Goal: Task Accomplishment & Management: Manage account settings

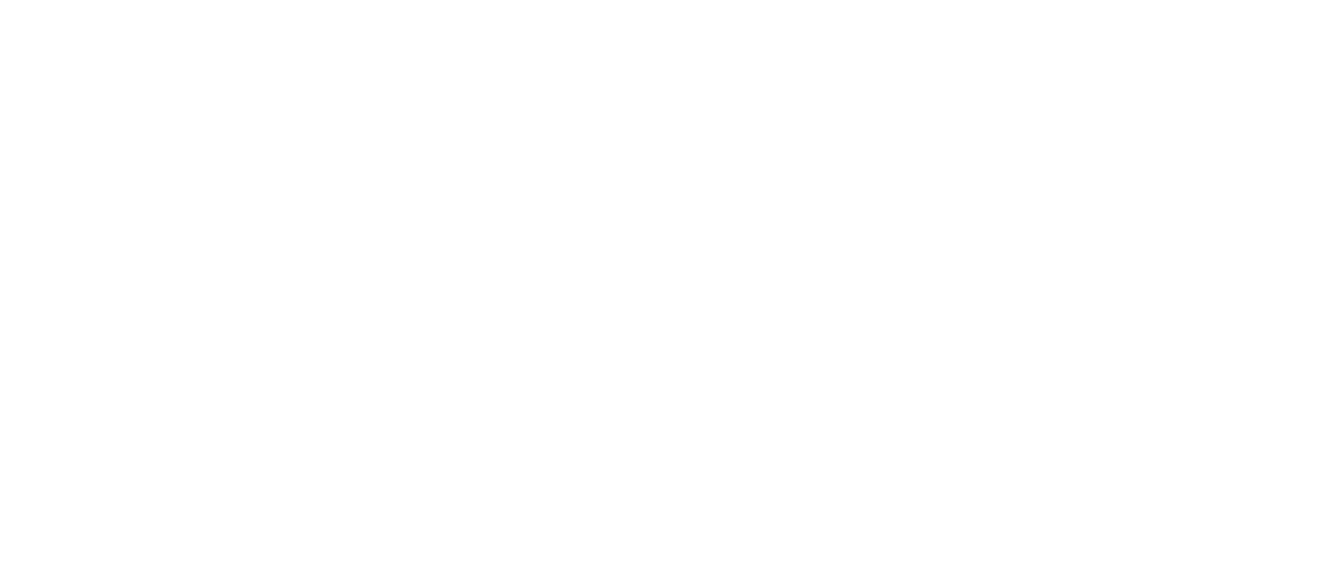
click at [0, 0] on html at bounding box center [0, 0] width 0 height 0
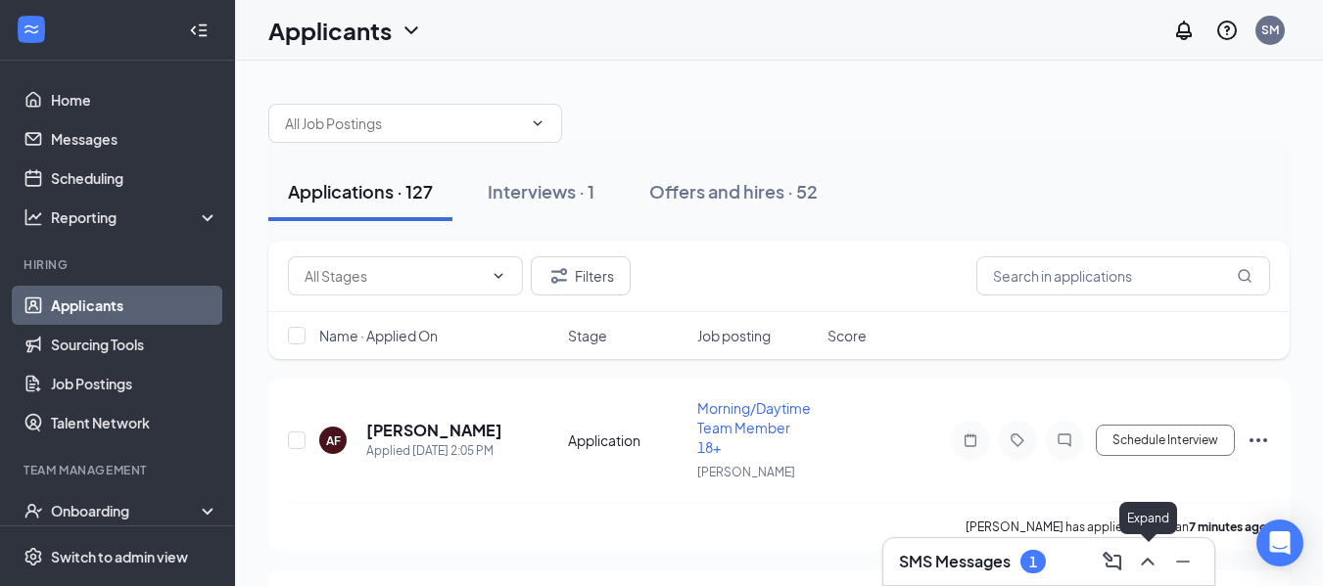
click at [1147, 558] on icon "ChevronUp" at bounding box center [1147, 561] width 23 height 23
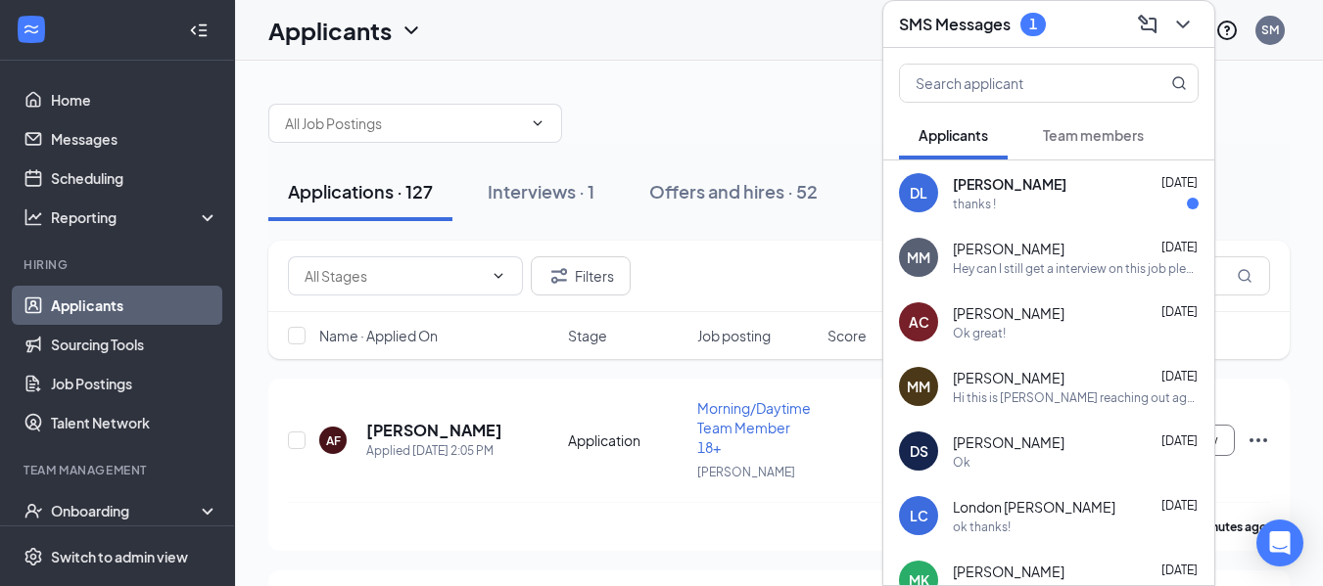
click at [1115, 182] on div "[PERSON_NAME] [DATE]" at bounding box center [1076, 184] width 246 height 20
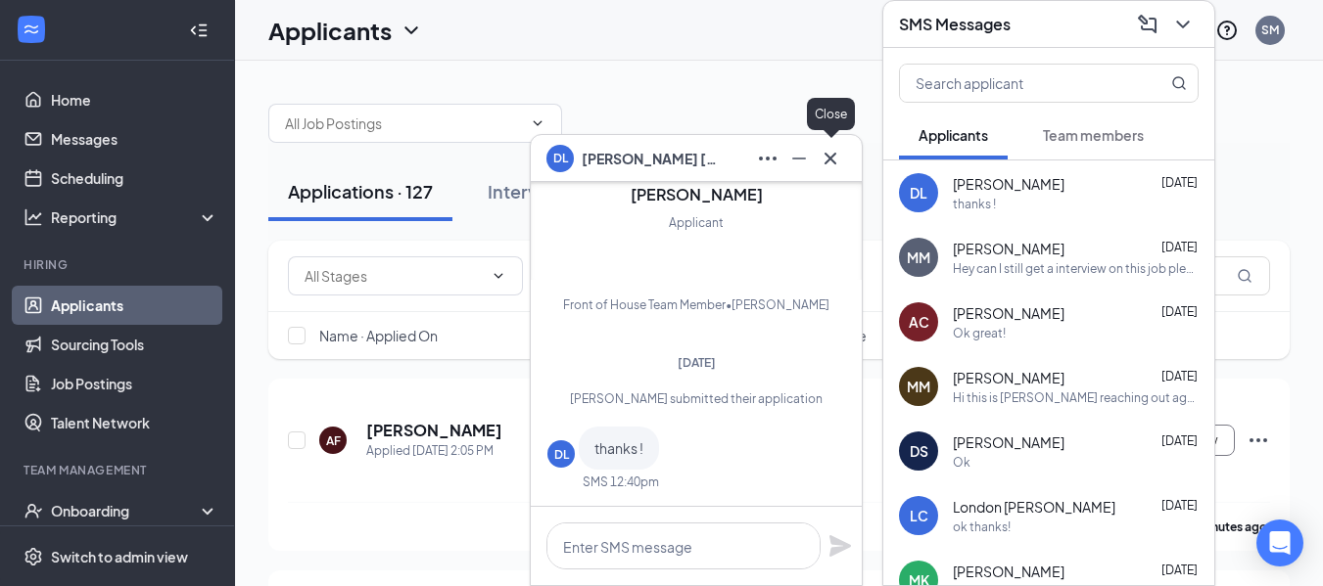
click at [834, 155] on icon "Cross" at bounding box center [830, 158] width 12 height 12
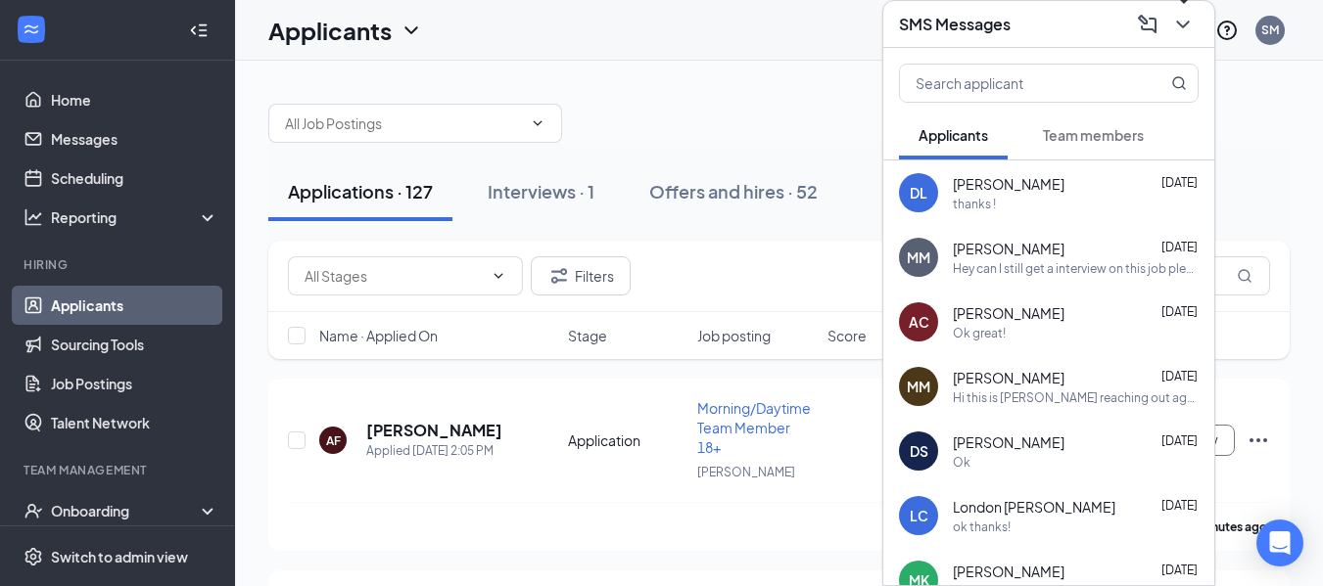
click at [1193, 21] on icon "ChevronDown" at bounding box center [1182, 24] width 23 height 23
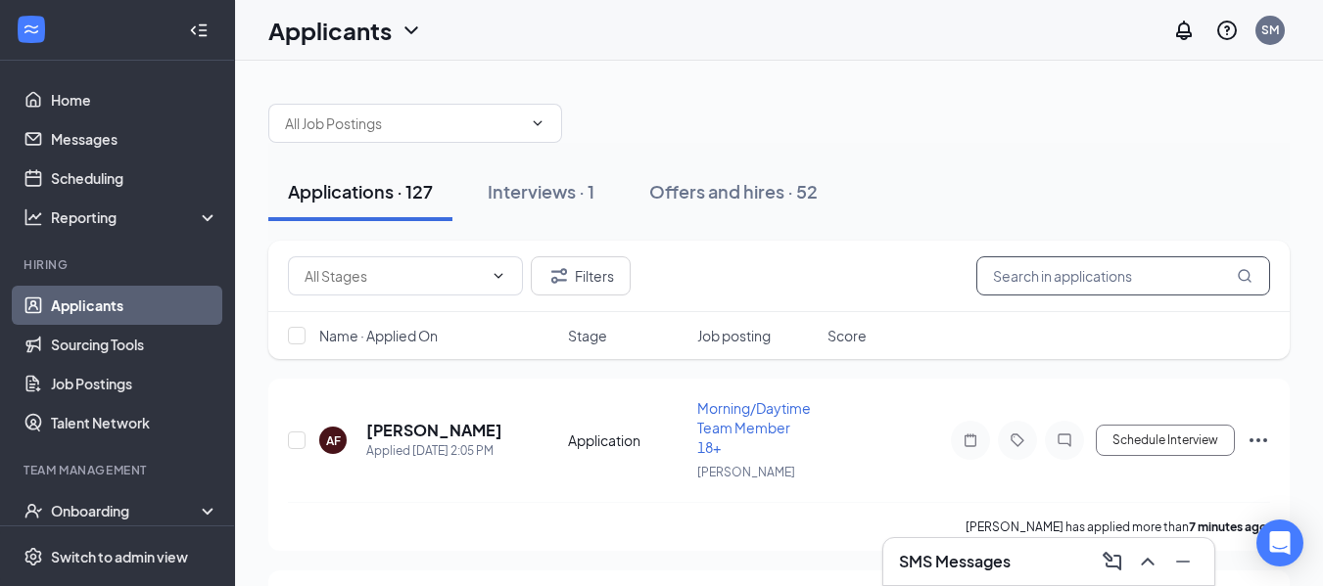
click at [1029, 273] on input "text" at bounding box center [1123, 276] width 294 height 39
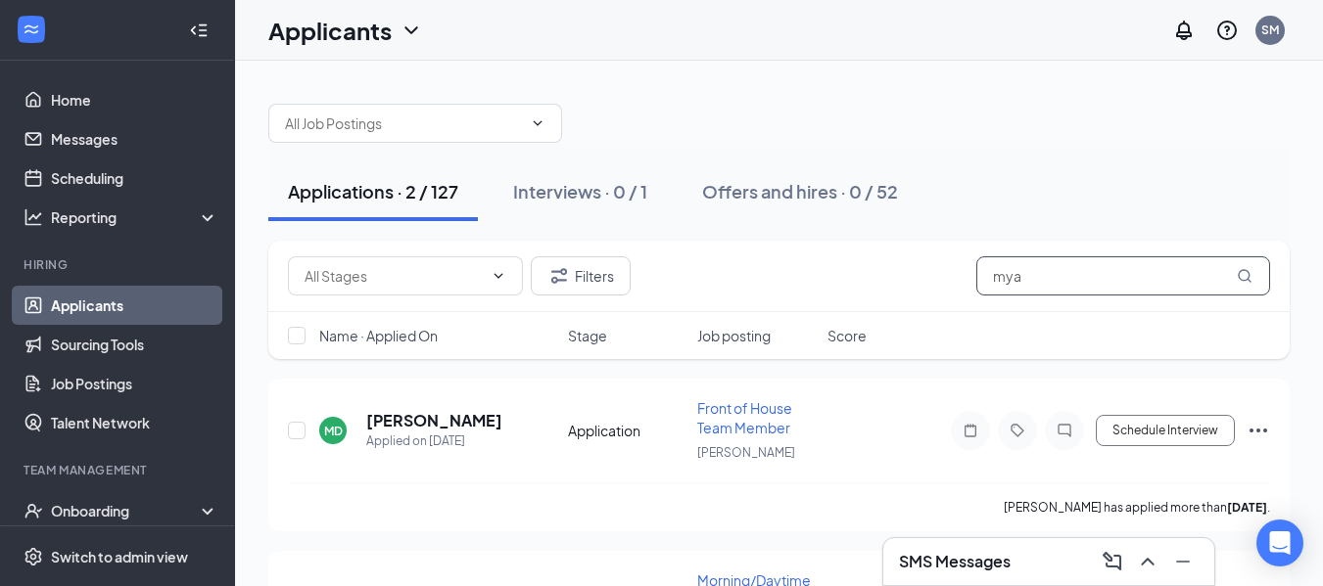
click at [1076, 268] on input "mya" at bounding box center [1123, 276] width 294 height 39
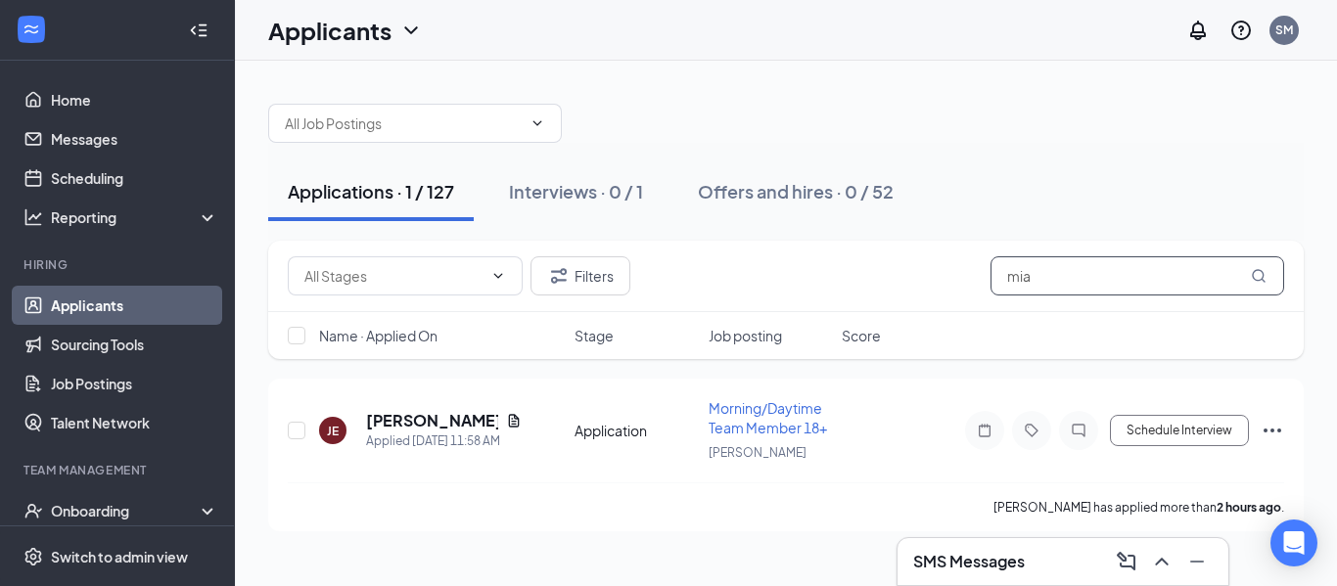
click at [1173, 292] on input "mia" at bounding box center [1138, 276] width 294 height 39
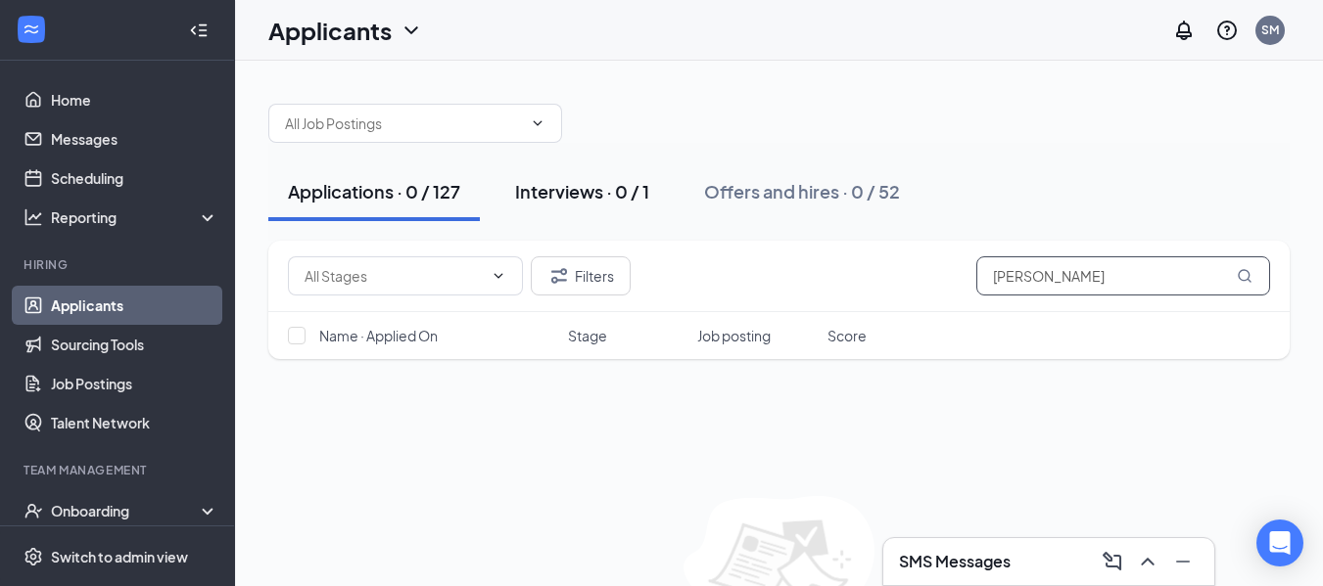
type input "[PERSON_NAME]"
click at [629, 199] on div "Interviews · 0 / 1" at bounding box center [582, 191] width 134 height 24
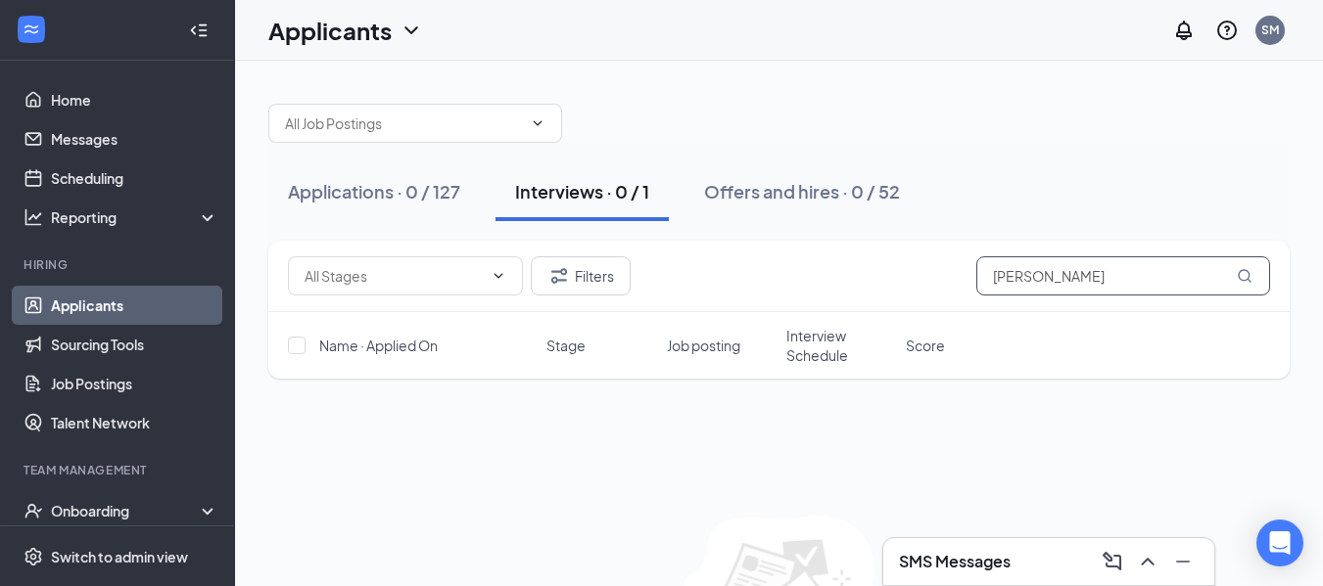
click at [1066, 273] on input "[PERSON_NAME]" at bounding box center [1123, 276] width 294 height 39
type input "m"
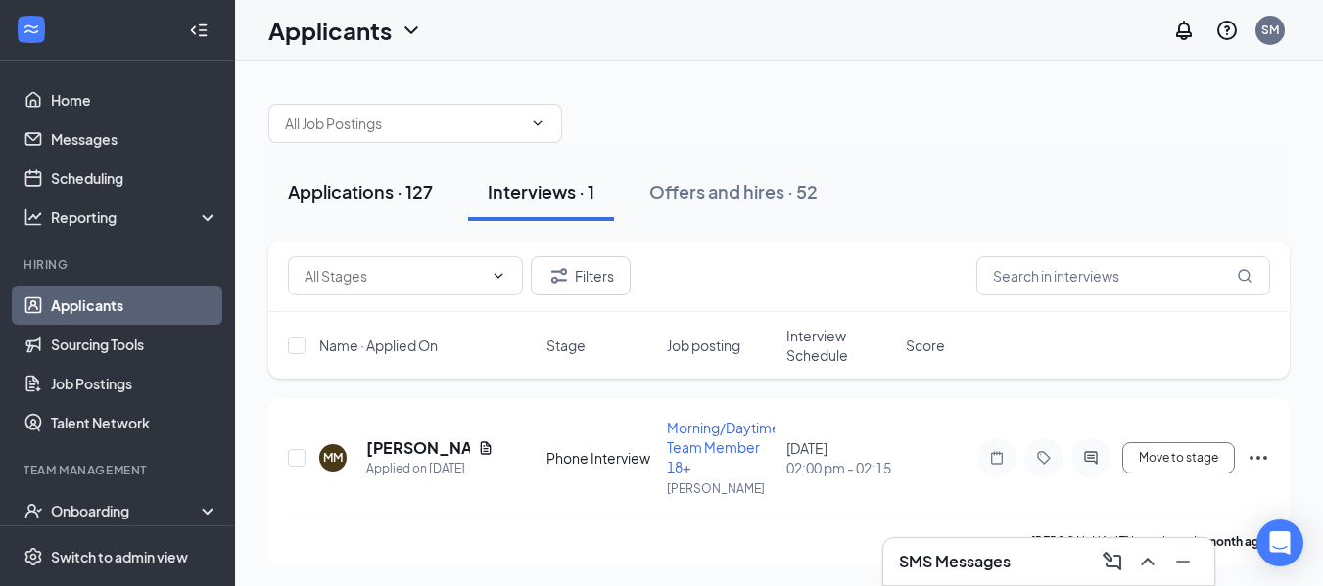
click at [373, 191] on div "Applications · 127" at bounding box center [360, 191] width 145 height 24
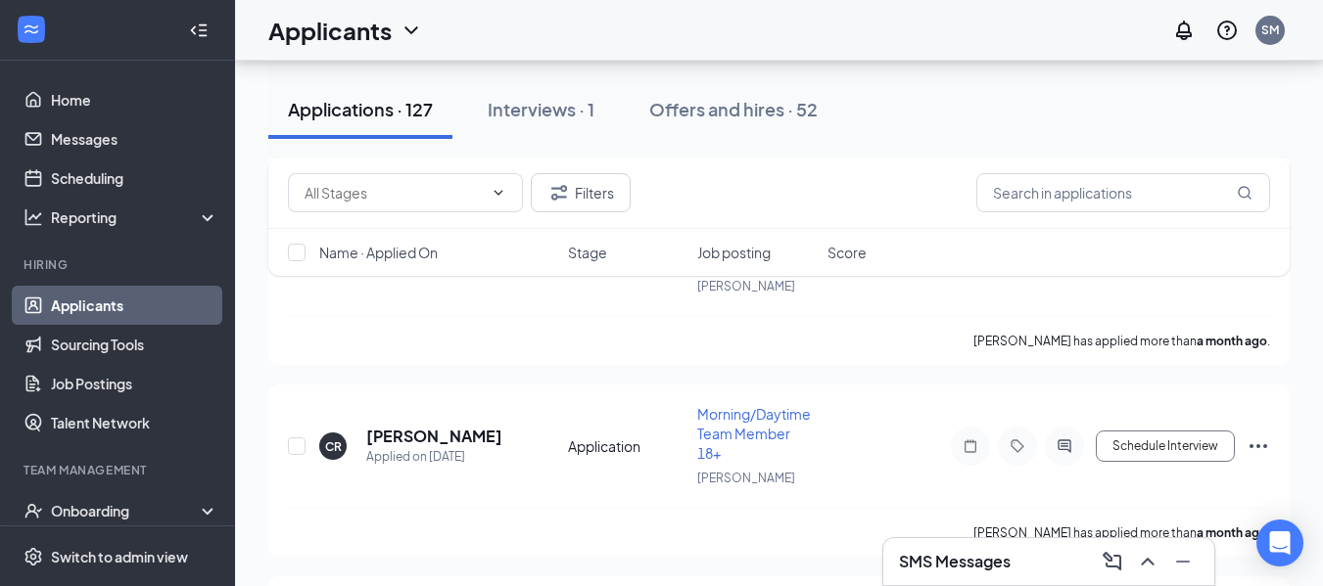
scroll to position [21732, 0]
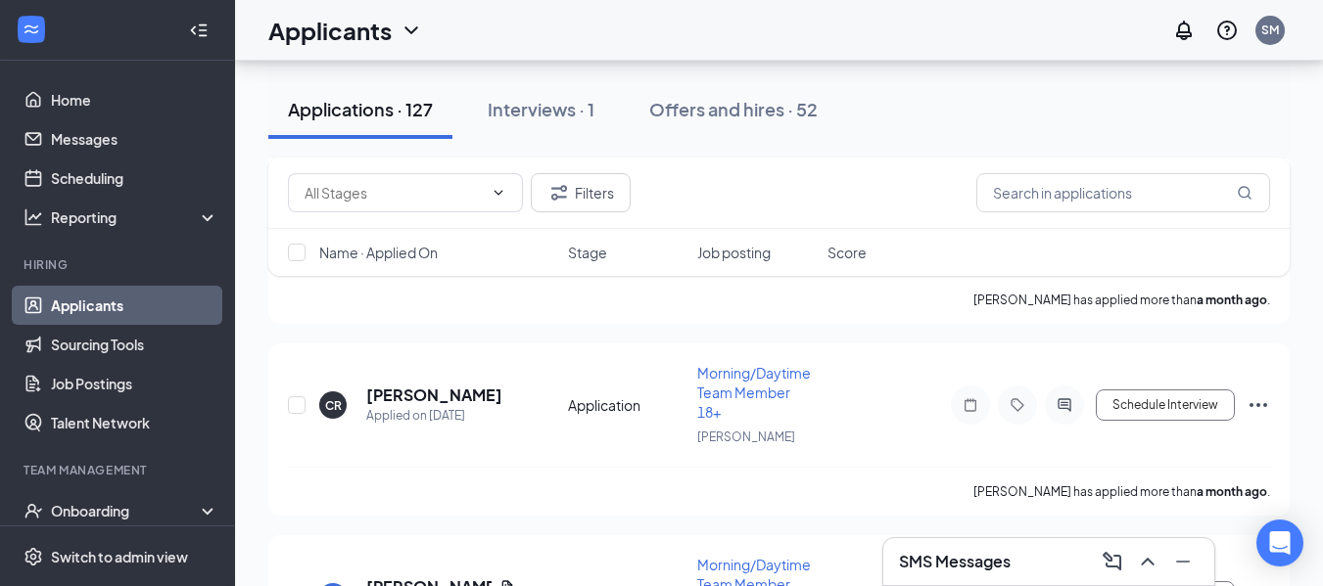
click at [1154, 570] on icon "ChevronUp" at bounding box center [1147, 561] width 23 height 23
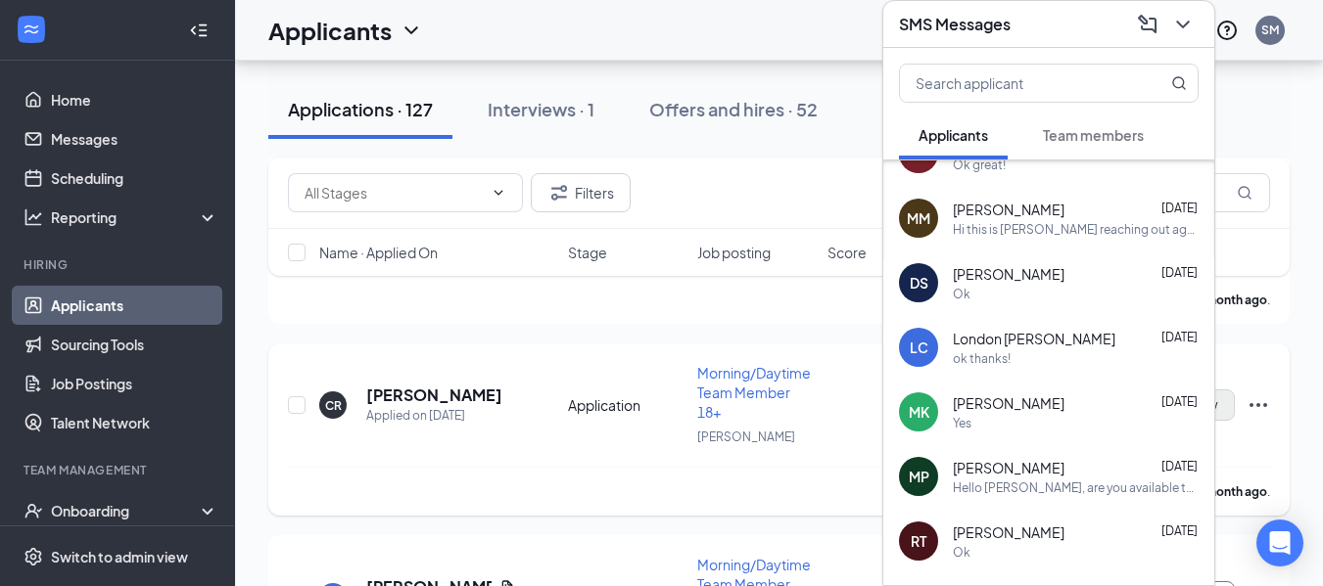
scroll to position [192, 0]
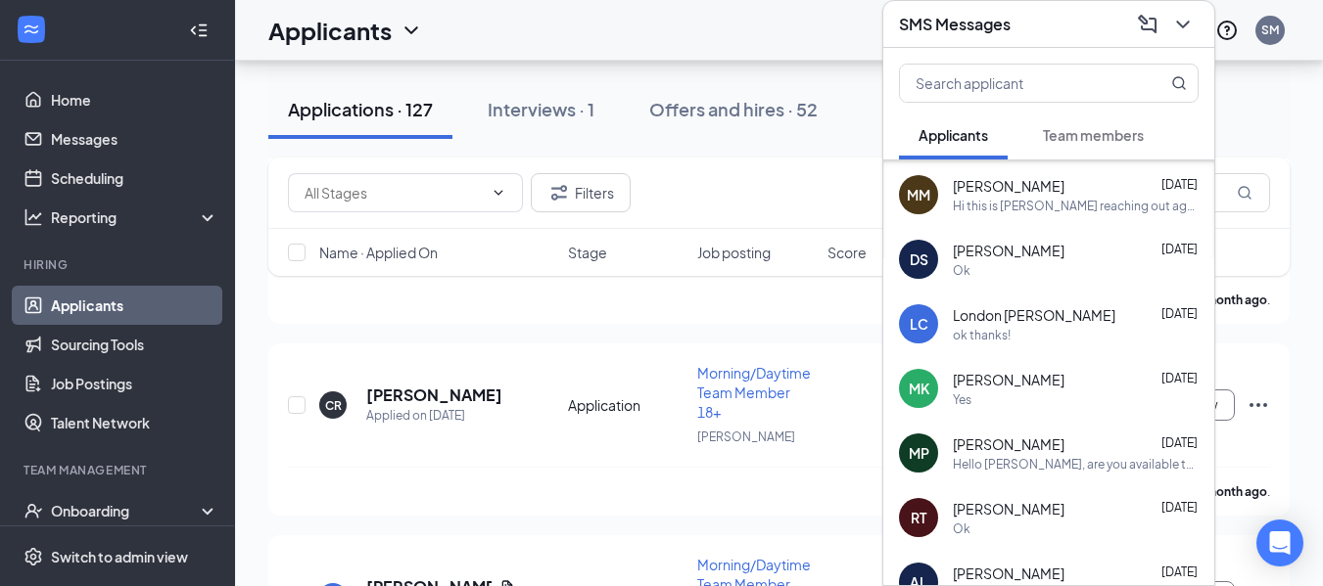
click at [1108, 405] on div "Yes" at bounding box center [1076, 400] width 246 height 17
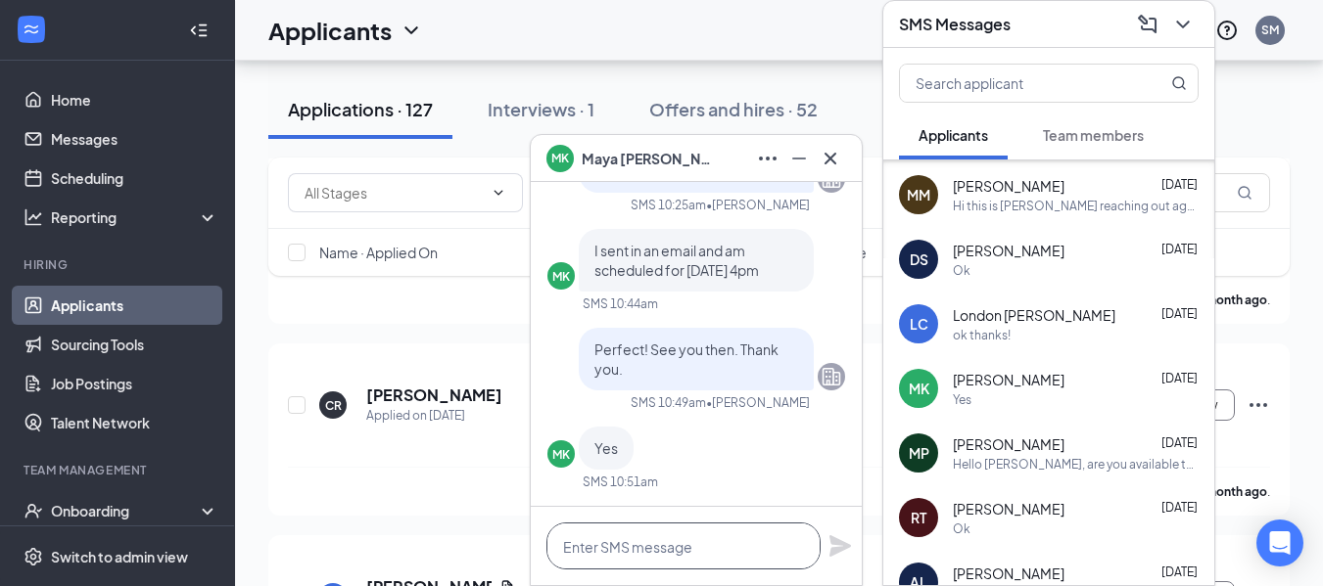
click at [685, 552] on textarea at bounding box center [683, 546] width 274 height 47
click at [594, 550] on textarea "Hey, [PERSON_NAME]" at bounding box center [683, 546] width 274 height 47
click at [641, 547] on textarea "Hey [PERSON_NAME]" at bounding box center [683, 546] width 274 height 47
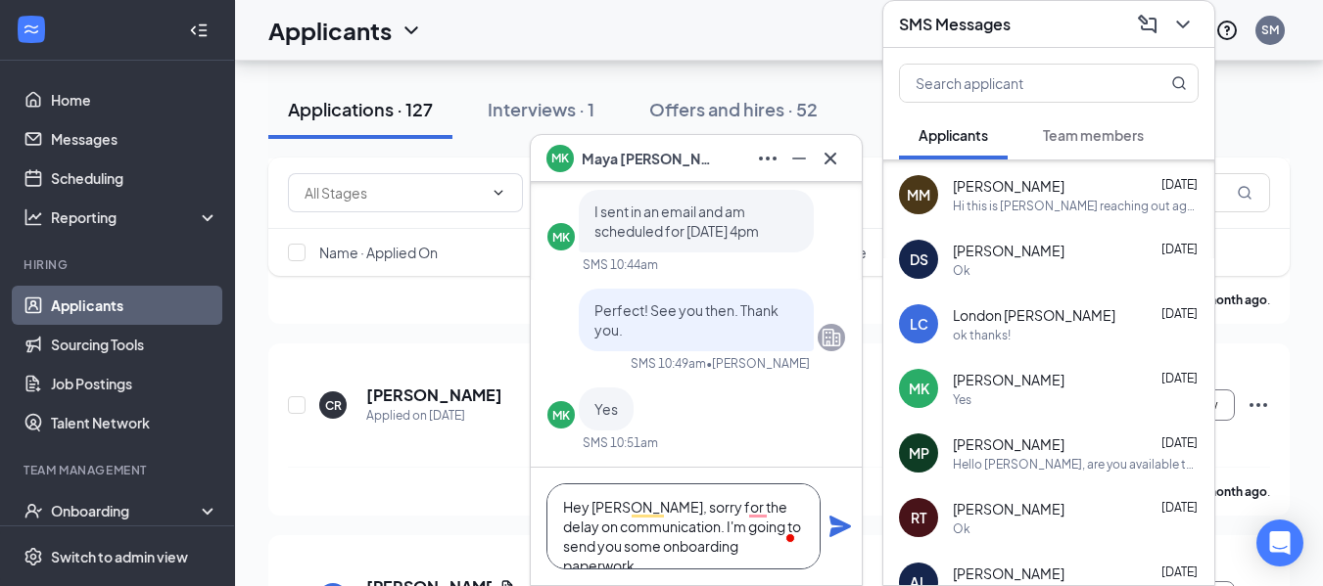
scroll to position [2, 0]
drag, startPoint x: 671, startPoint y: 534, endPoint x: 798, endPoint y: 558, distance: 129.6
click at [798, 558] on textarea "Hey [PERSON_NAME], sorry for the delay on communication. I'm going to send you …" at bounding box center [683, 527] width 274 height 86
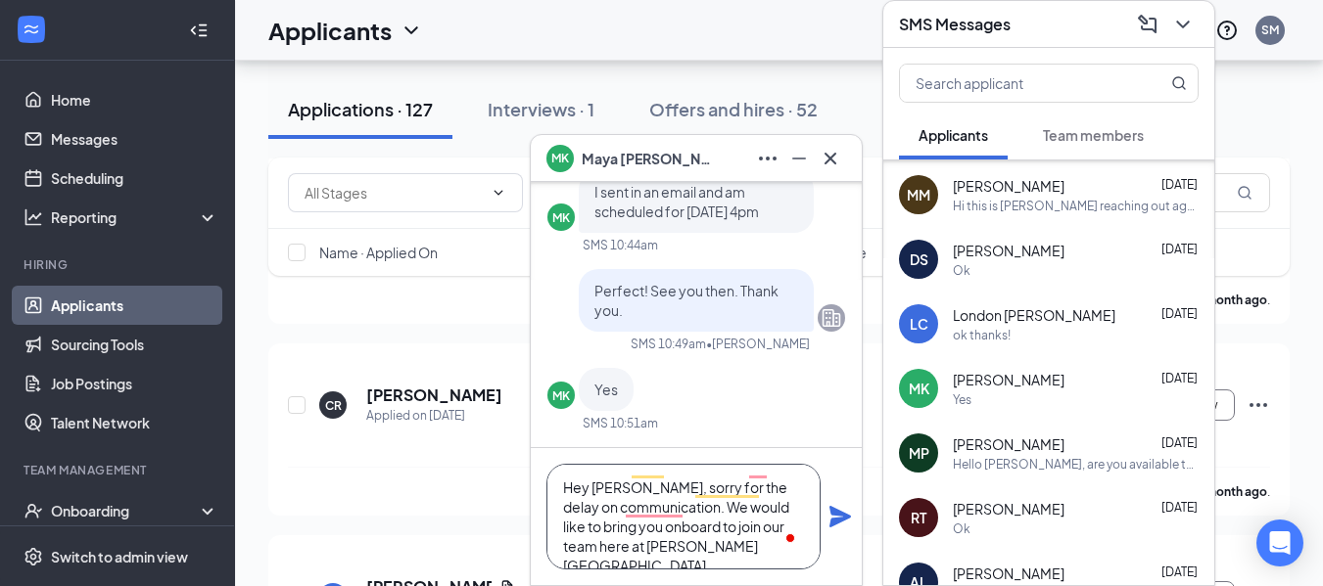
scroll to position [1, 0]
click at [767, 491] on textarea "Hey [PERSON_NAME], sorry for the delay on communication. We would like to bring…" at bounding box center [683, 517] width 274 height 106
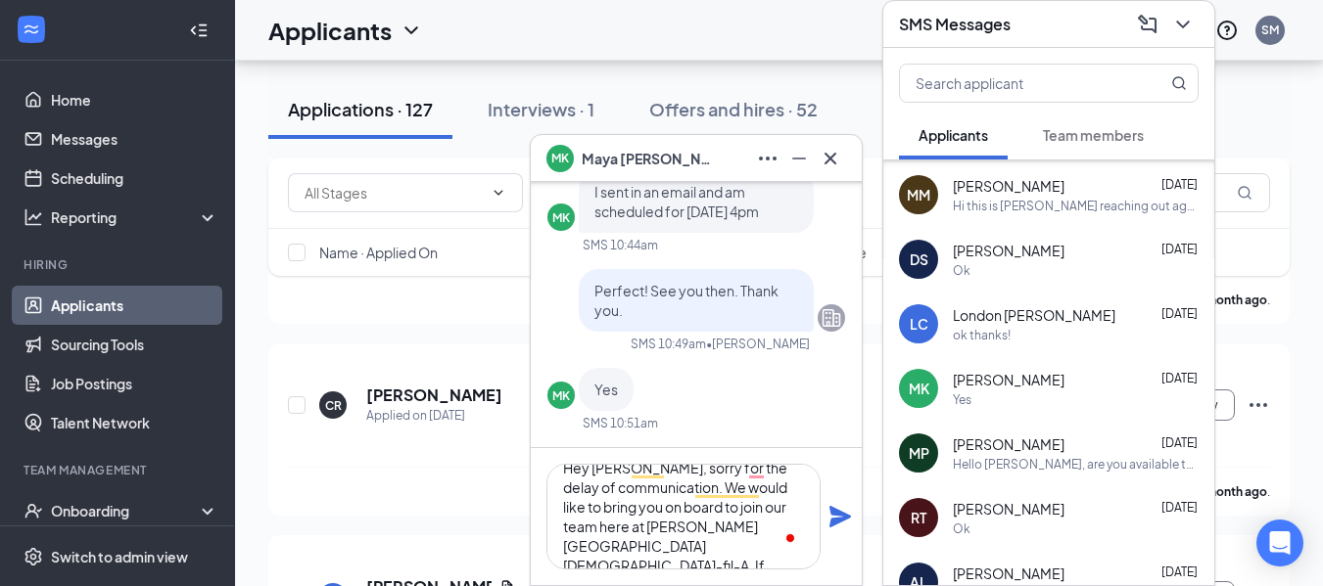
click at [752, 556] on textarea "Hey [PERSON_NAME], sorry for the delay of communication. We would like to bring…" at bounding box center [683, 517] width 274 height 106
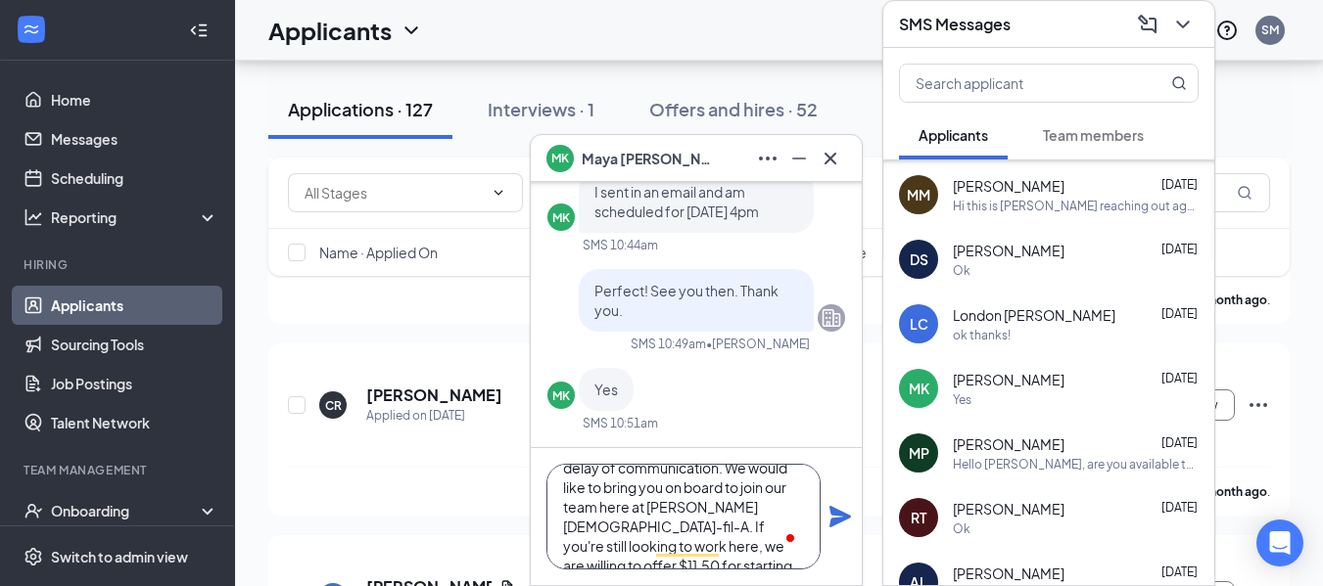
scroll to position [60, 0]
click at [704, 555] on textarea "Hey [PERSON_NAME], sorry for the delay of communication. We would like to bring…" at bounding box center [683, 517] width 274 height 106
click at [761, 557] on textarea "Hey [PERSON_NAME], sorry for the delay of communication. We would like to bring…" at bounding box center [683, 517] width 274 height 106
type textarea "Hey [PERSON_NAME], sorry for the delay of communication. We would like to bring…"
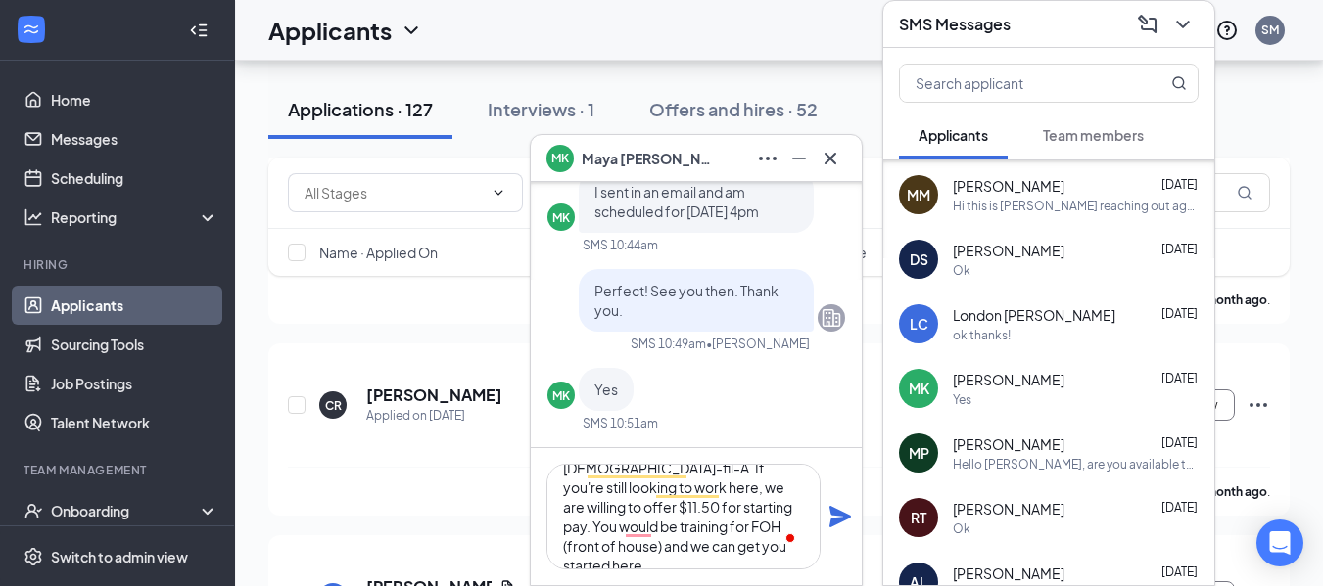
click at [842, 515] on icon "Plane" at bounding box center [840, 517] width 22 height 22
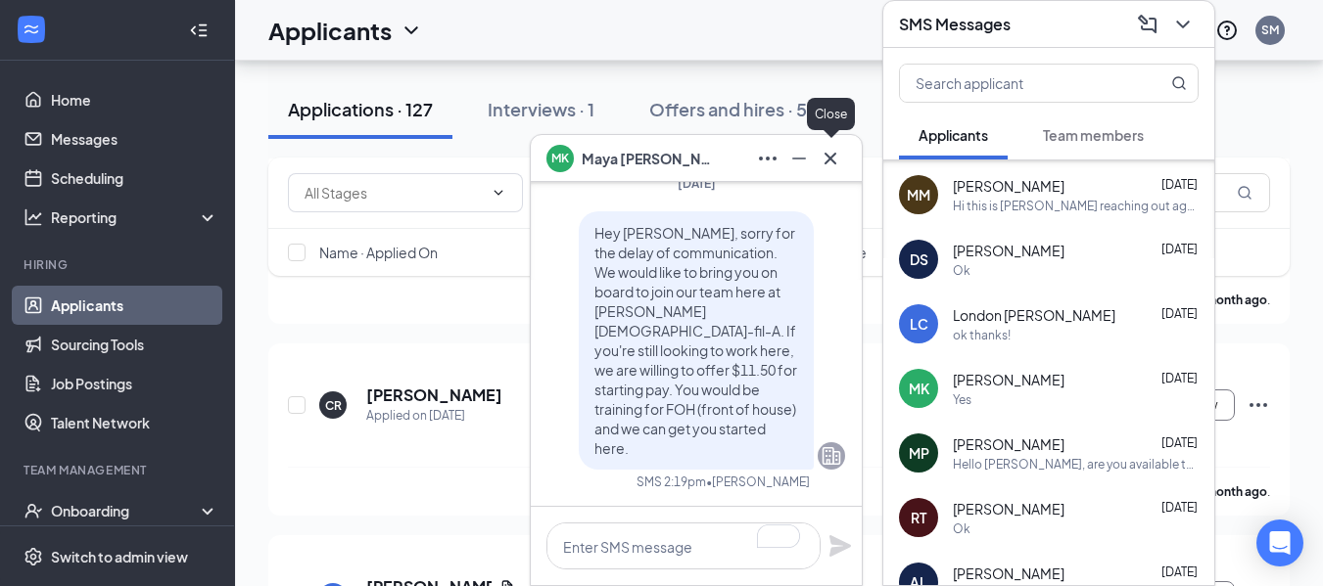
click at [831, 160] on icon "Cross" at bounding box center [830, 158] width 12 height 12
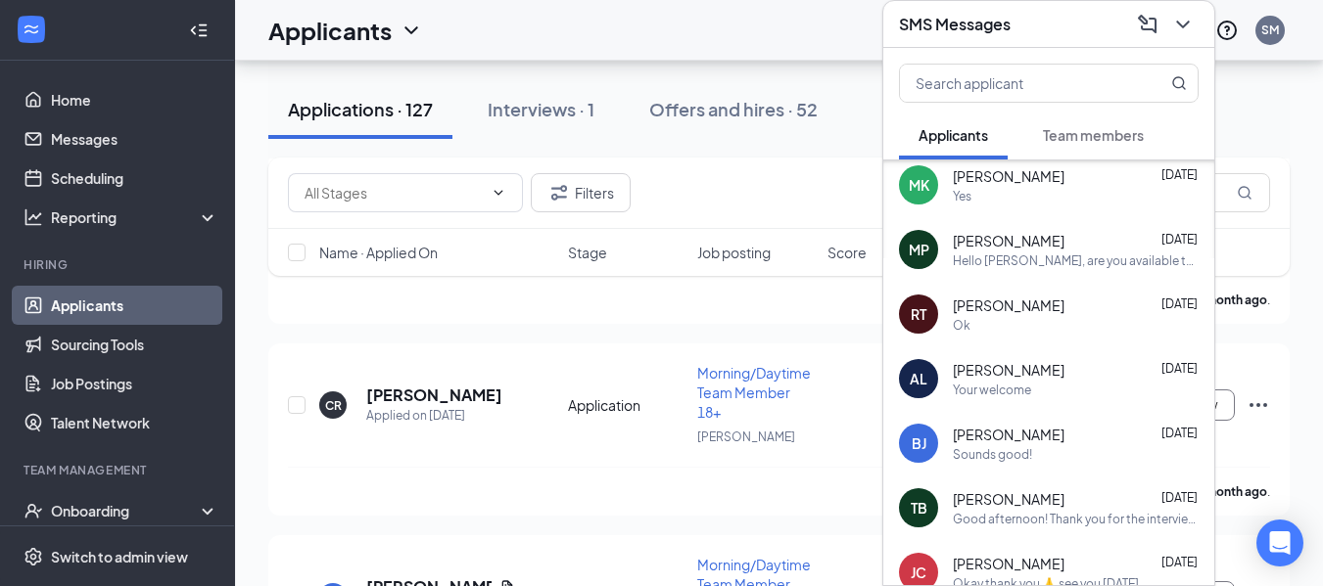
scroll to position [430, 0]
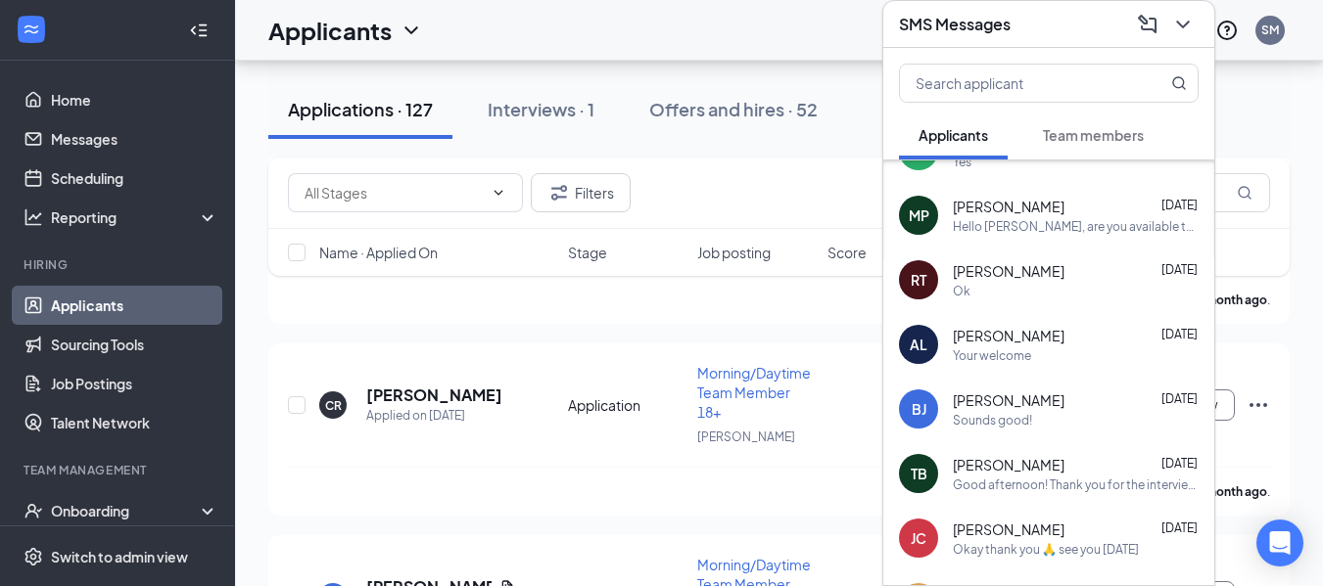
click at [1090, 195] on div "MP [PERSON_NAME] [DATE] Hello [PERSON_NAME], are you available to come in for a…" at bounding box center [1048, 215] width 331 height 65
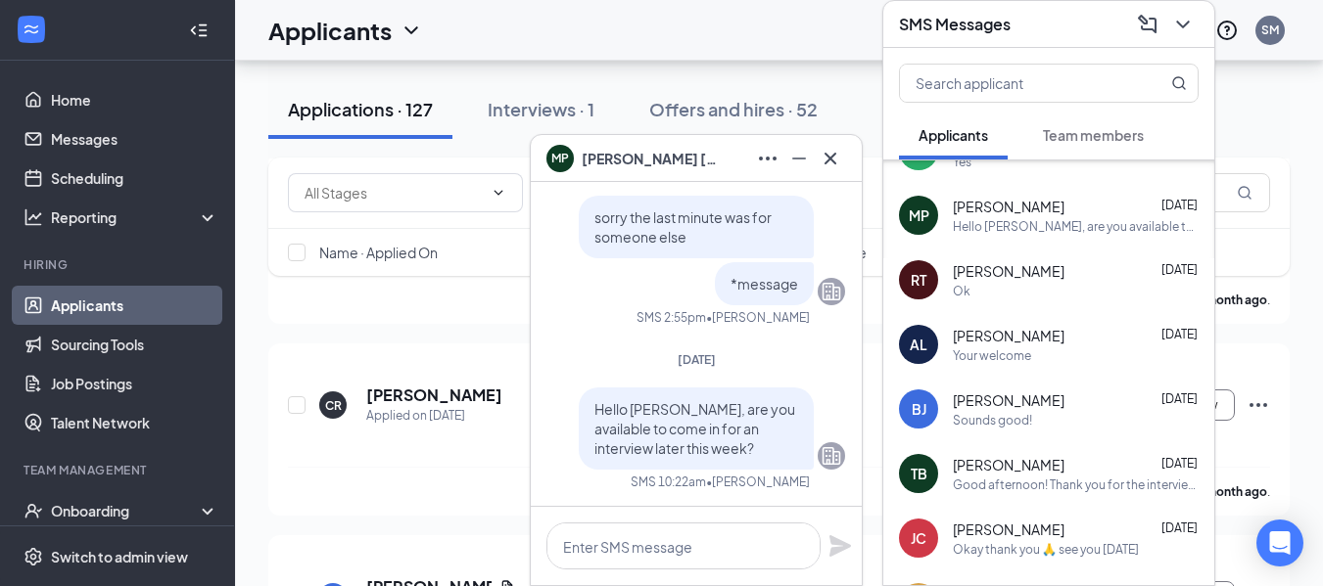
click at [1071, 222] on div "Hello [PERSON_NAME], are you available to come in for an interview later this w…" at bounding box center [1076, 226] width 246 height 17
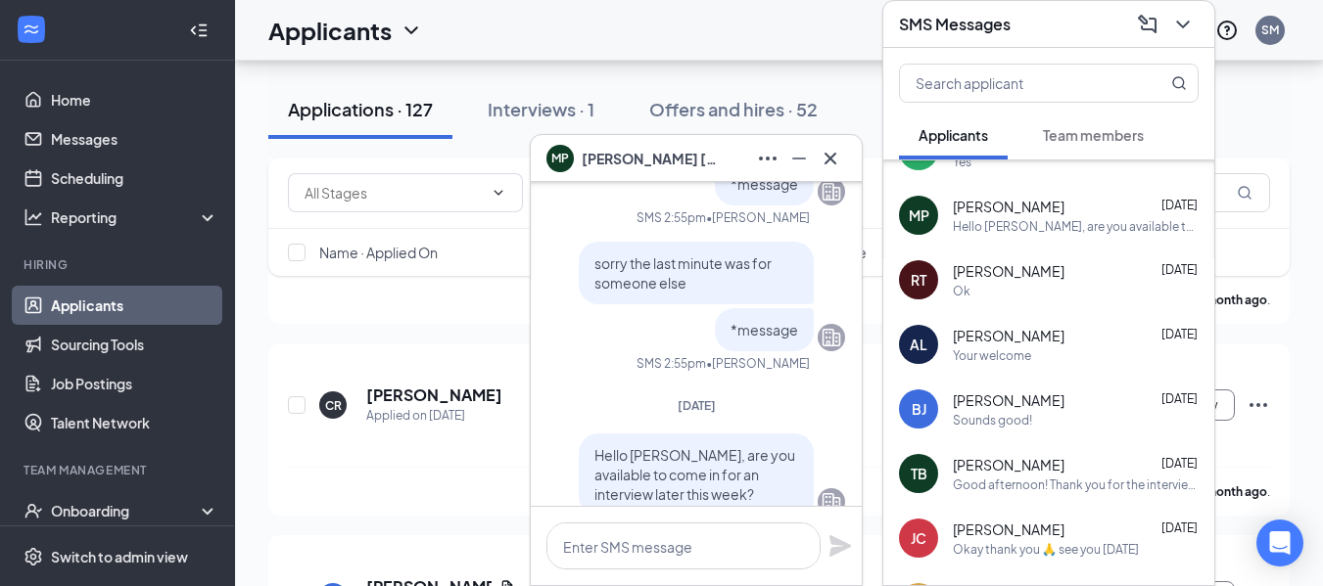
scroll to position [0, 0]
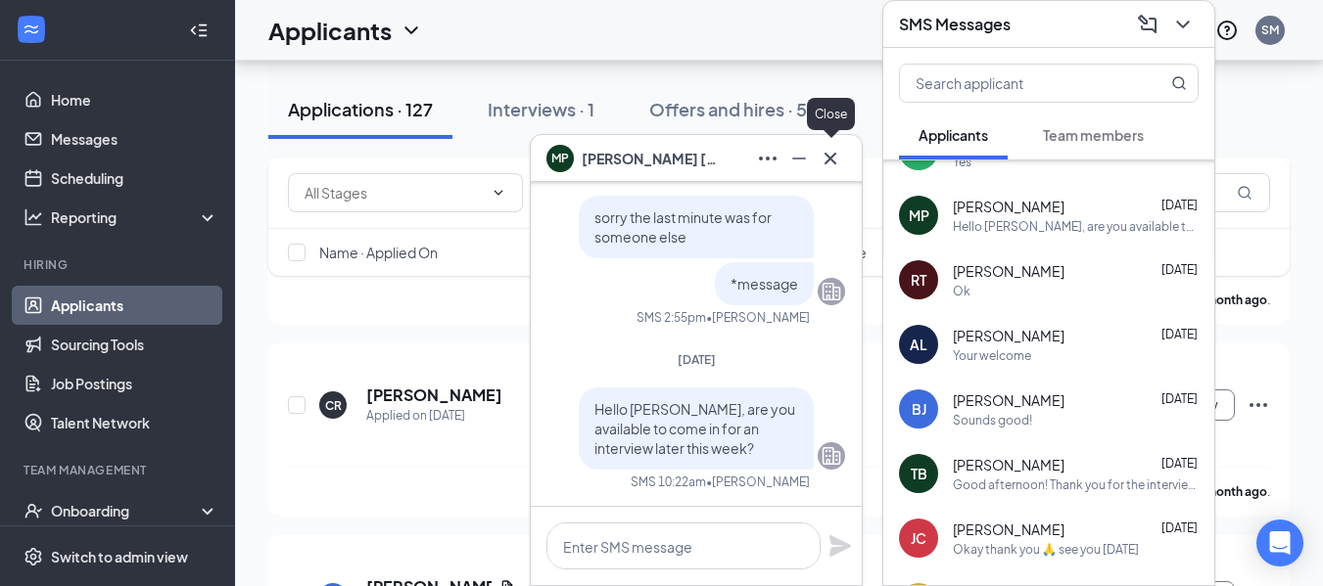
click at [828, 163] on icon "Cross" at bounding box center [830, 158] width 23 height 23
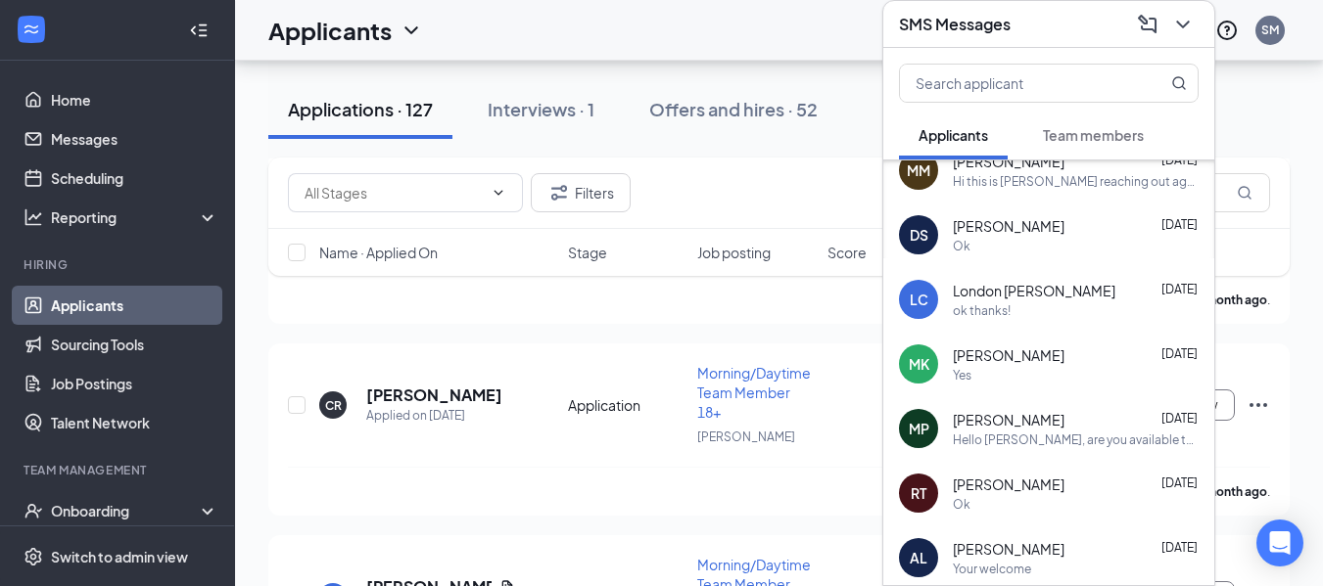
scroll to position [231, 0]
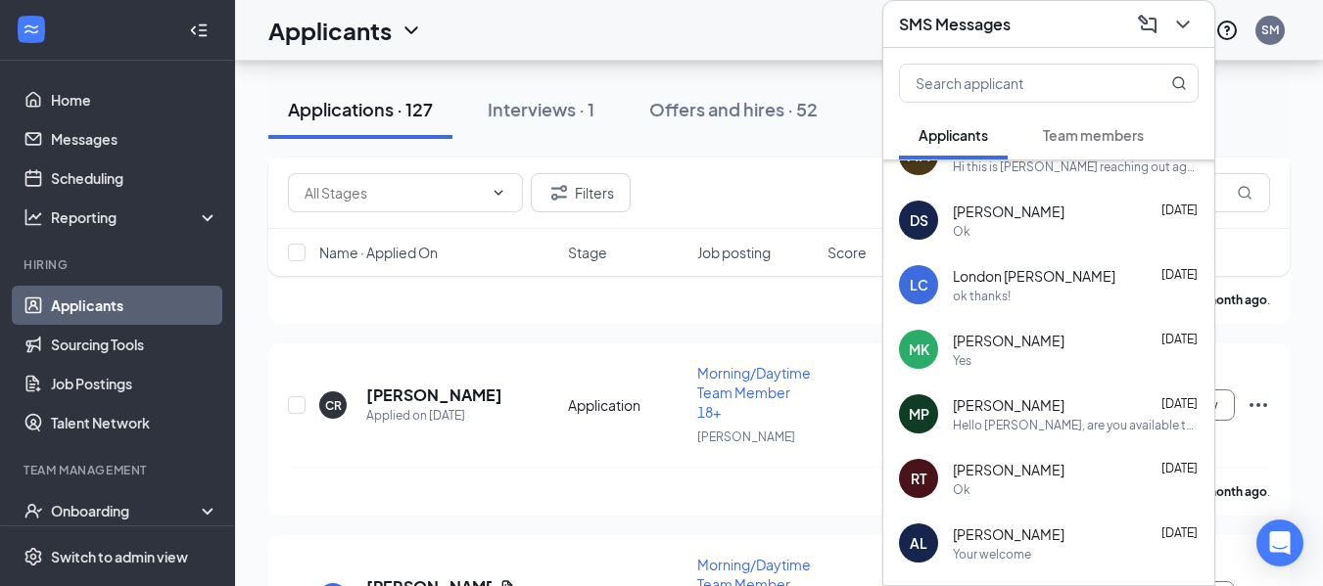
click at [1006, 349] on span "[PERSON_NAME]" at bounding box center [1009, 341] width 112 height 20
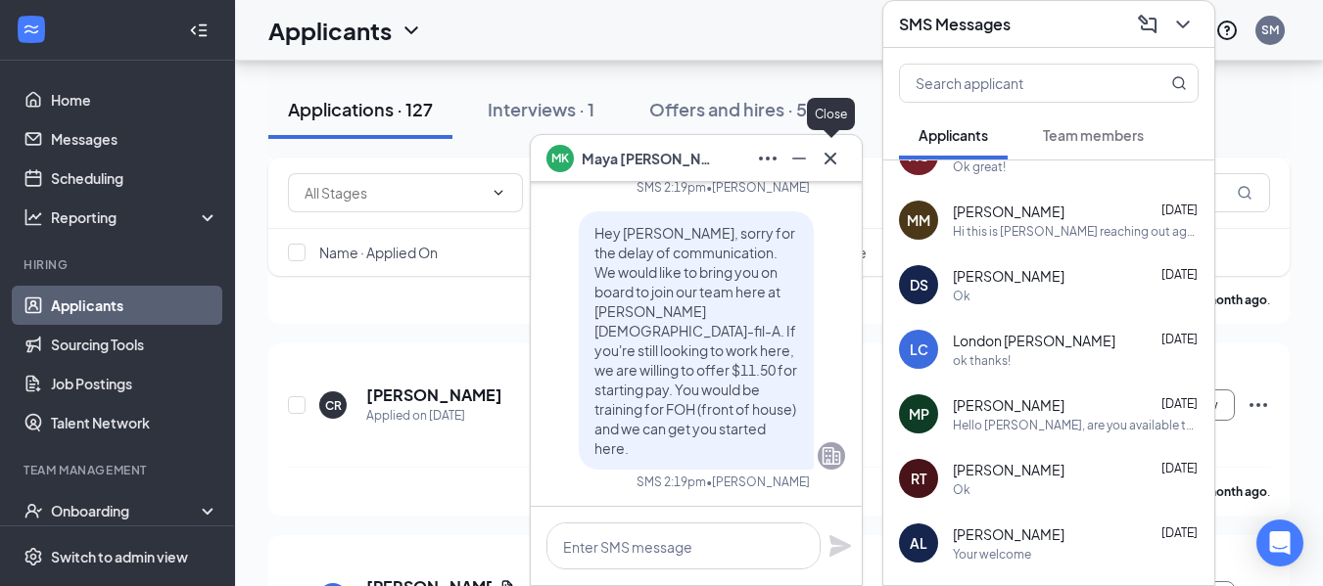
scroll to position [0, 0]
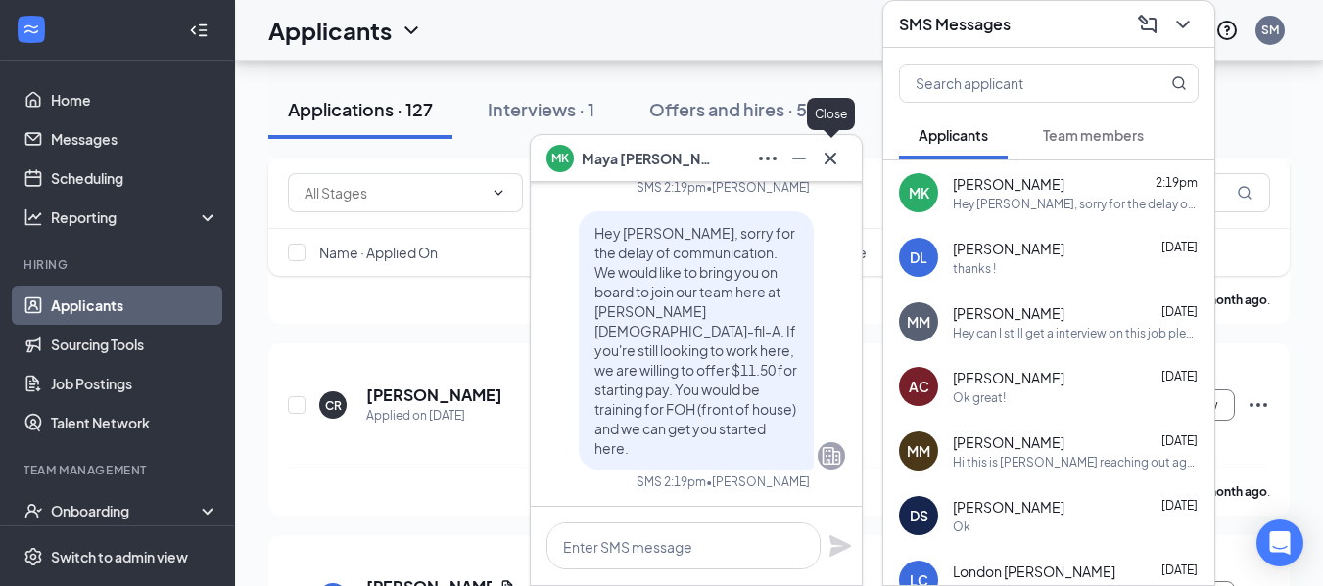
click at [827, 168] on icon "Cross" at bounding box center [830, 158] width 23 height 23
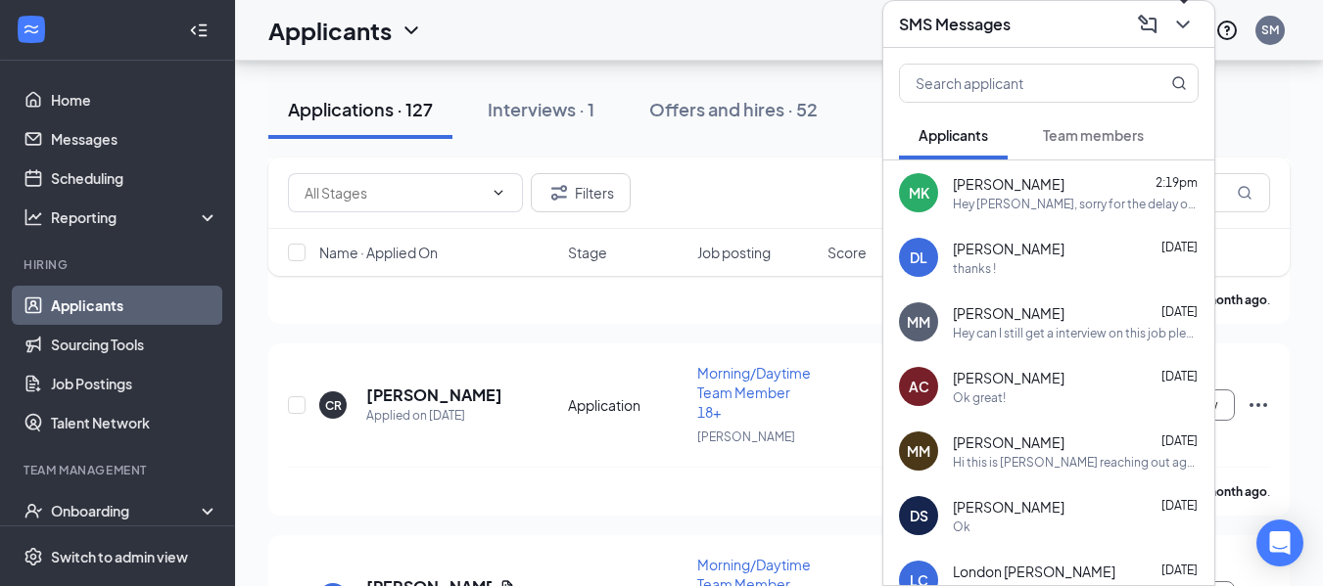
click at [1186, 29] on icon "ChevronDown" at bounding box center [1182, 24] width 23 height 23
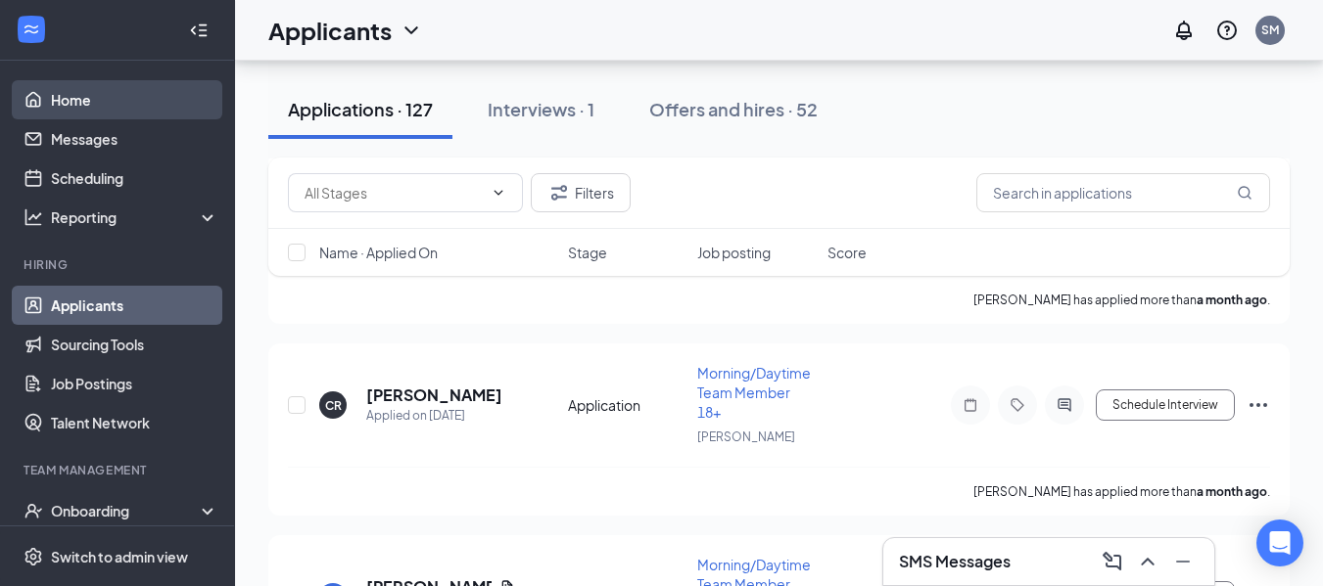
click at [122, 112] on link "Home" at bounding box center [134, 99] width 167 height 39
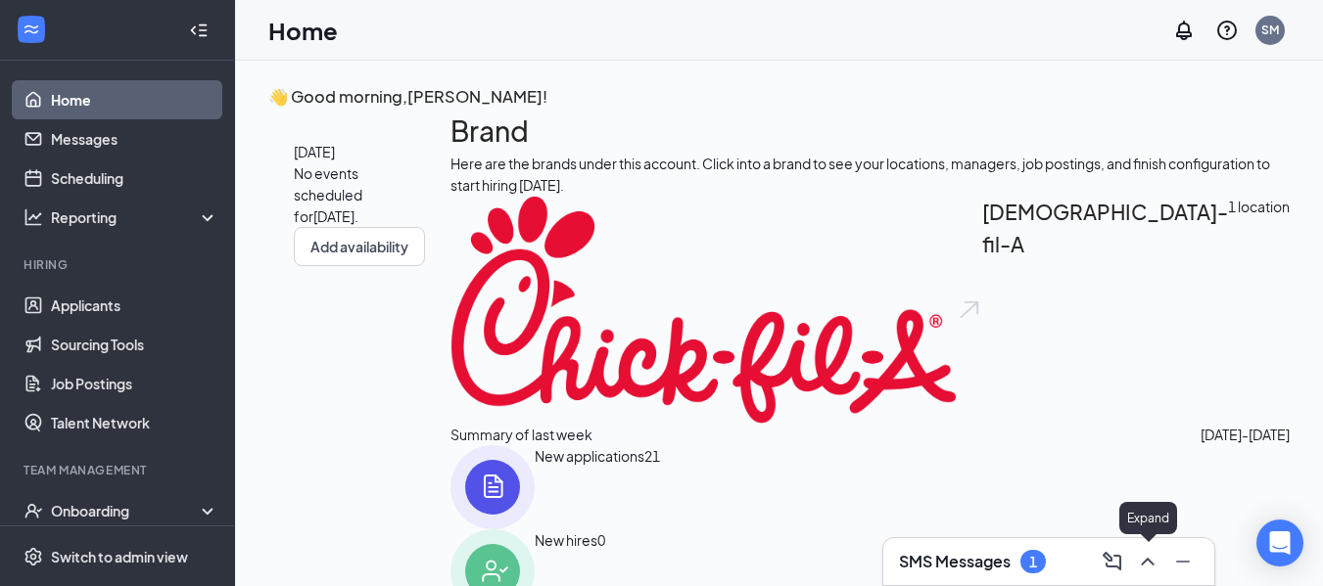
click at [1148, 562] on icon "ChevronUp" at bounding box center [1147, 561] width 23 height 23
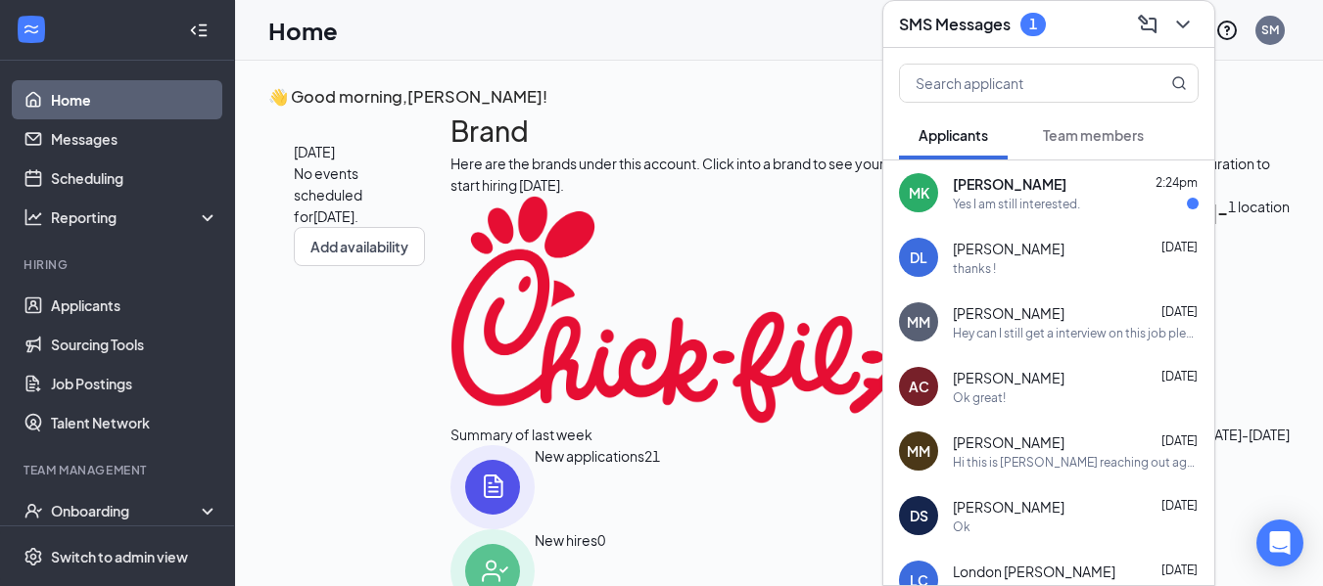
click at [1054, 171] on div "MK [PERSON_NAME] 2:24pm Yes I am still interested." at bounding box center [1048, 193] width 331 height 65
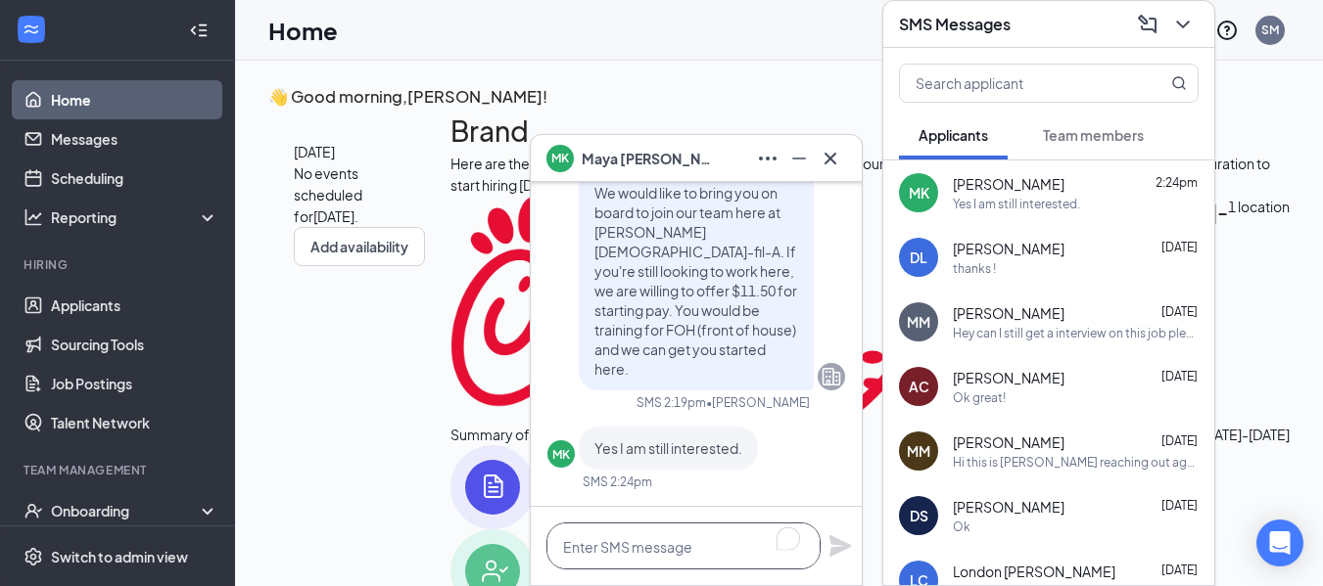
click at [688, 569] on textarea "To enrich screen reader interactions, please activate Accessibility in Grammarl…" at bounding box center [683, 546] width 274 height 47
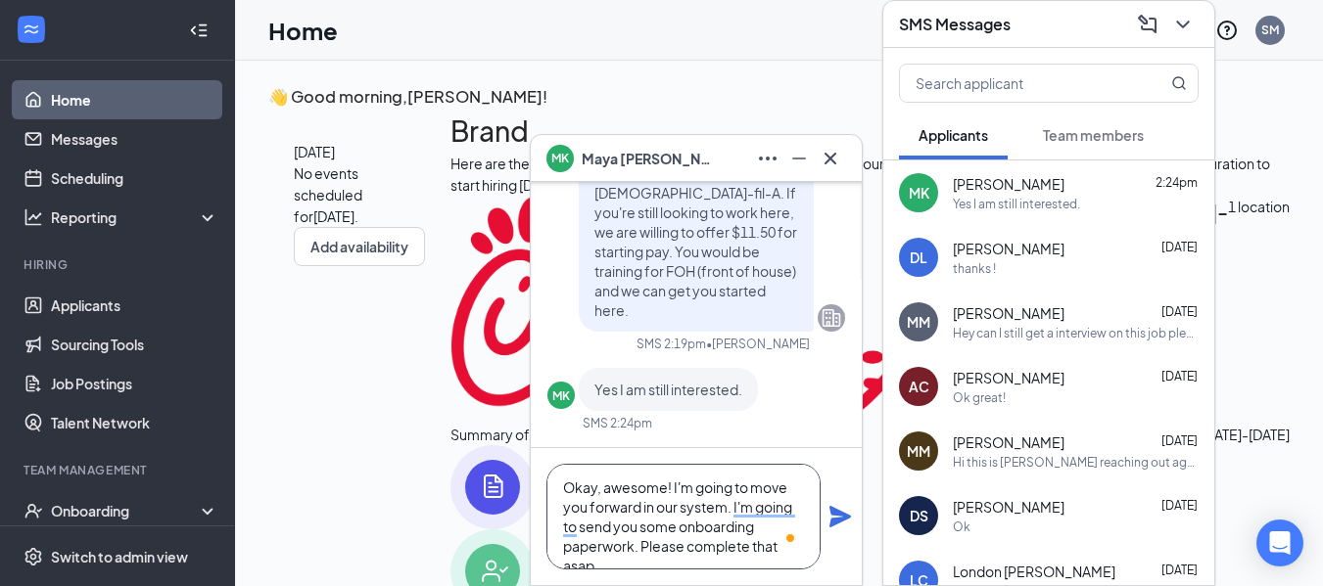
scroll to position [21, 0]
click at [718, 560] on textarea "Okay, awesome! I'm going to move you forward in our system. I'm going to send y…" at bounding box center [683, 517] width 274 height 106
click at [698, 539] on textarea "Okay, awesome! I'm going to move you forward in our system. I'm going to send y…" at bounding box center [683, 517] width 274 height 106
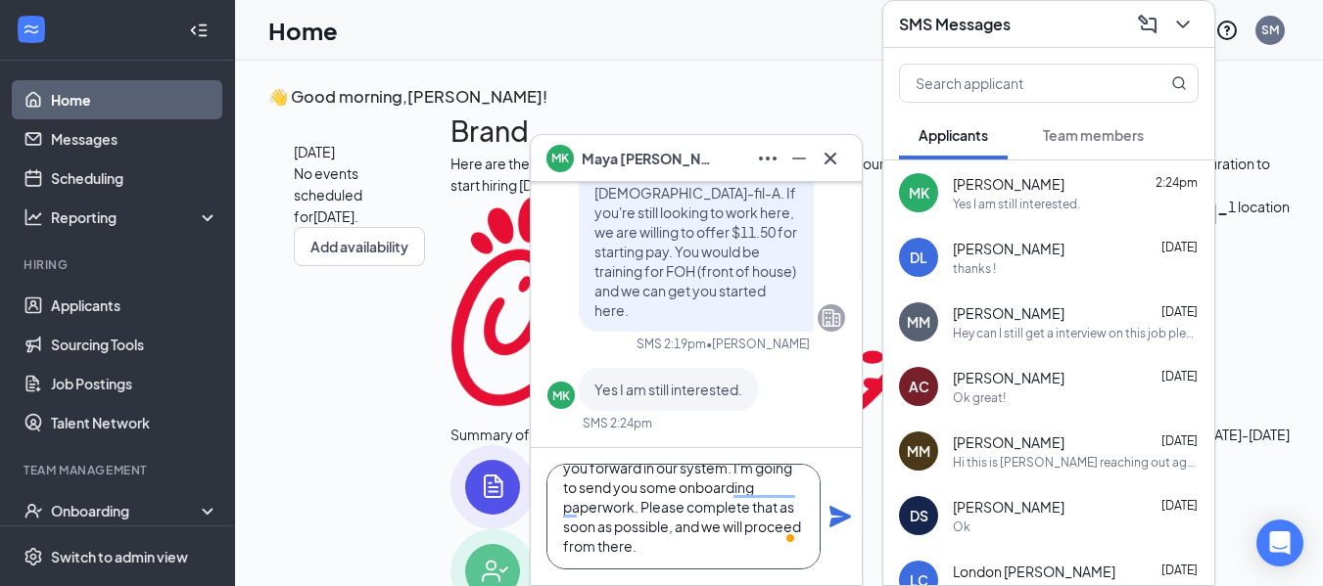
scroll to position [40, 0]
type textarea "Okay, awesome! I'm going to move you forward in our system. I'm going to send y…"
click at [845, 516] on icon "Plane" at bounding box center [840, 517] width 22 height 22
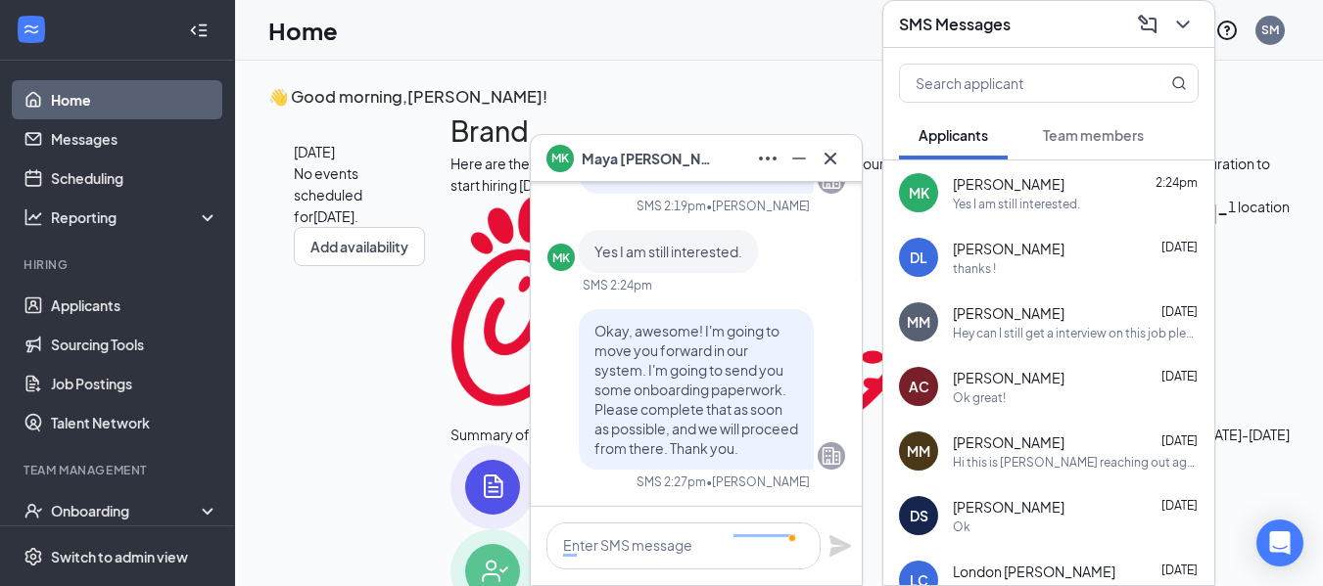
scroll to position [0, 0]
click at [837, 164] on icon "Cross" at bounding box center [830, 158] width 23 height 23
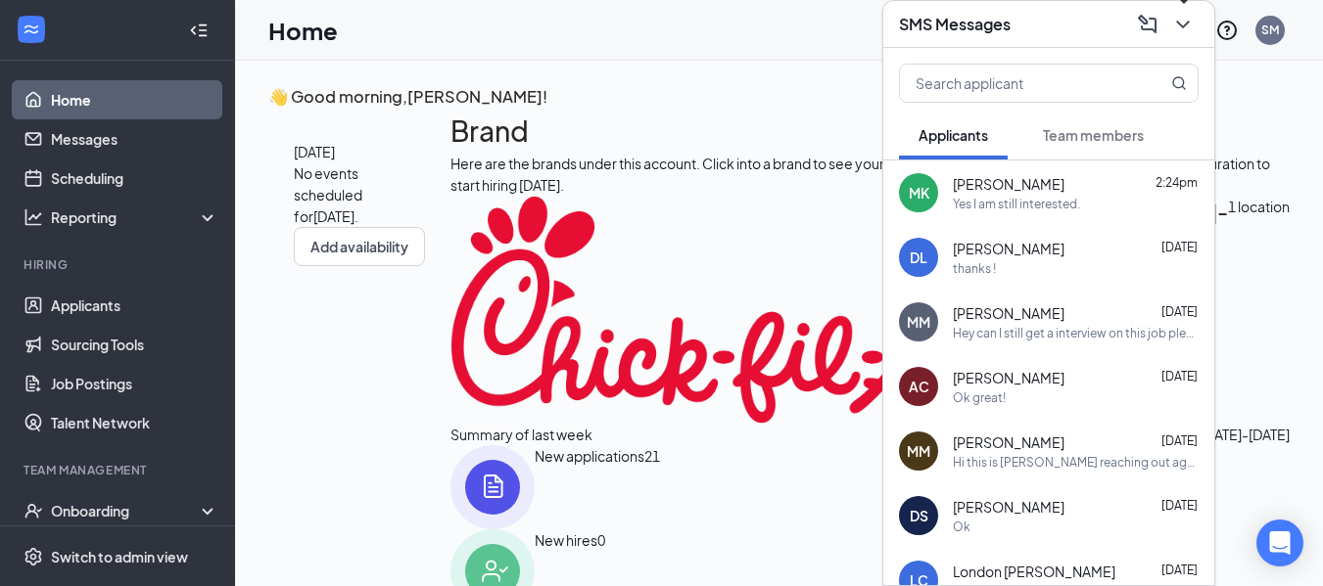
click at [1190, 33] on icon "ChevronDown" at bounding box center [1182, 24] width 23 height 23
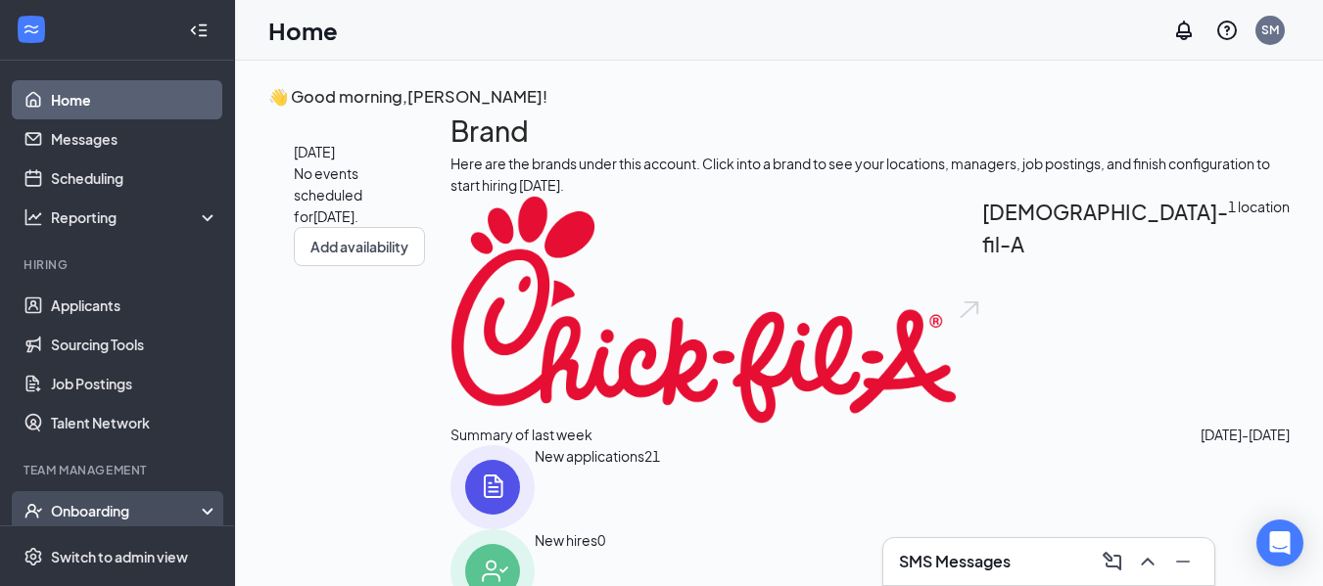
click at [142, 496] on div "Onboarding" at bounding box center [117, 511] width 235 height 39
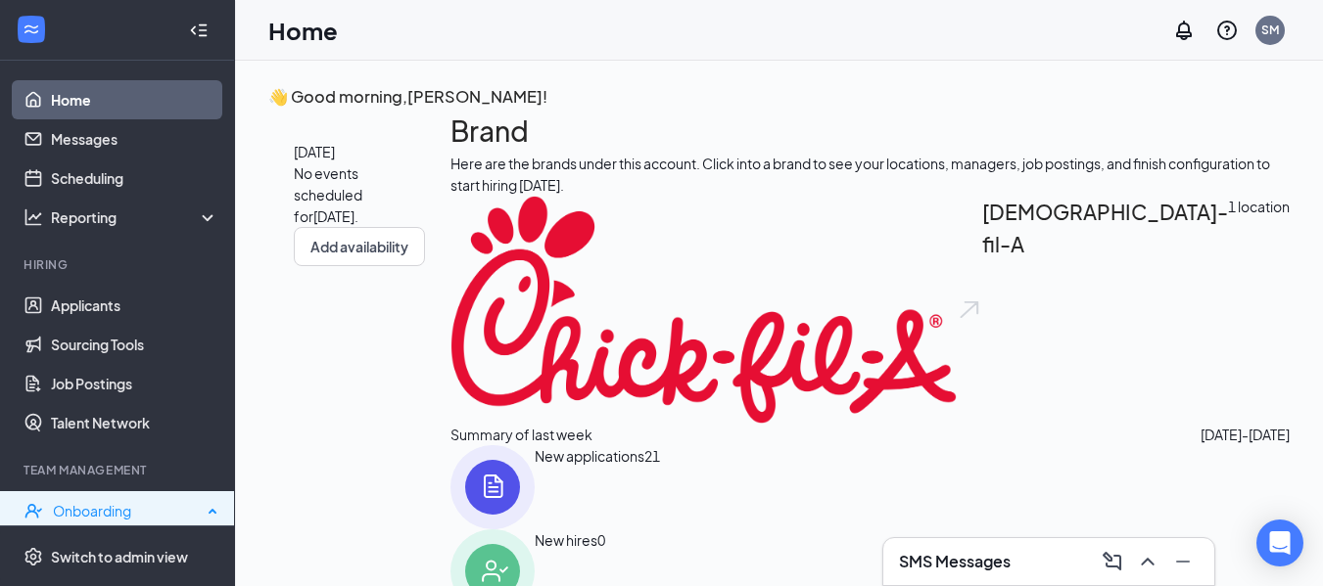
click at [142, 496] on div "Onboarding" at bounding box center [117, 511] width 235 height 39
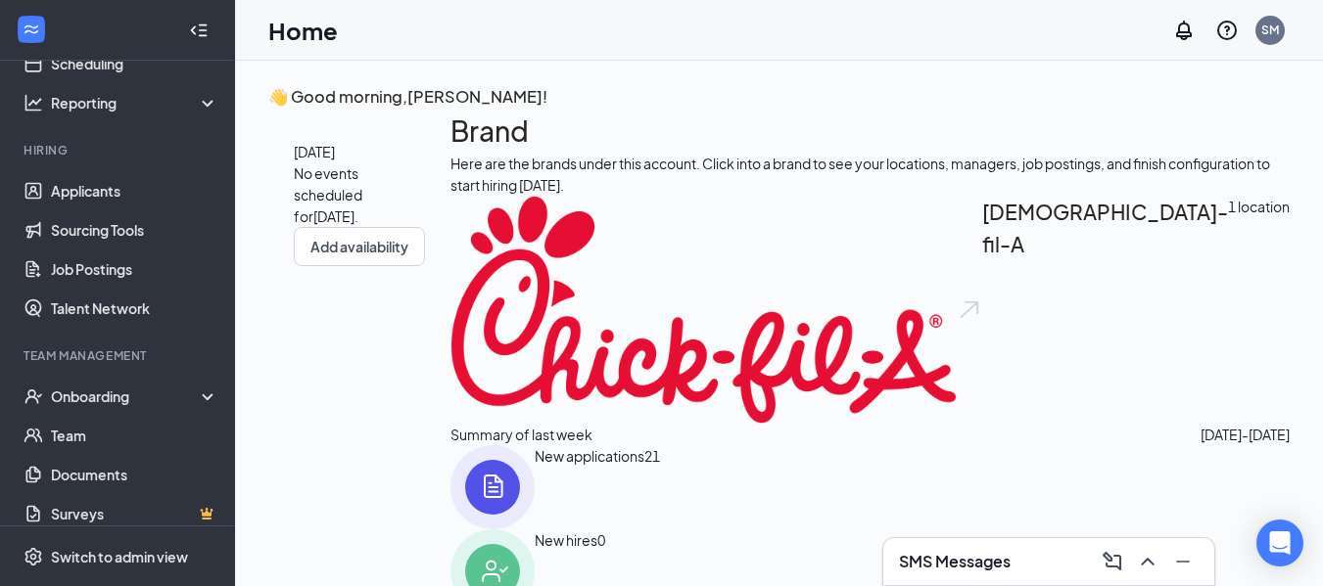
scroll to position [130, 0]
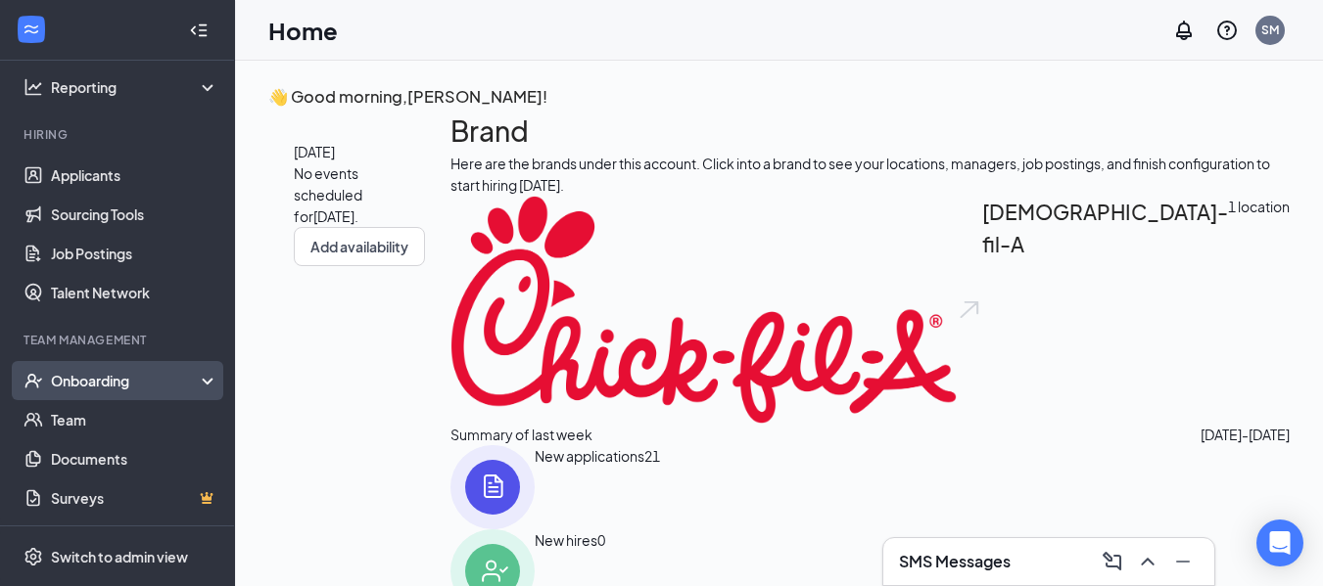
click at [129, 379] on div "Onboarding" at bounding box center [126, 381] width 151 height 20
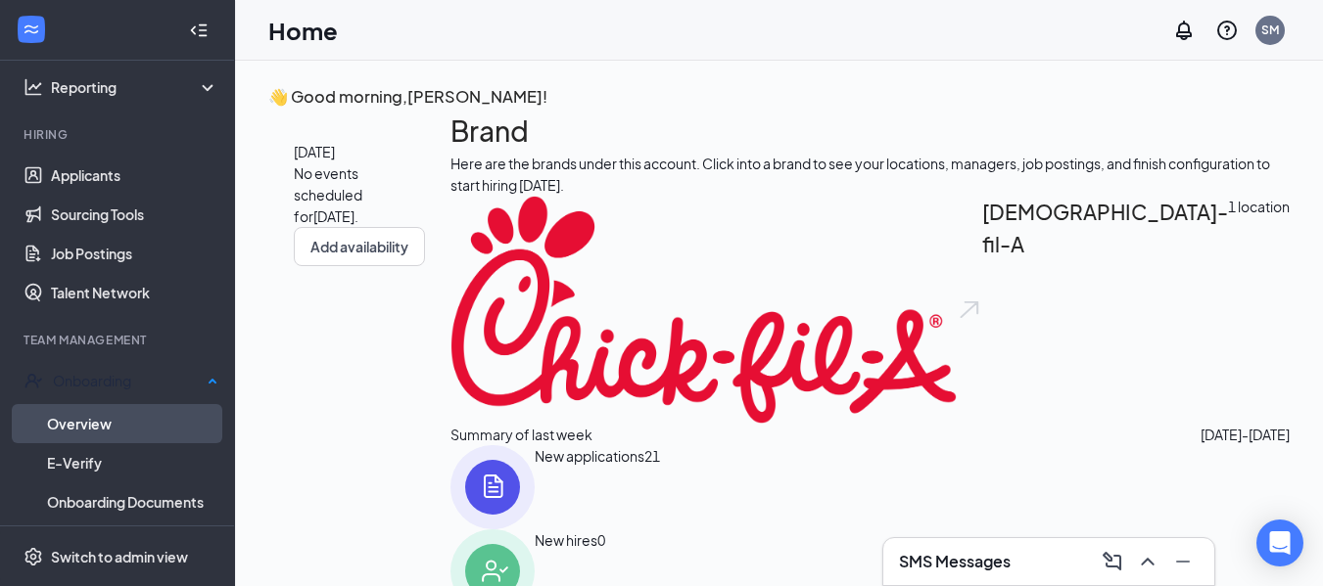
click at [112, 412] on link "Overview" at bounding box center [132, 423] width 171 height 39
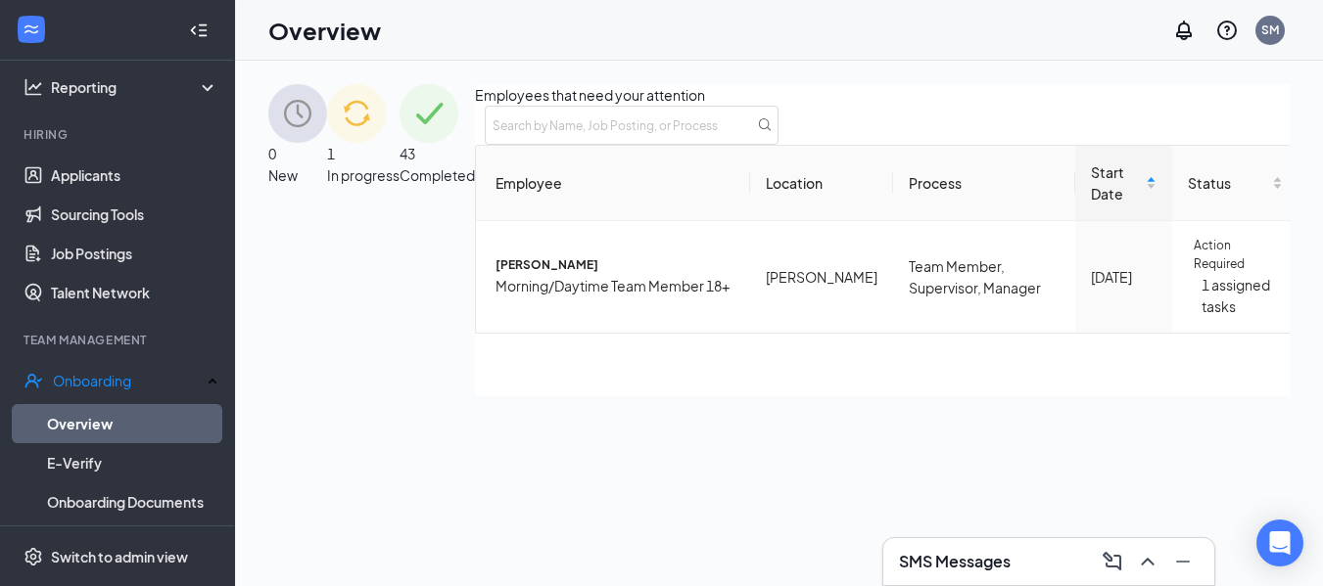
click at [399, 132] on div "1 In progress" at bounding box center [363, 240] width 72 height 312
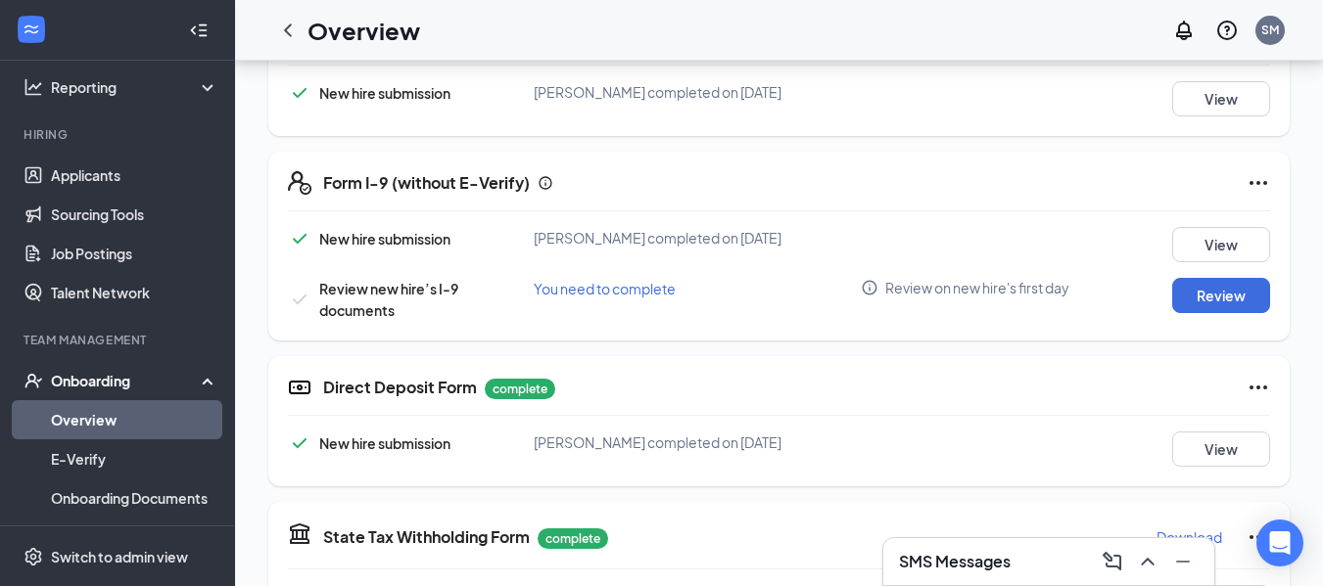
scroll to position [510, 0]
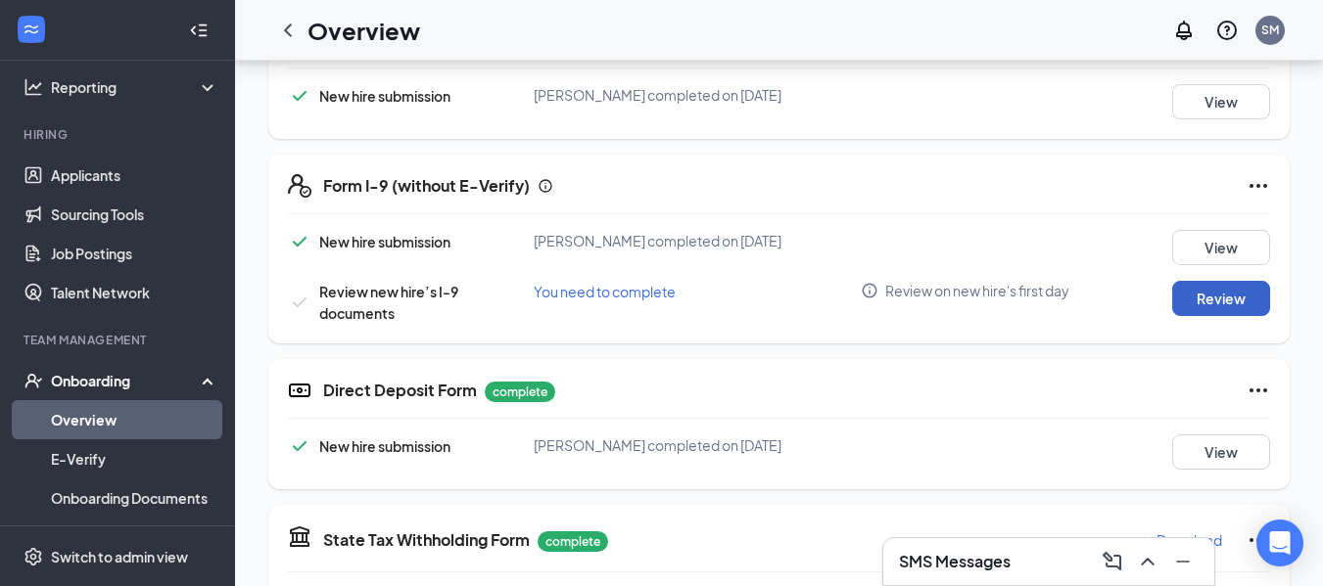
click at [1205, 306] on button "Review" at bounding box center [1221, 298] width 98 height 35
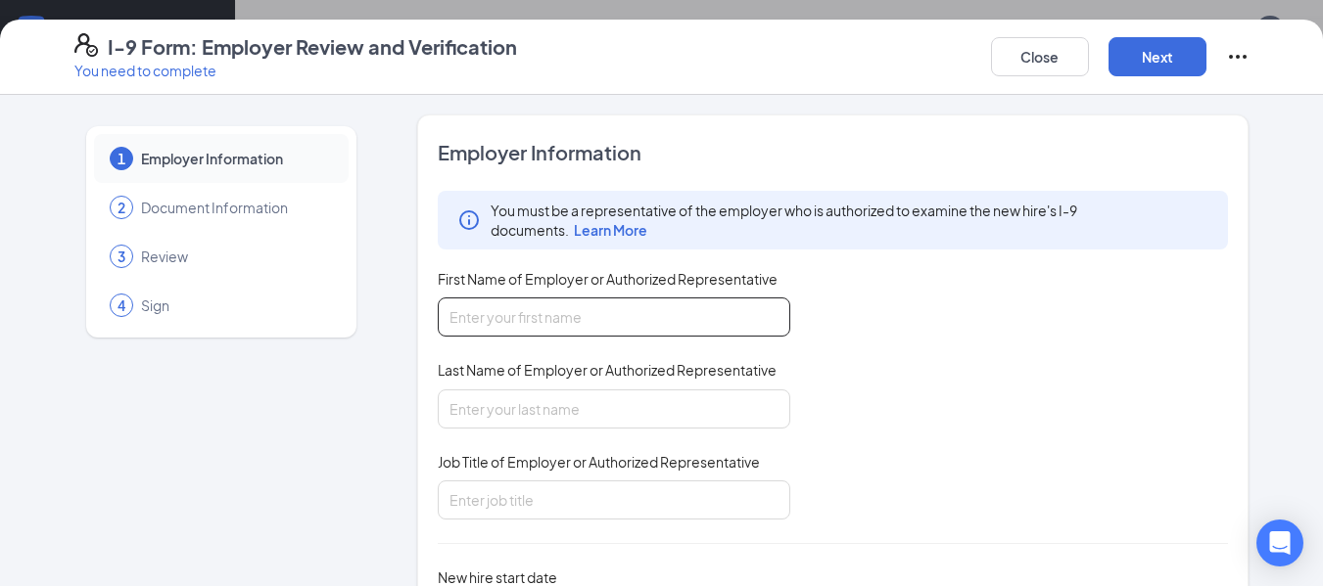
click at [655, 320] on input "First Name of Employer or Authorized Representative" at bounding box center [614, 317] width 352 height 39
type input "s"
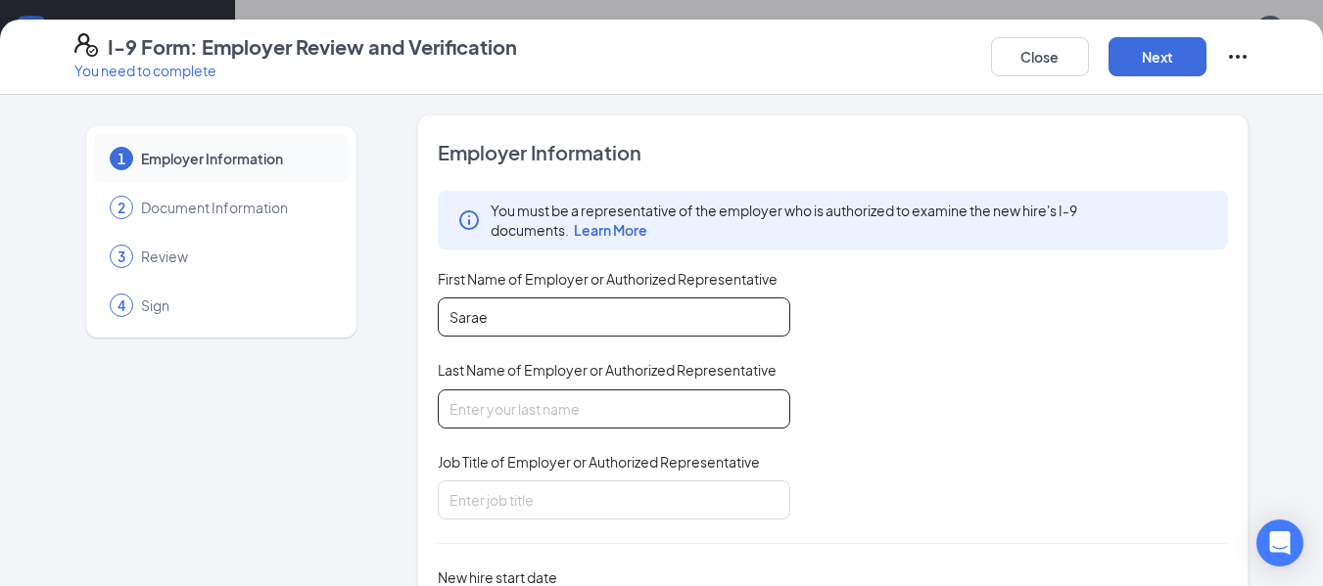
type input "Sarae"
click at [603, 414] on input "Last Name of Employer or Authorized Representative" at bounding box center [614, 409] width 352 height 39
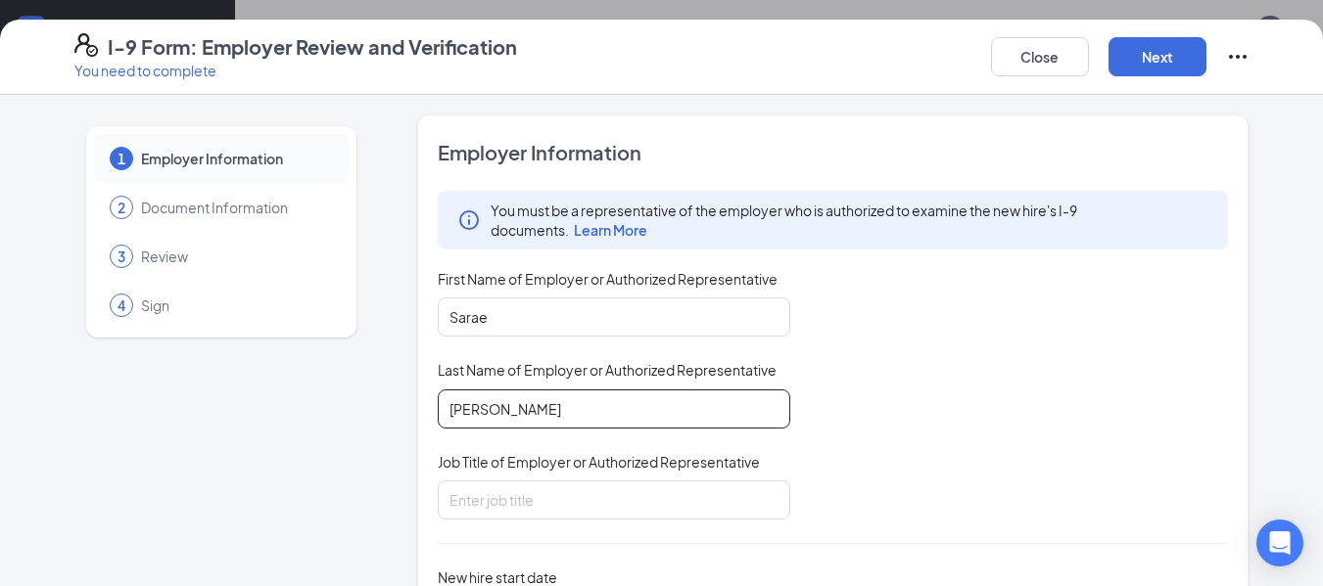
type input "Miller"
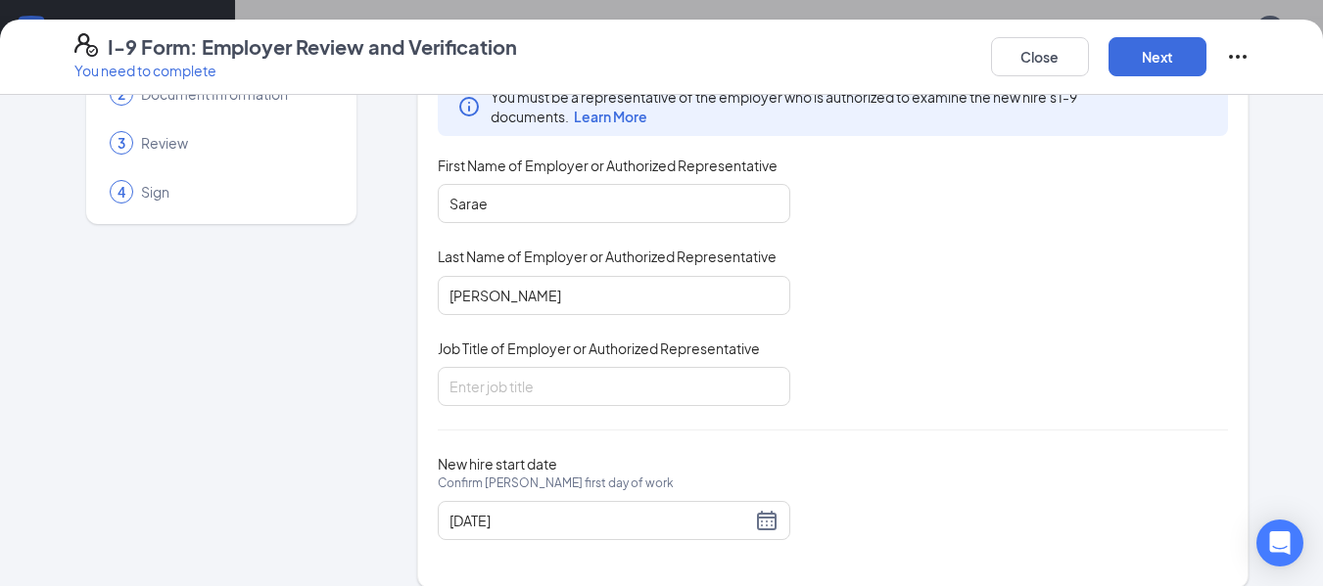
scroll to position [135, 0]
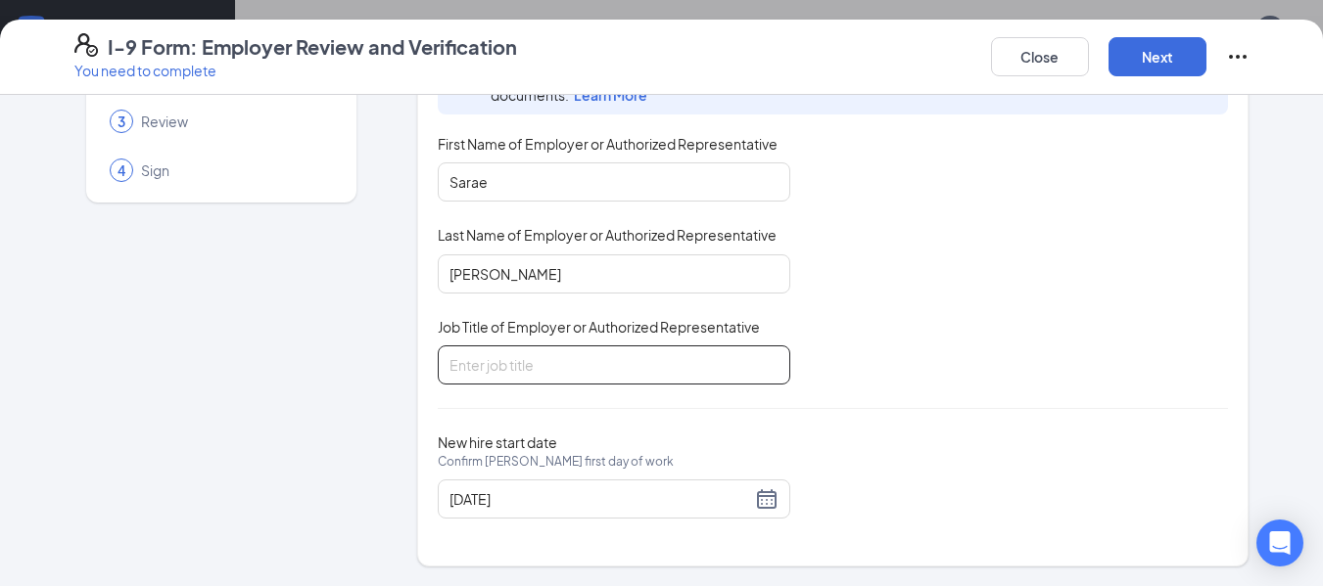
click at [554, 382] on input "Job Title of Employer or Authorized Representative" at bounding box center [614, 365] width 352 height 39
type input "Restaurant Manager"
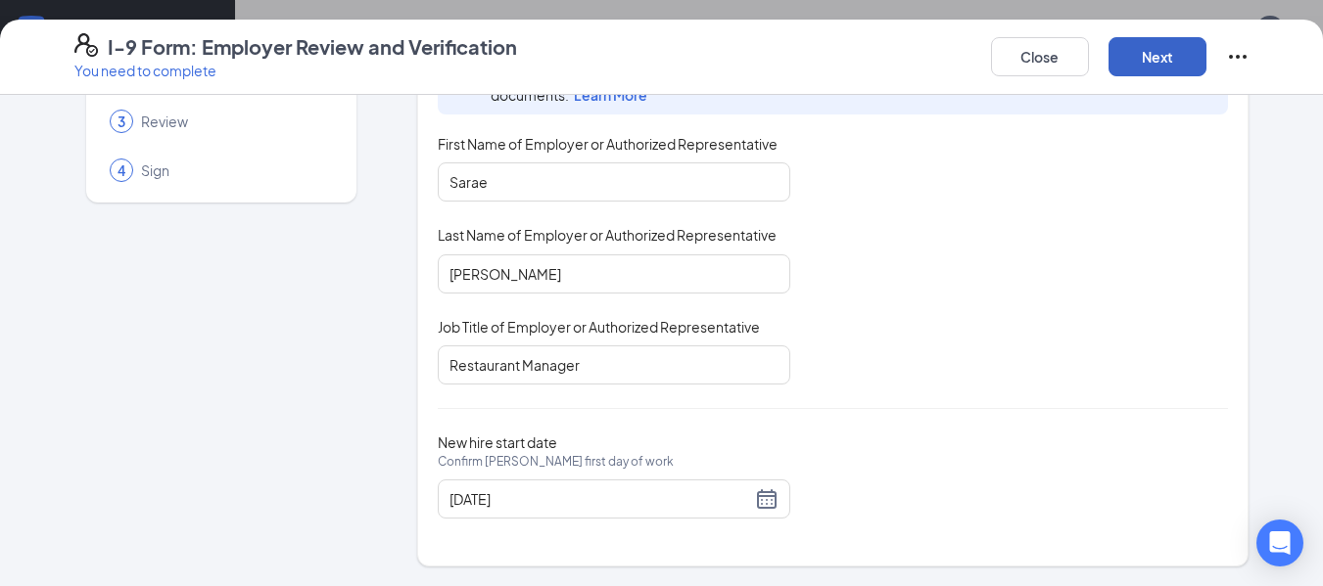
click at [1169, 57] on button "Next" at bounding box center [1157, 56] width 98 height 39
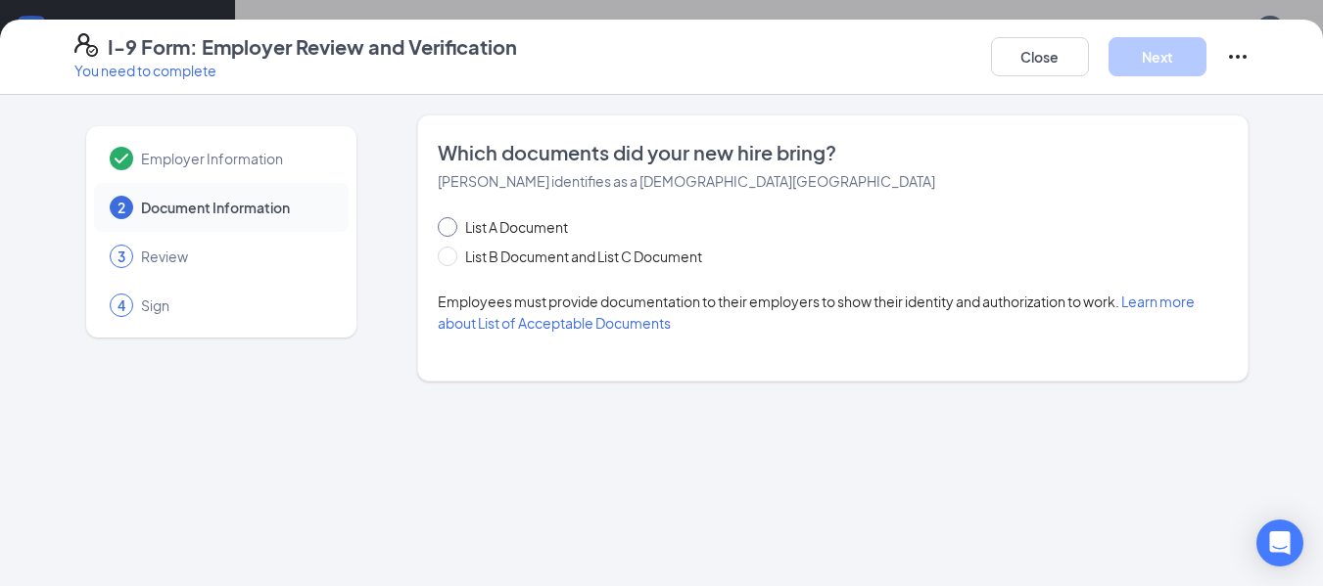
click at [456, 224] on span at bounding box center [448, 227] width 20 height 20
click at [451, 224] on input "List A Document" at bounding box center [445, 224] width 14 height 14
radio input "true"
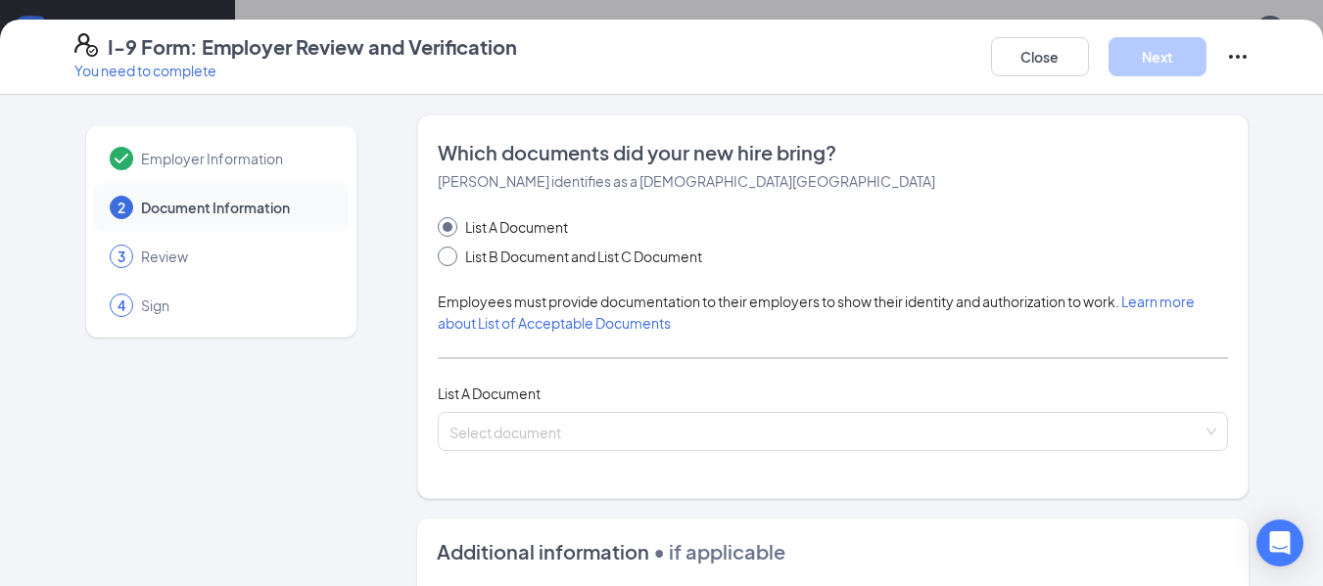
click at [457, 260] on span "List B Document and List C Document" at bounding box center [583, 257] width 253 height 22
click at [449, 260] on input "List B Document and List C Document" at bounding box center [445, 254] width 14 height 14
radio input "true"
radio input "false"
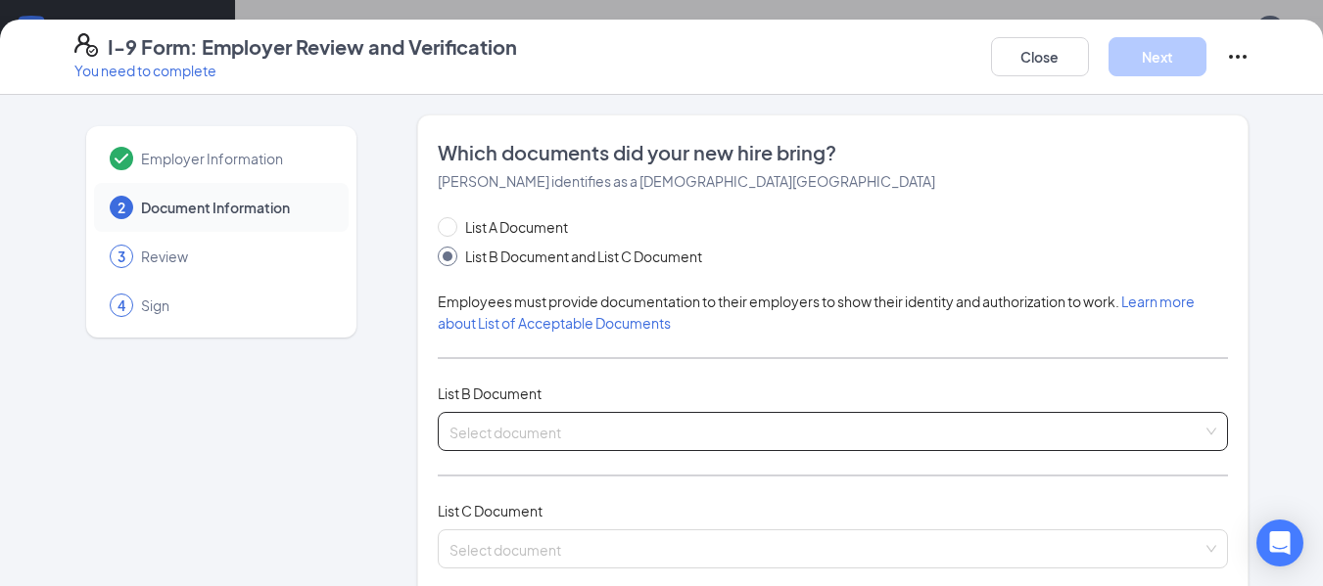
click at [689, 434] on div "Select document List B Documents Driver’s License issued by U.S State or outlyi…" at bounding box center [833, 431] width 791 height 39
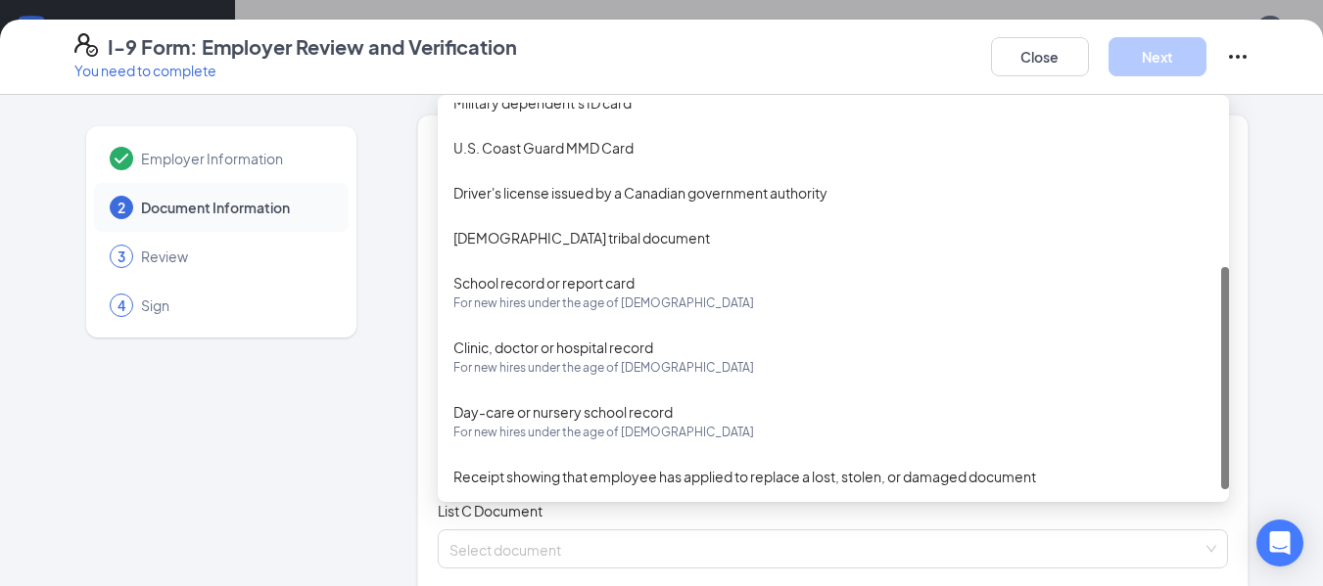
scroll to position [298, 0]
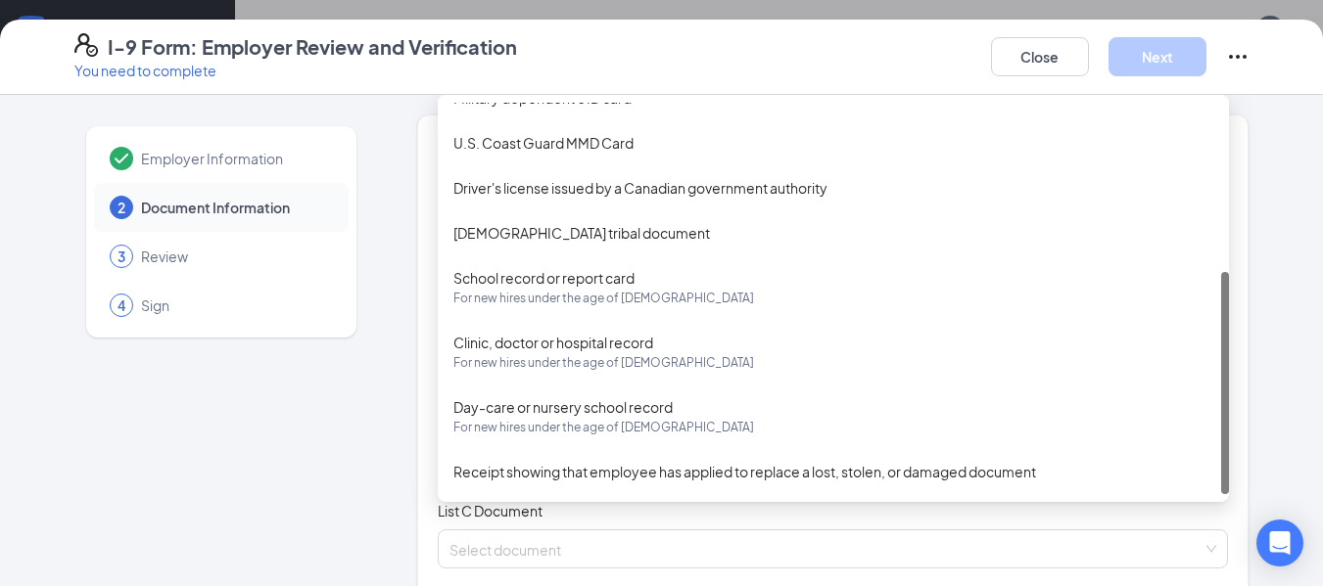
drag, startPoint x: 1216, startPoint y: 244, endPoint x: 1225, endPoint y: 423, distance: 179.4
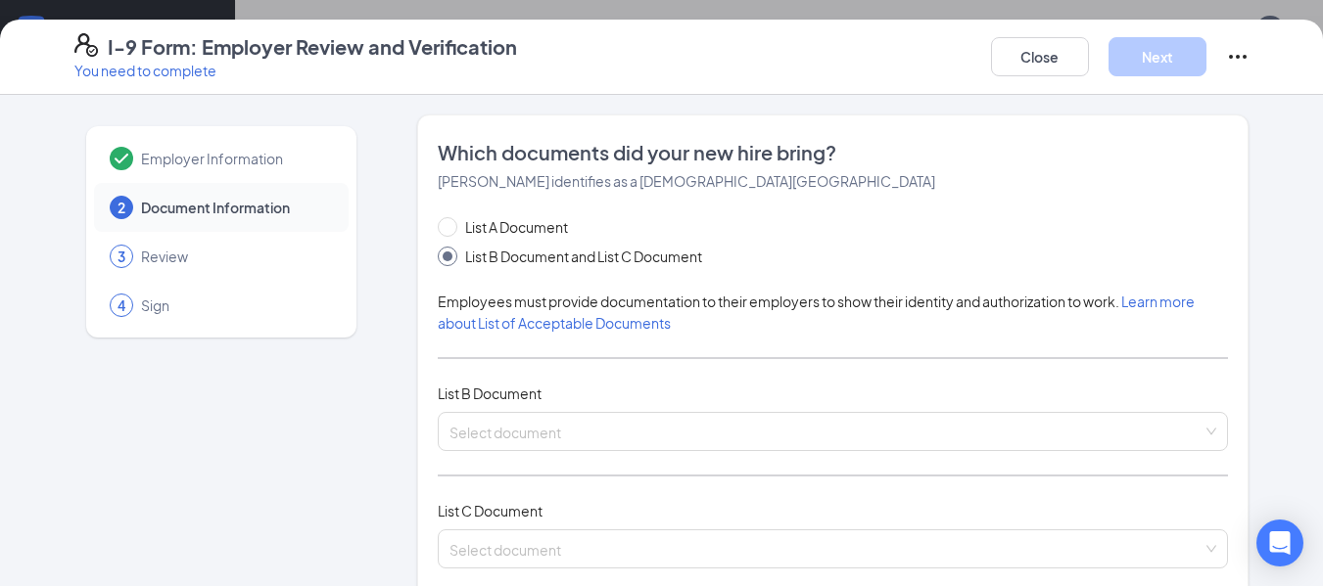
drag, startPoint x: 1225, startPoint y: 423, endPoint x: 1260, endPoint y: 311, distance: 117.0
click at [528, 432] on div "Select document Driver’s License issued by U.S State or outlying US possession …" at bounding box center [833, 431] width 791 height 39
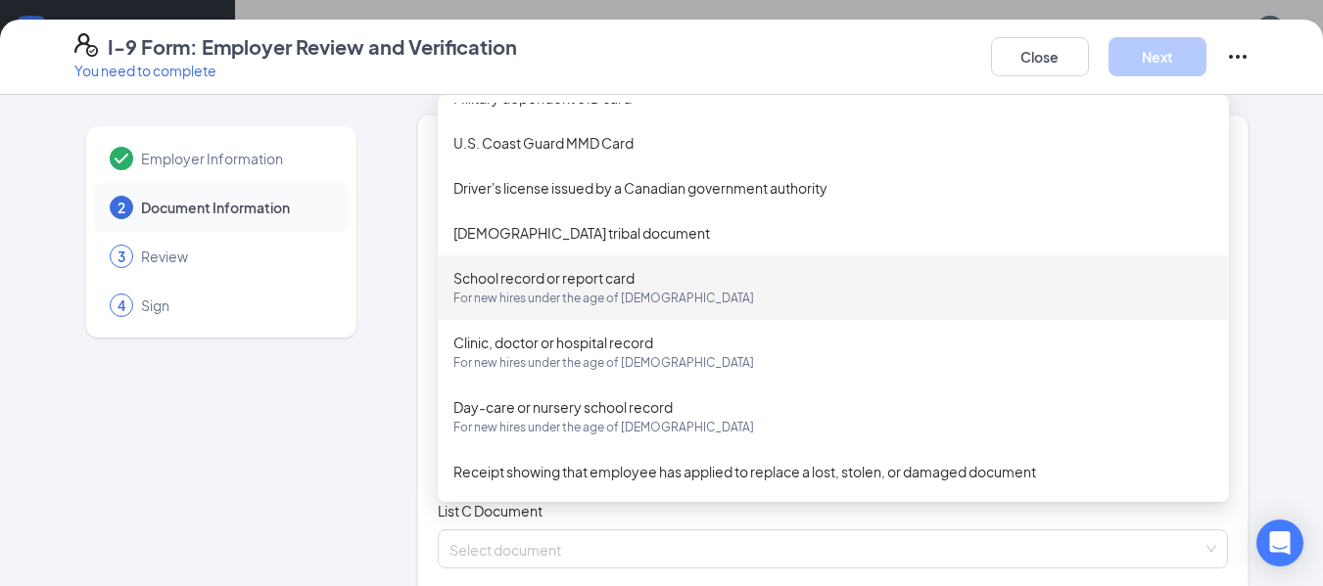
click at [511, 275] on div "School record or report card For new hires under the age of 18" at bounding box center [833, 287] width 760 height 41
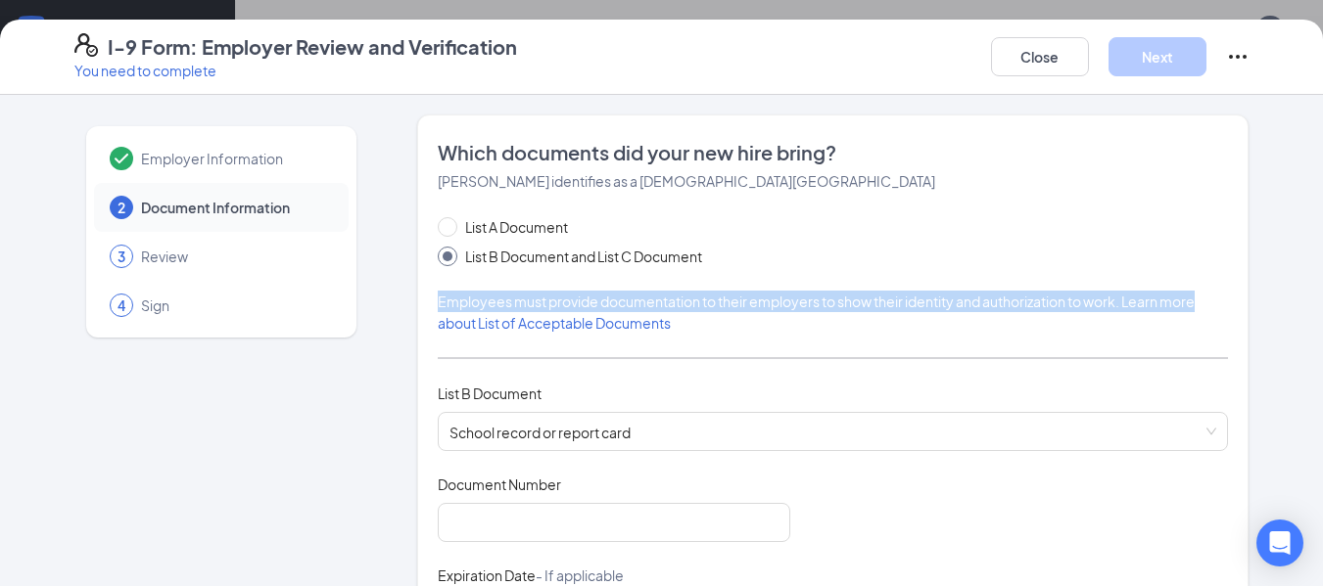
drag, startPoint x: 1306, startPoint y: 244, endPoint x: 1314, endPoint y: 286, distance: 42.8
click at [1314, 286] on div "Employer Information 2 Document Information 3 Review 4 Sign Which documents did…" at bounding box center [661, 341] width 1323 height 492
click at [1241, 270] on div "Which documents did your new hire bring? Munasar Y Omar identifies as a citizen…" at bounding box center [833, 518] width 832 height 806
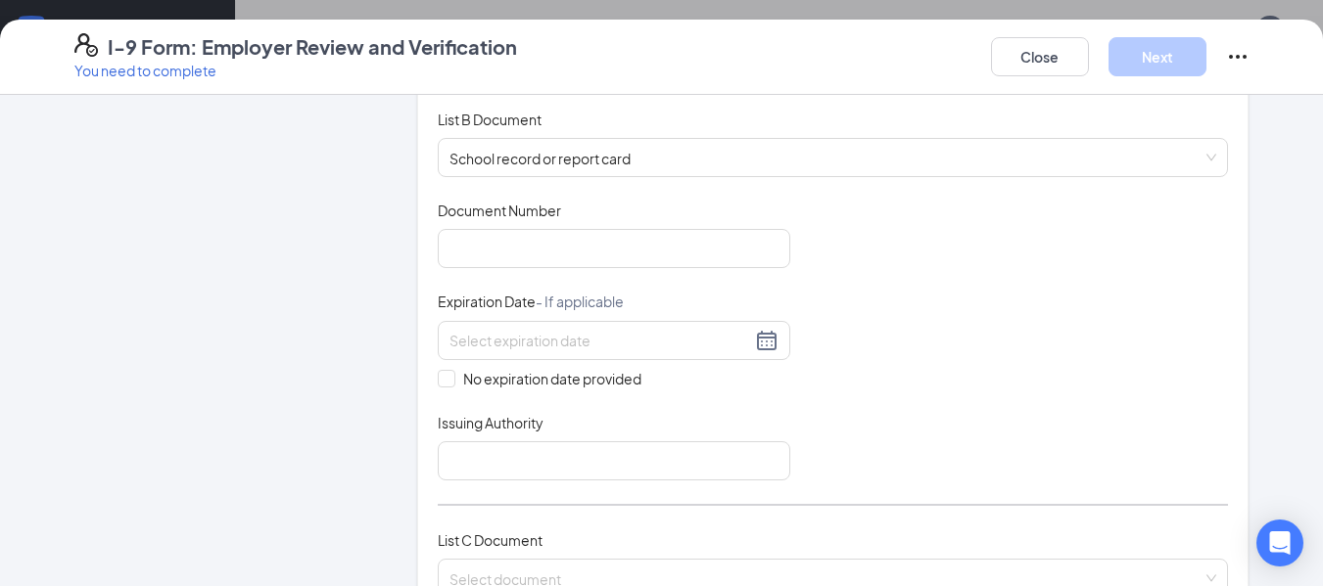
scroll to position [338, 0]
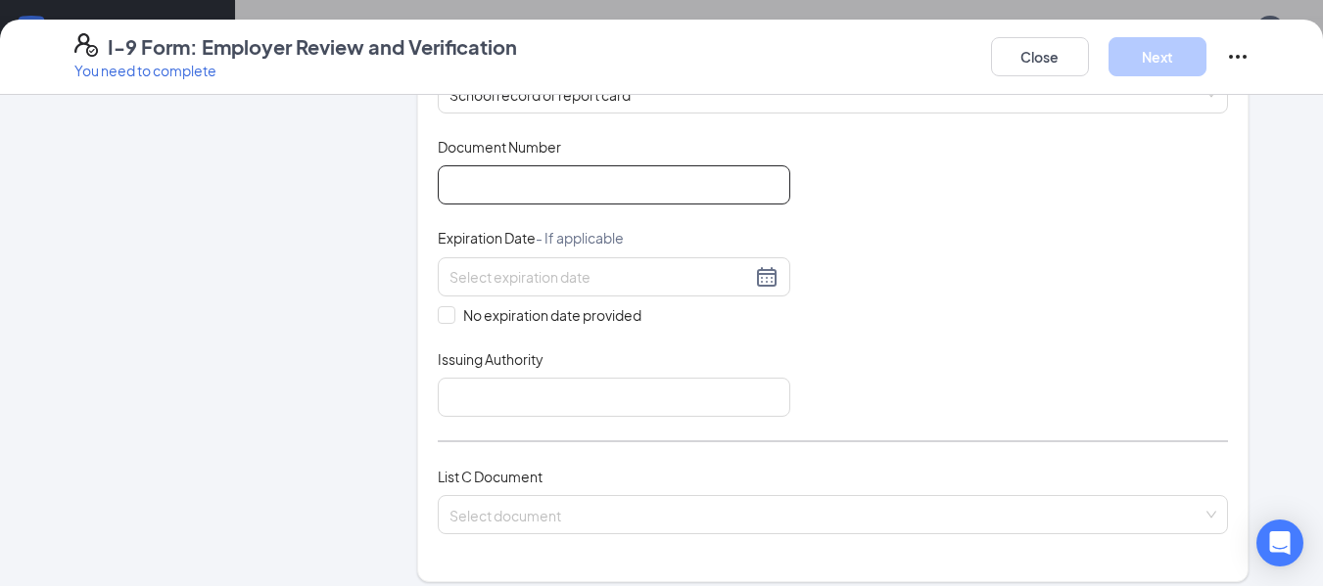
click at [658, 190] on input "Document Number" at bounding box center [614, 184] width 352 height 39
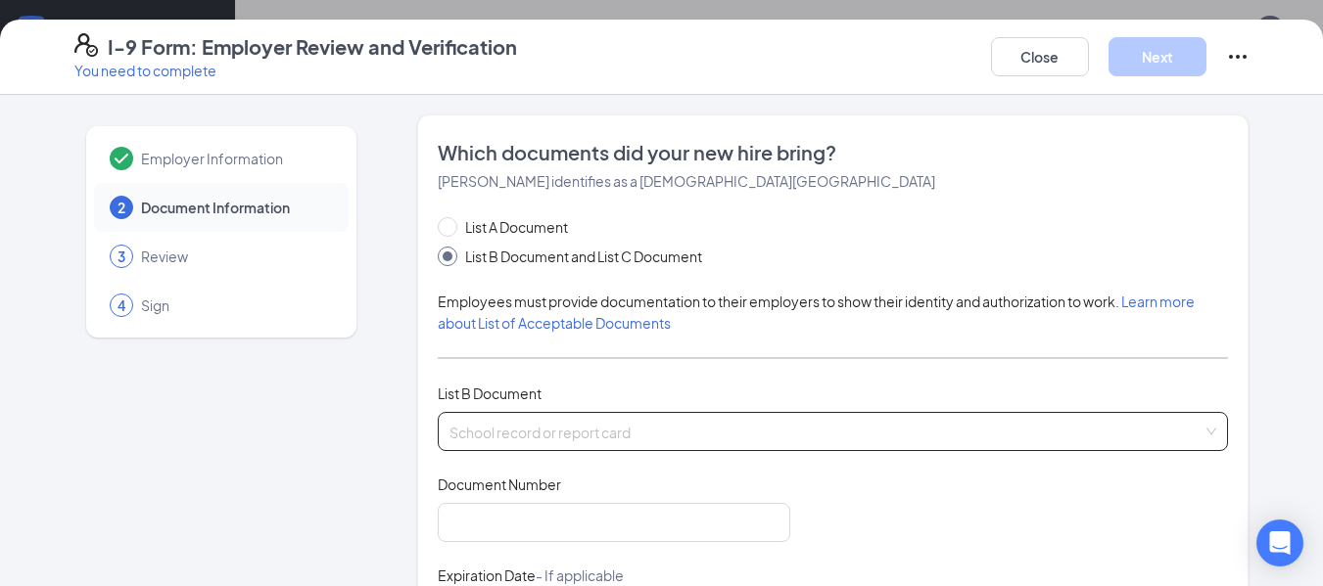
click at [677, 437] on span "School record or report card For new hires under the age of 18" at bounding box center [833, 431] width 768 height 37
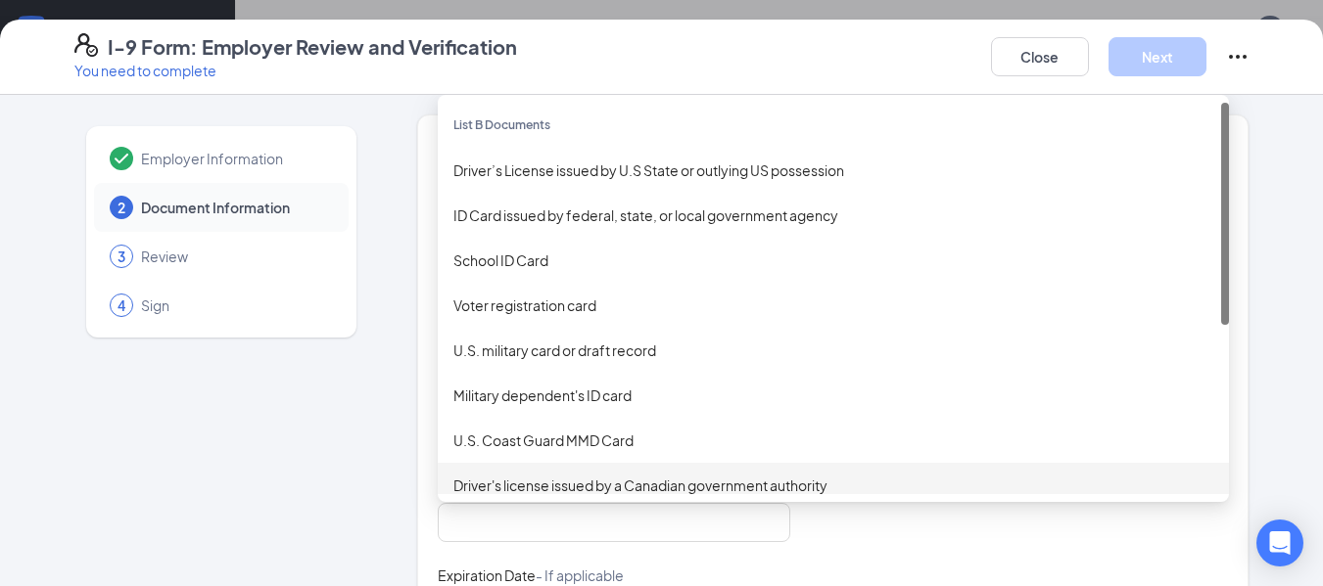
drag, startPoint x: 1213, startPoint y: 293, endPoint x: 1264, endPoint y: 95, distance: 204.2
click at [1264, 95] on div "Employer Information 2 Document Information 3 Review 4 Sign Which documents did…" at bounding box center [661, 341] width 1323 height 492
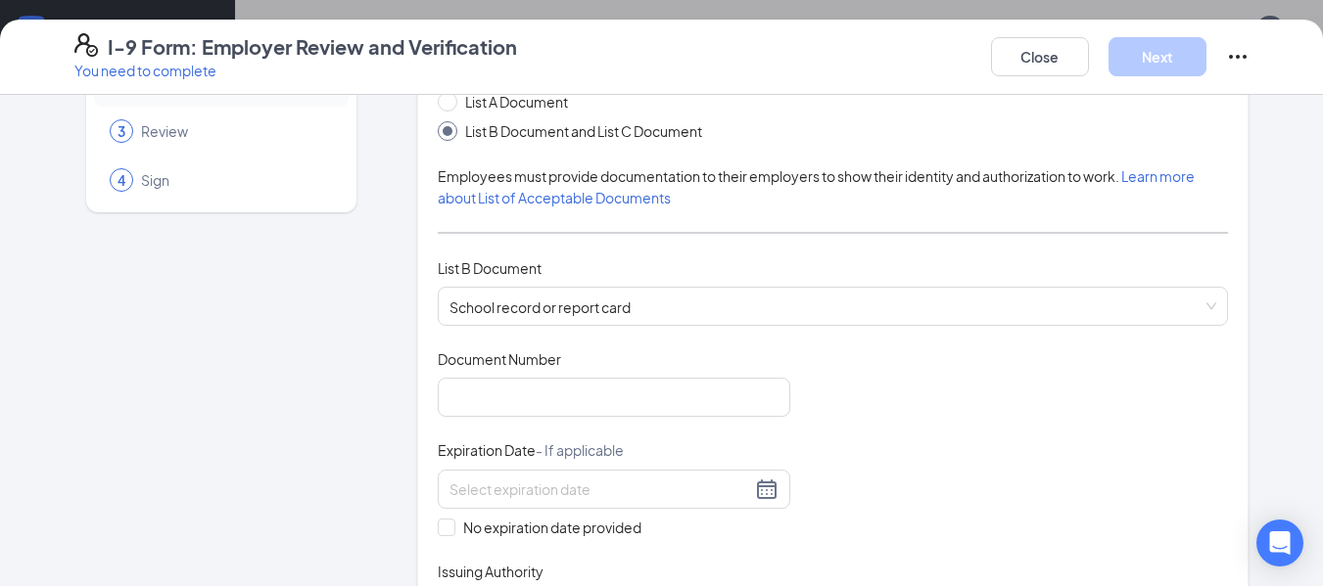
scroll to position [137, 0]
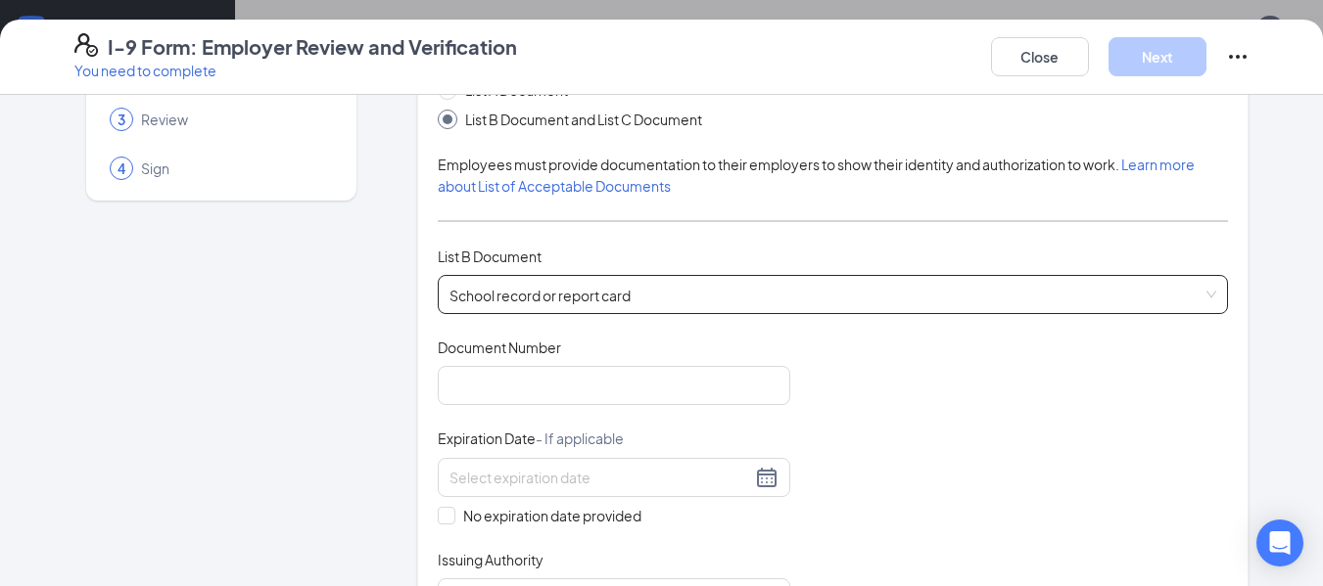
click at [898, 296] on span "School record or report card For new hires under the age of 18" at bounding box center [833, 294] width 768 height 37
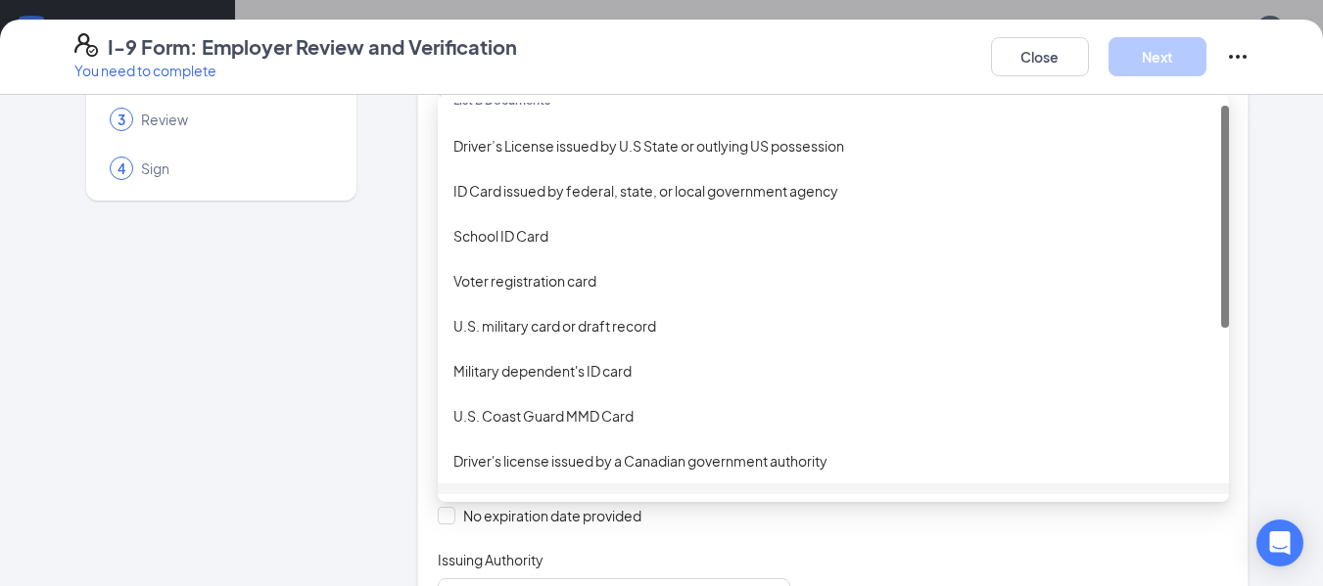
scroll to position [0, 0]
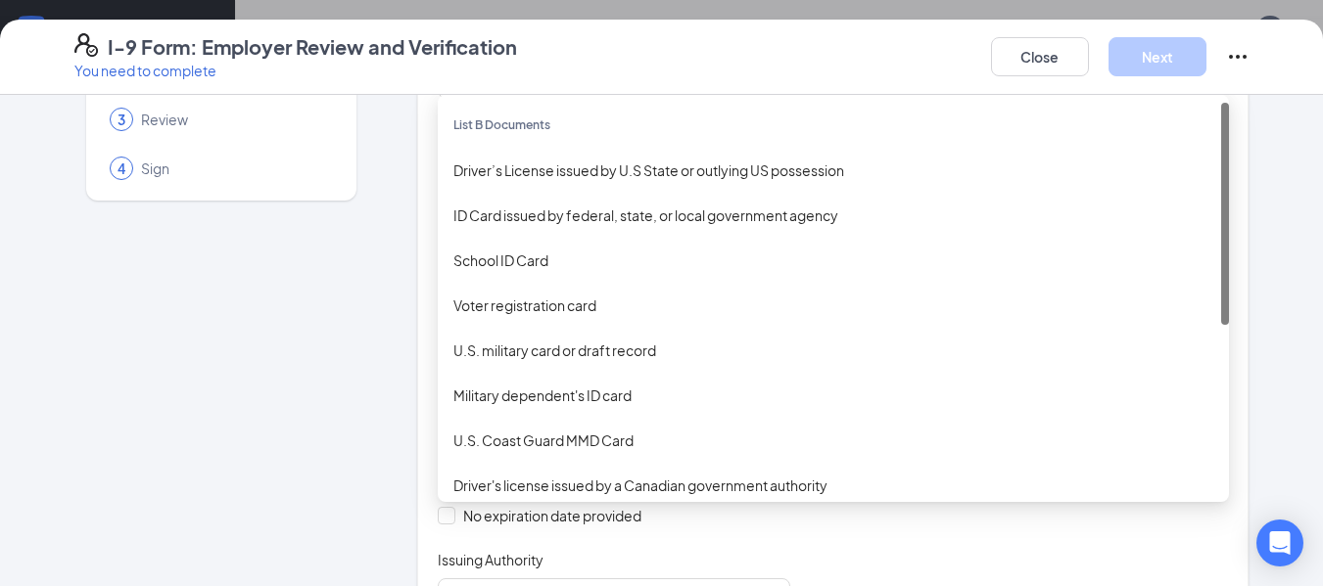
drag, startPoint x: 1215, startPoint y: 368, endPoint x: 1248, endPoint y: 156, distance: 215.1
drag, startPoint x: 1248, startPoint y: 156, endPoint x: 144, endPoint y: 338, distance: 1119.3
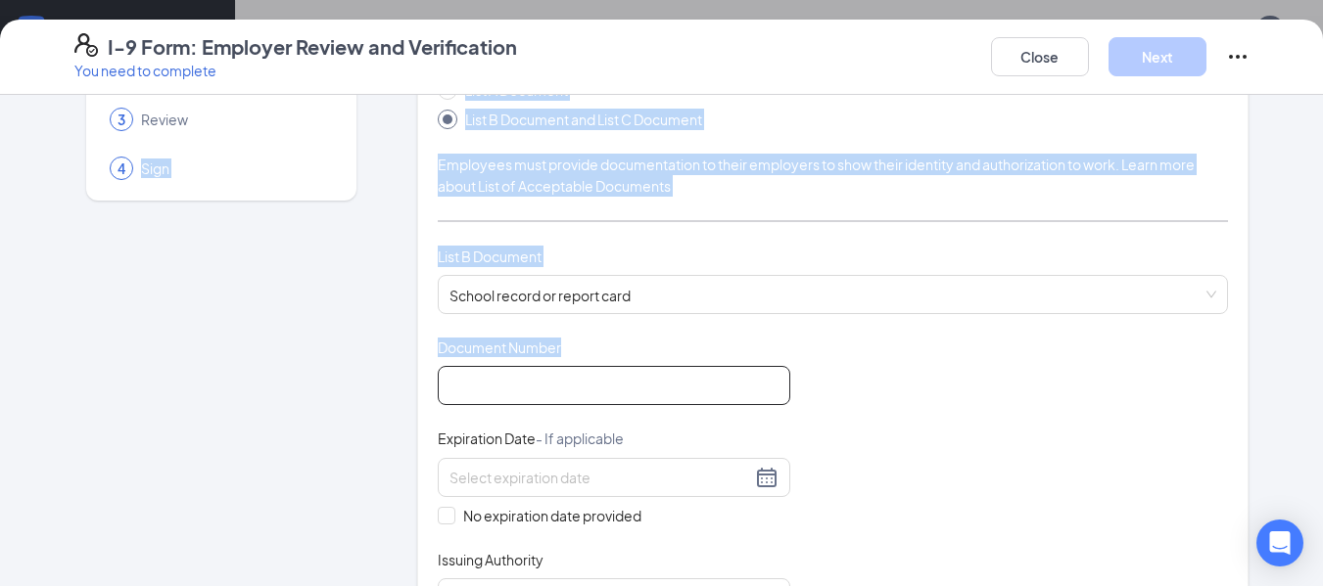
drag, startPoint x: 144, startPoint y: 338, endPoint x: 551, endPoint y: 376, distance: 409.1
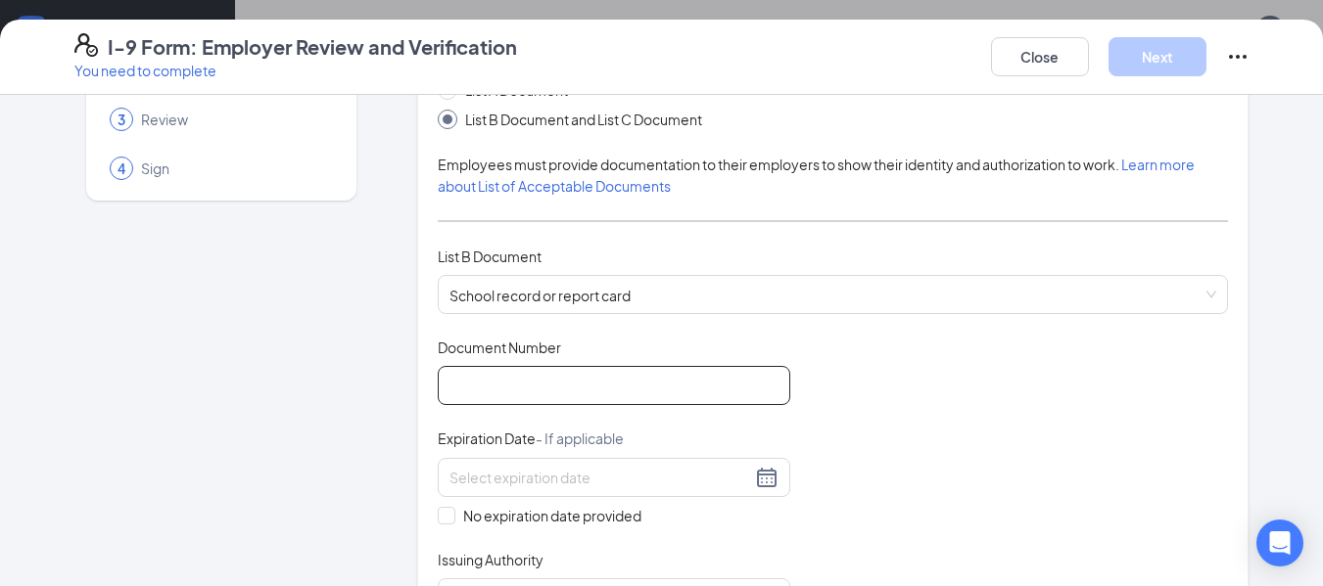
click at [551, 376] on input "Document Number" at bounding box center [614, 385] width 352 height 39
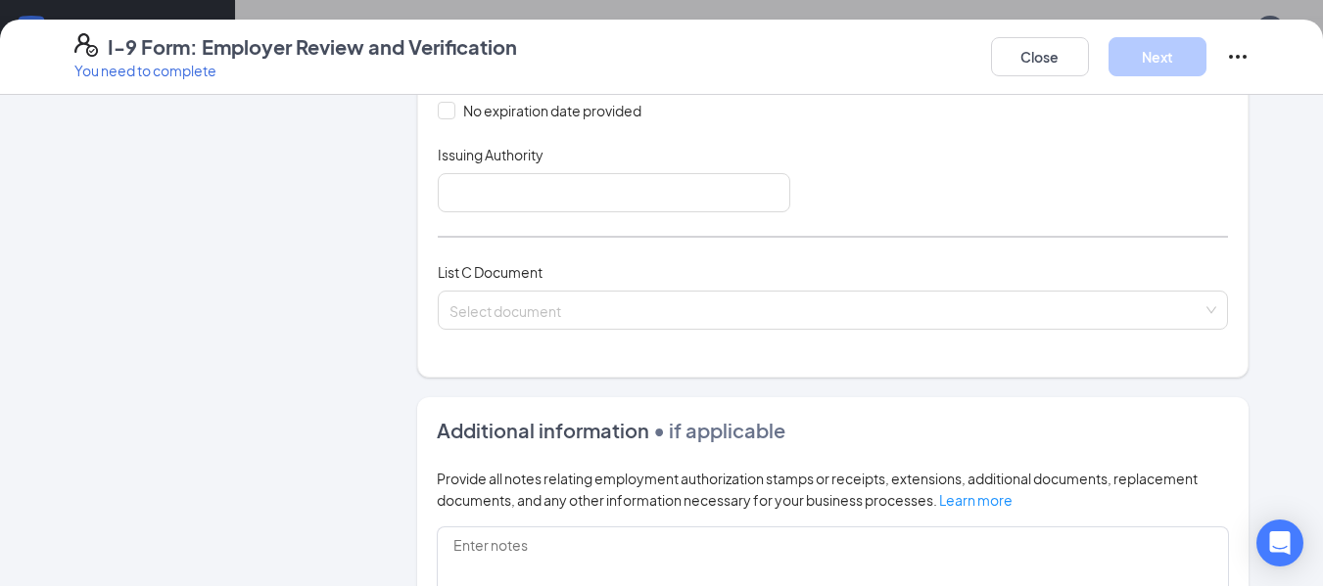
scroll to position [545, 0]
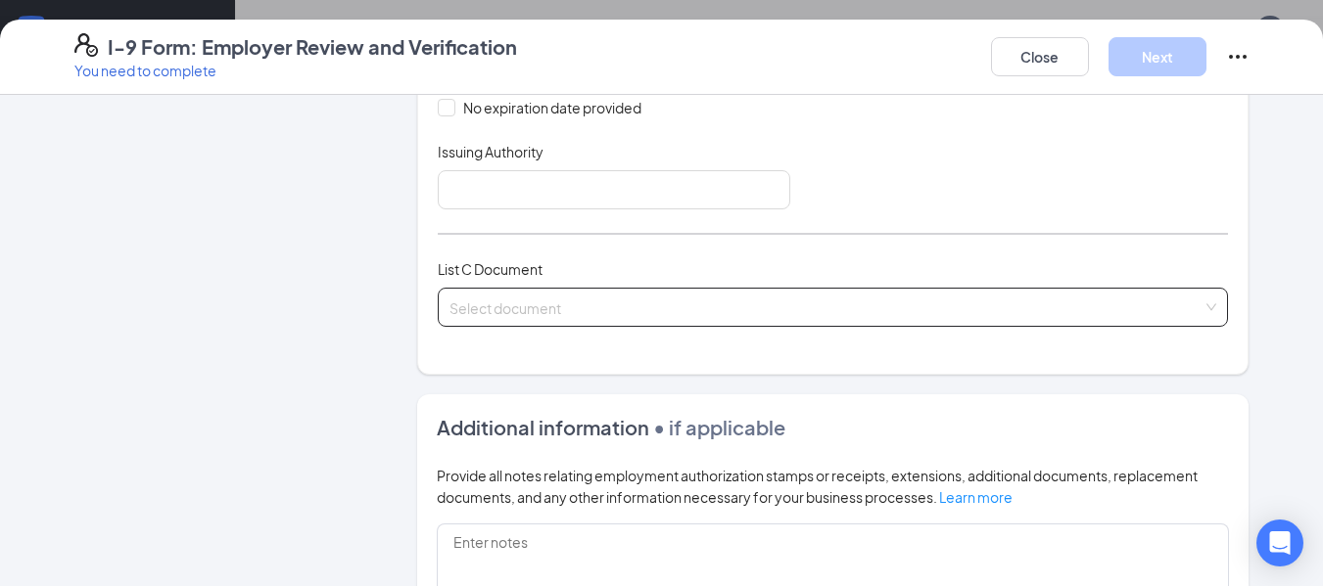
click at [962, 295] on input "search" at bounding box center [826, 303] width 754 height 29
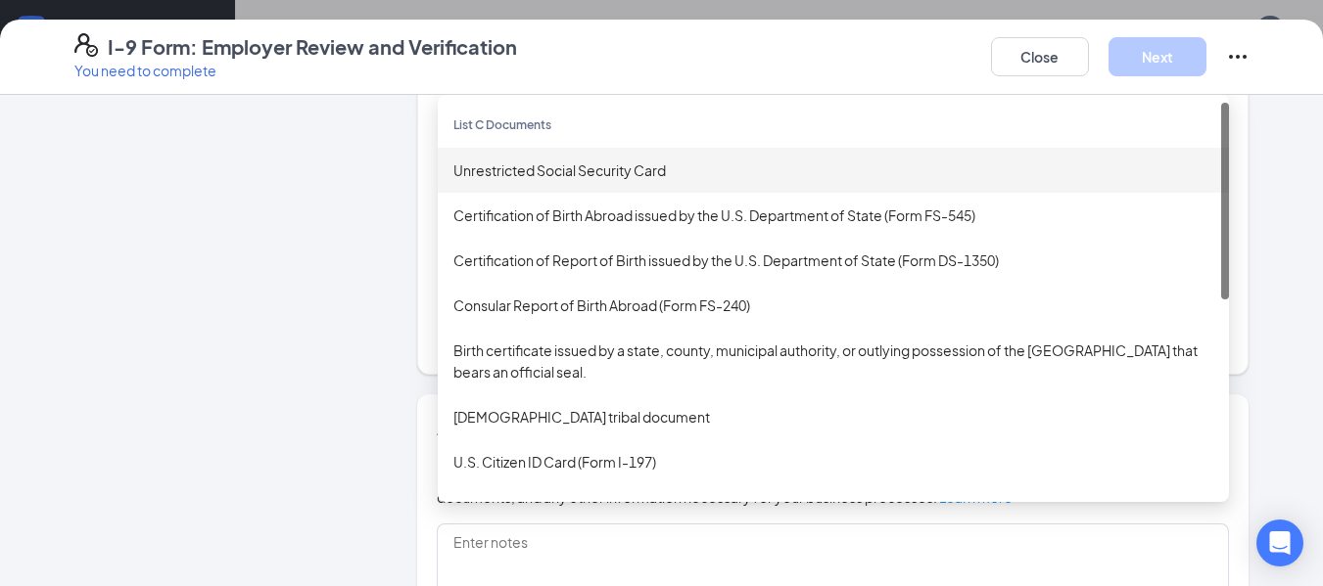
click at [629, 157] on div "Unrestricted Social Security Card" at bounding box center [833, 170] width 791 height 45
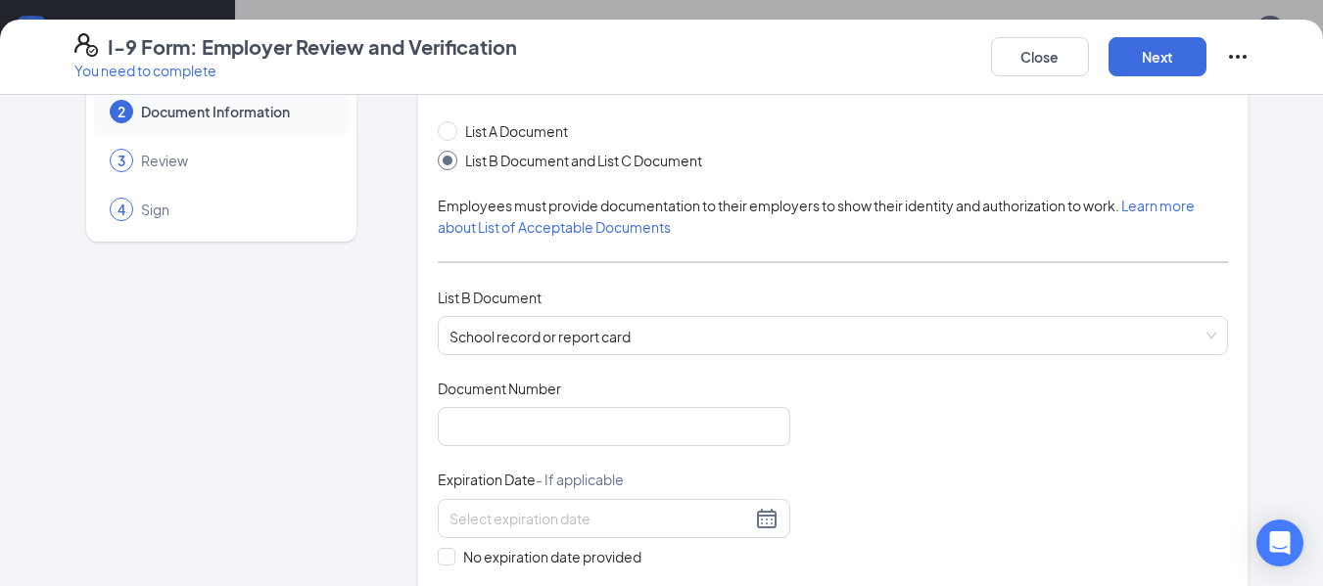
scroll to position [110, 0]
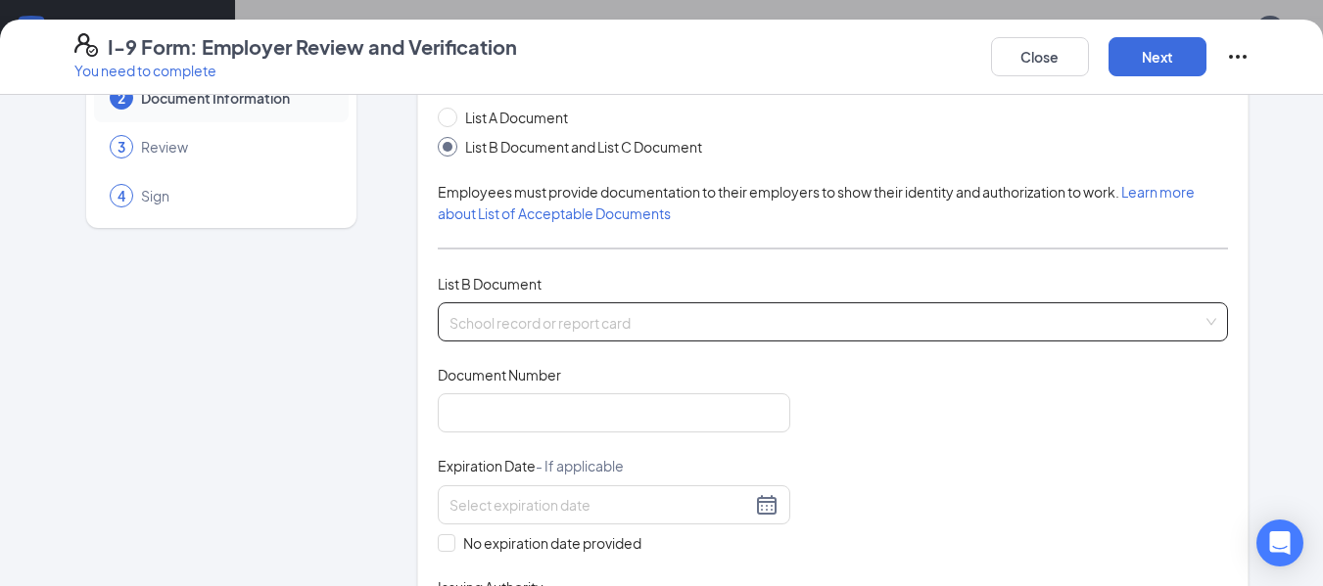
click at [492, 315] on span "School record or report card For new hires under the age of 18" at bounding box center [833, 322] width 768 height 37
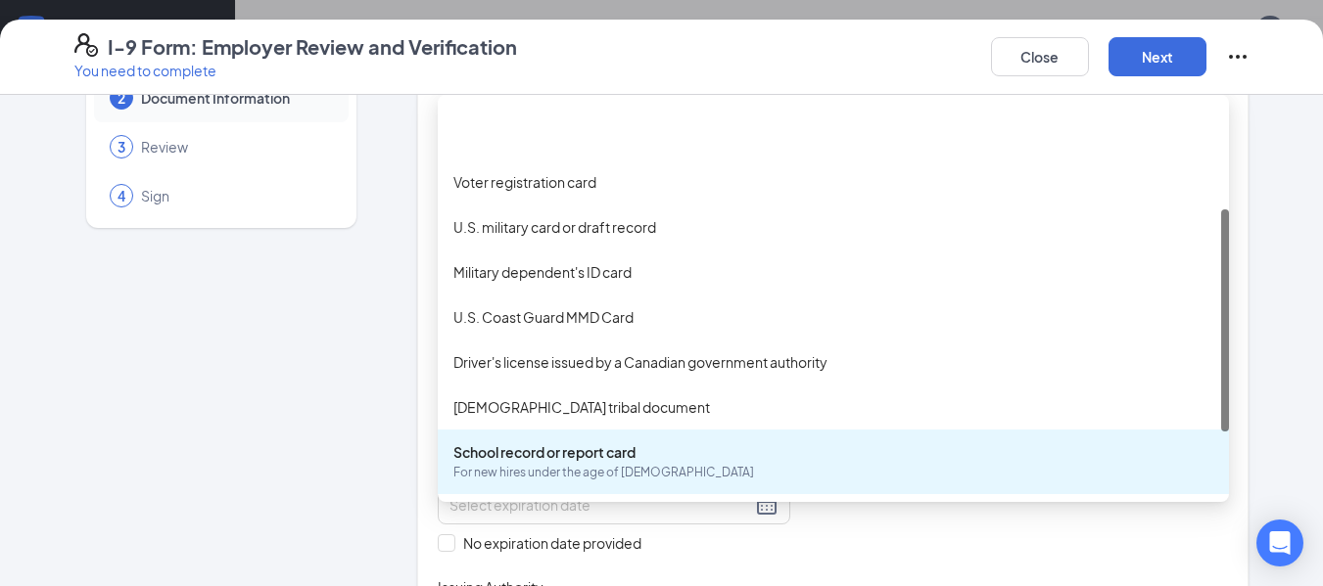
scroll to position [188, 0]
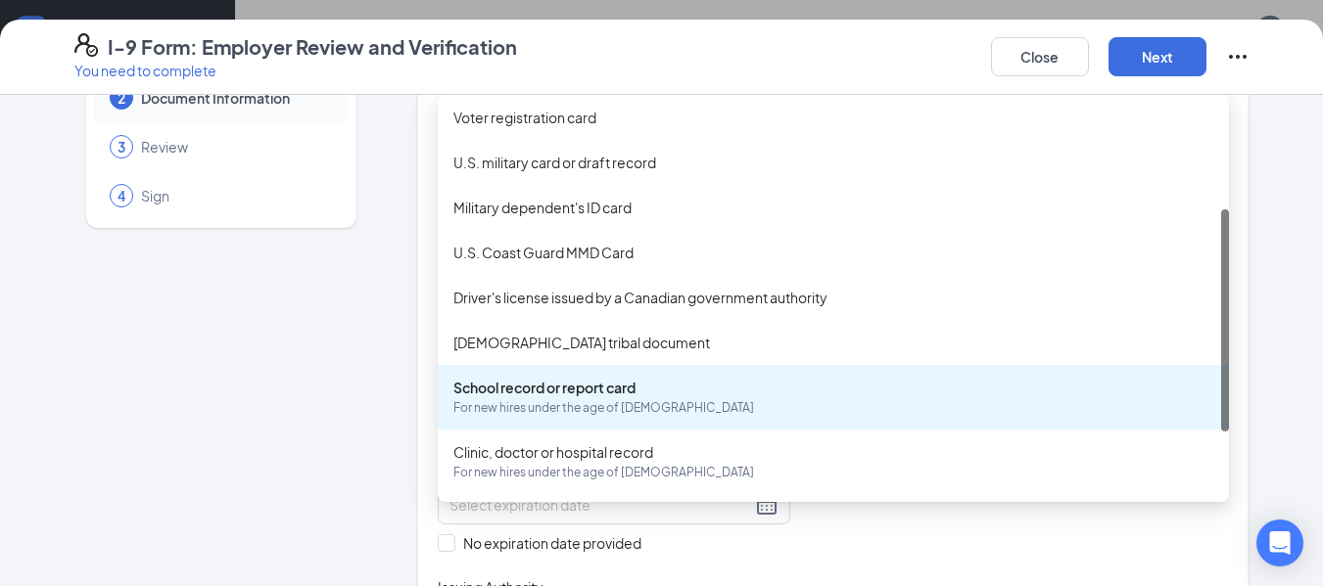
click at [494, 386] on div "School record or report card For new hires under the age of 18" at bounding box center [833, 397] width 760 height 41
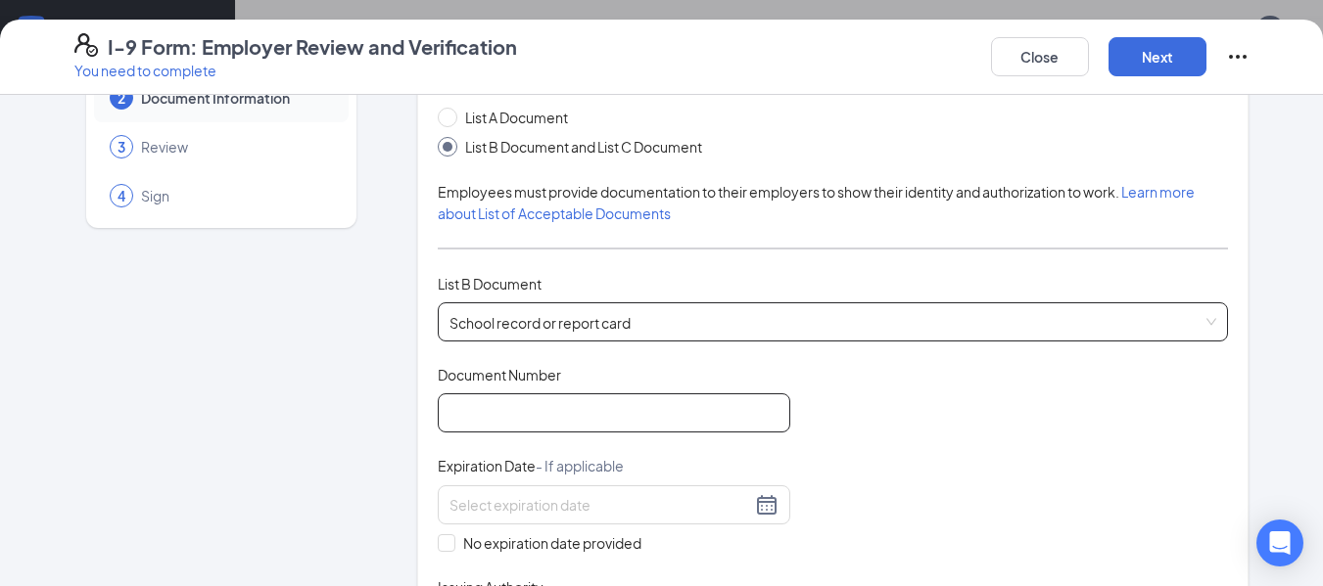
click at [598, 414] on input "Document Number" at bounding box center [614, 413] width 352 height 39
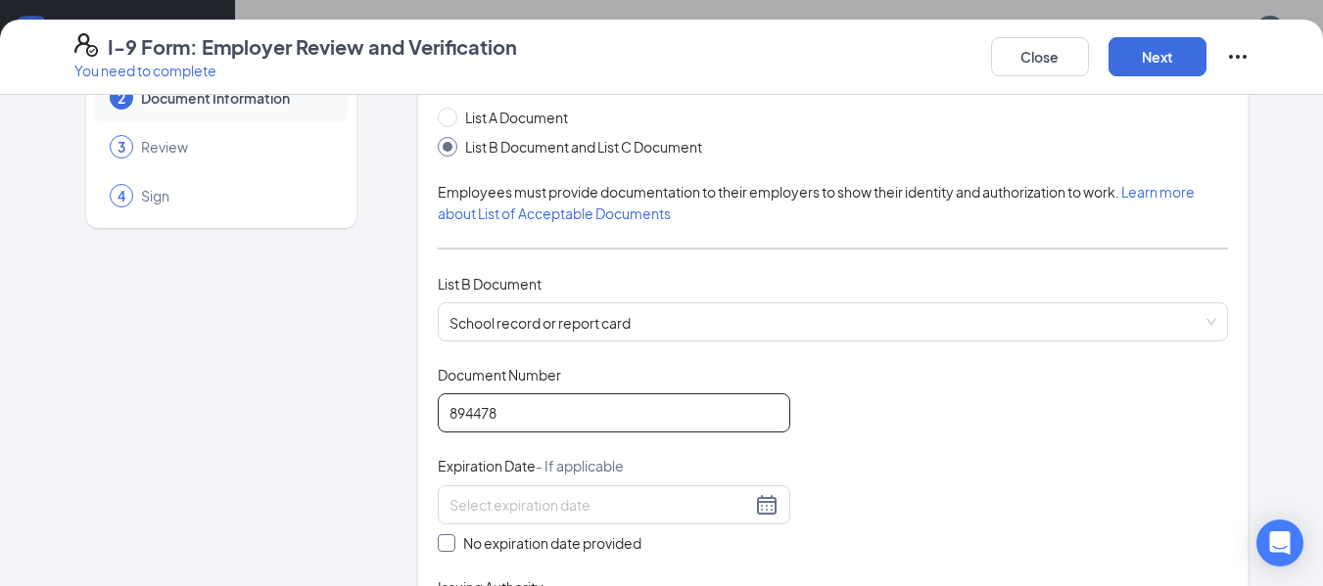
type input "894478"
click at [443, 549] on span at bounding box center [447, 544] width 18 height 18
click at [443, 548] on input "No expiration date provided" at bounding box center [445, 542] width 14 height 14
checkbox input "true"
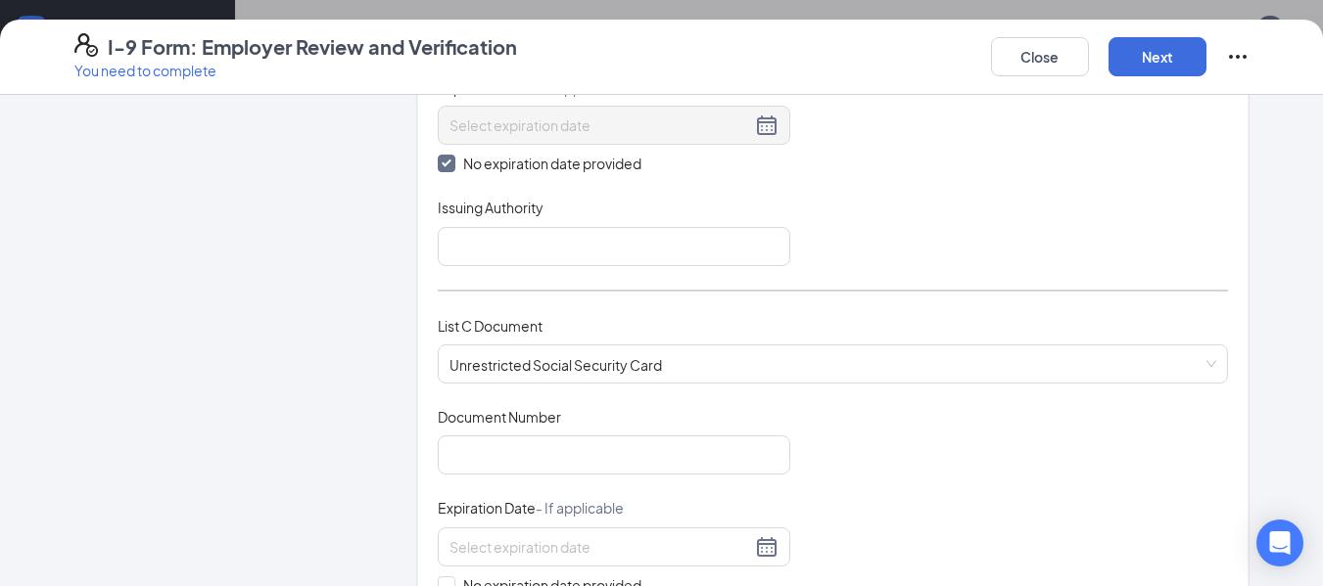
scroll to position [517, 0]
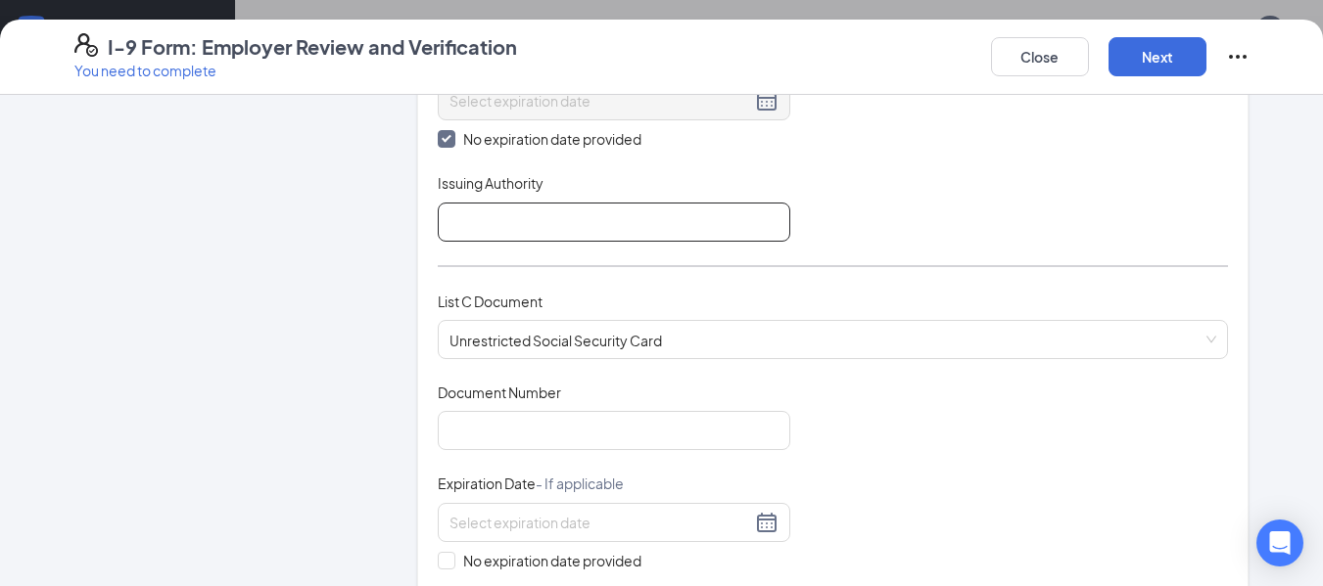
click at [742, 225] on input "Issuing Authority" at bounding box center [614, 222] width 352 height 39
type input "Minnesota"
click at [543, 424] on input "Document Number" at bounding box center [614, 430] width 352 height 39
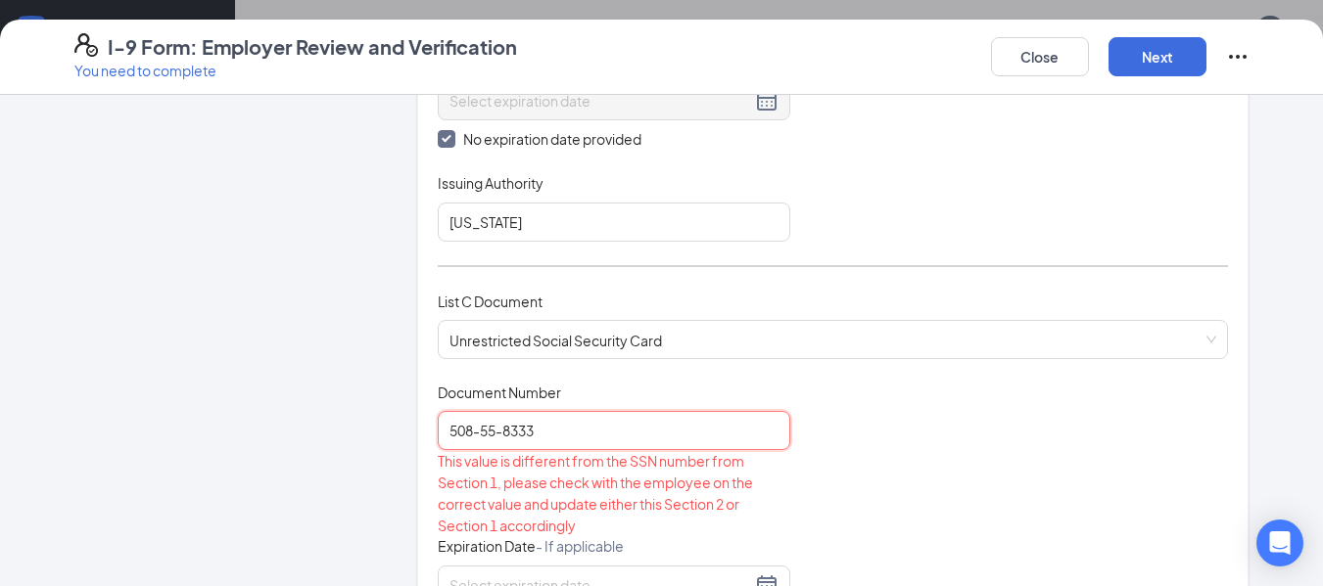
type input "508-55-8333"
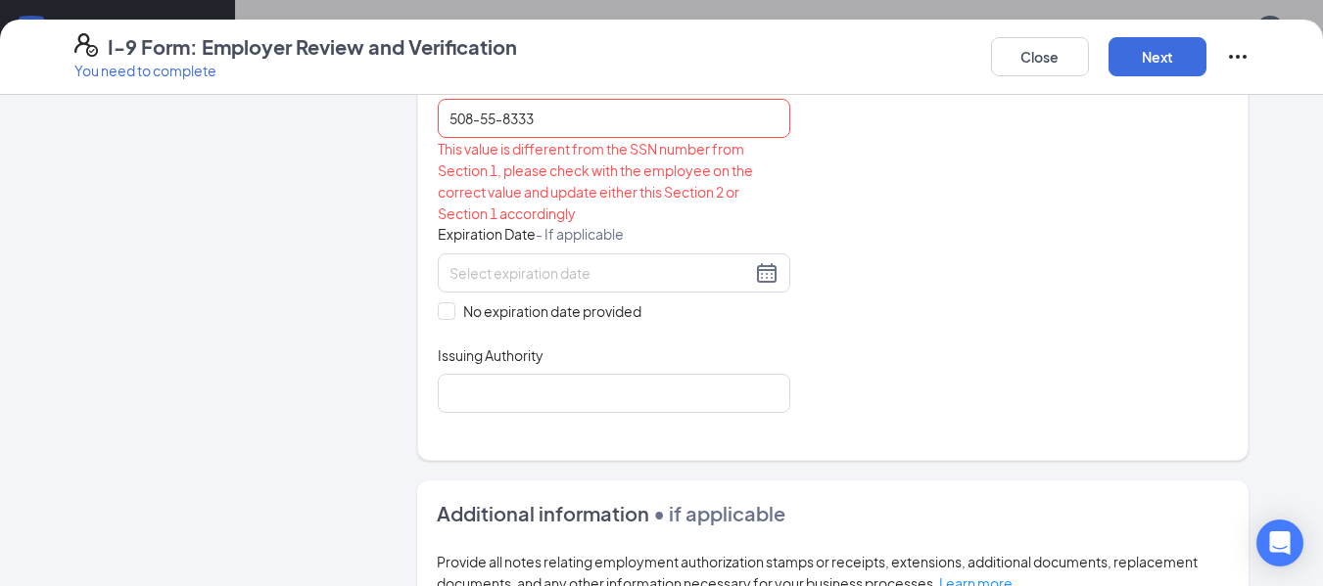
scroll to position [848, 0]
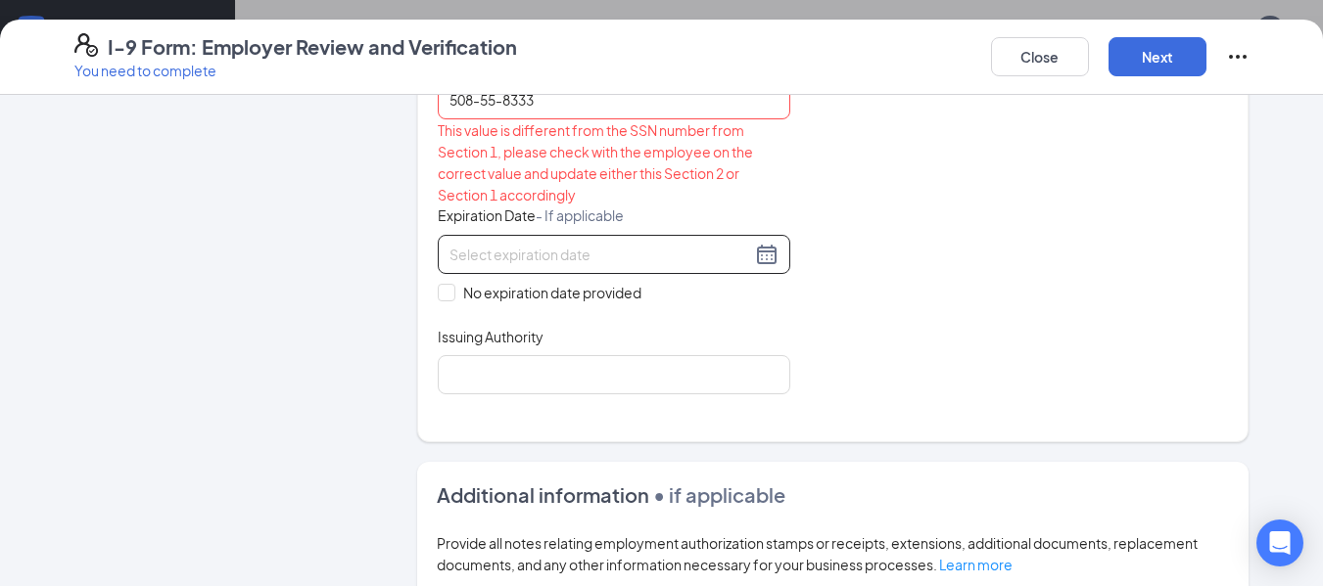
click at [619, 250] on input at bounding box center [600, 255] width 302 height 22
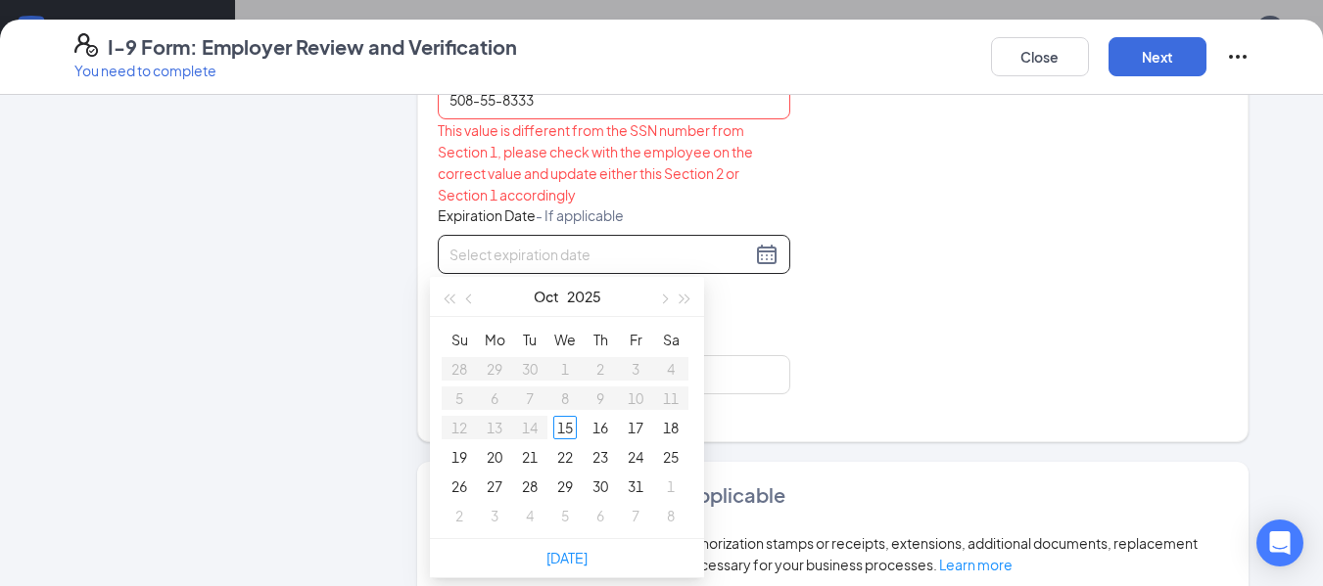
click at [583, 239] on div at bounding box center [614, 254] width 352 height 39
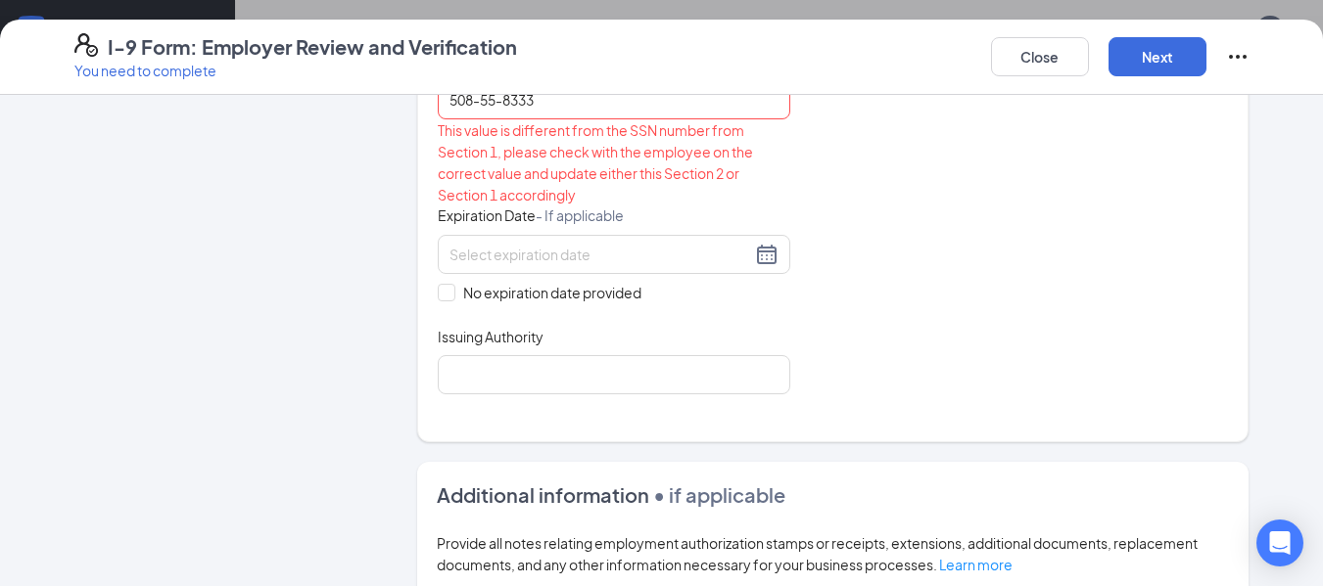
click at [859, 238] on div "Document Title Unrestricted Social Security Card Document Number 508-55-8333 Th…" at bounding box center [833, 223] width 791 height 343
click at [440, 304] on div "Document Title Unrestricted Social Security Card Document Number 508-55-8333 Th…" at bounding box center [833, 223] width 791 height 343
click at [438, 296] on input "No expiration date provided" at bounding box center [445, 291] width 14 height 14
checkbox input "true"
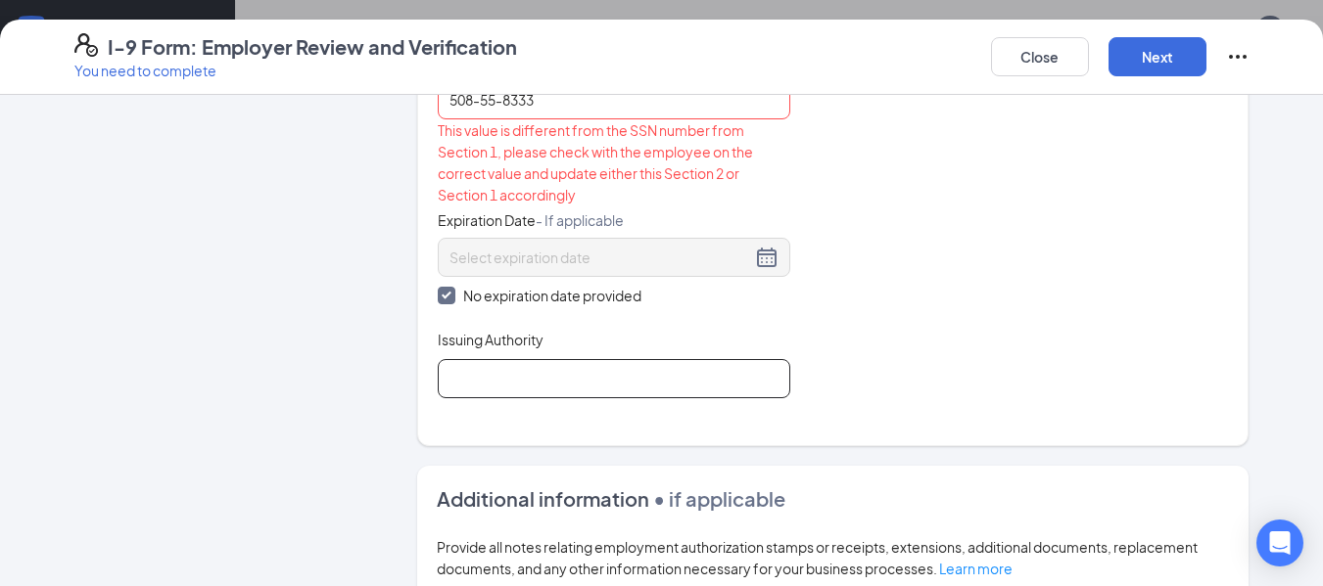
click at [486, 379] on input "Issuing Authority" at bounding box center [614, 378] width 352 height 39
type input "USA"
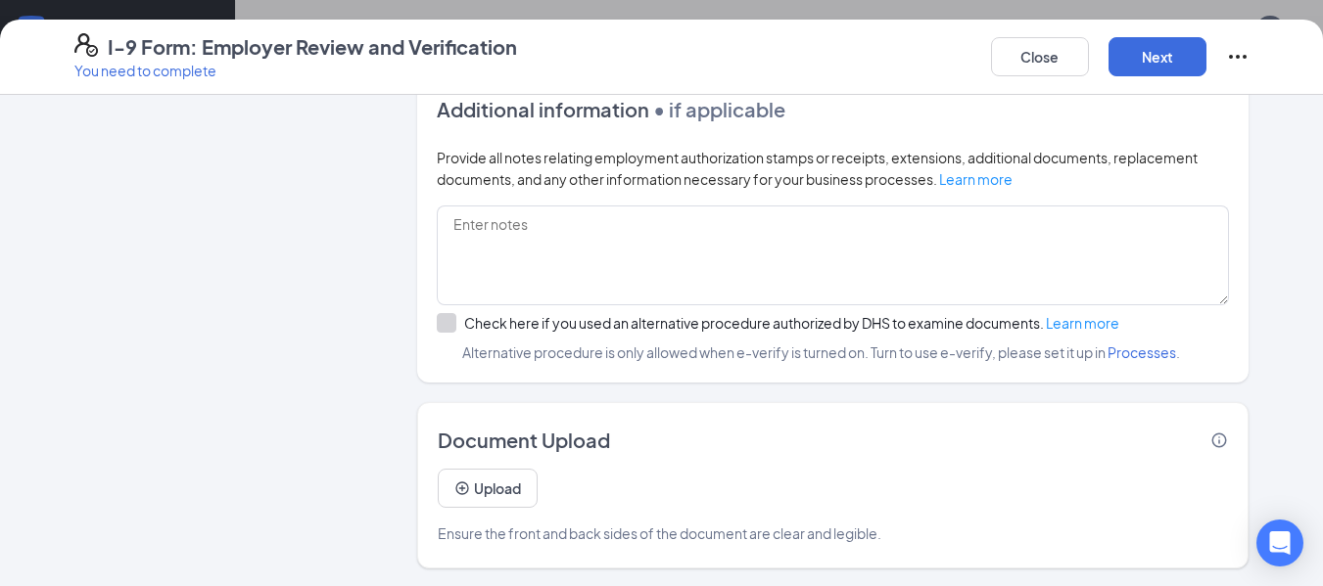
scroll to position [1240, 0]
click at [1144, 56] on button "Next" at bounding box center [1157, 56] width 98 height 39
click at [1164, 49] on button "Next" at bounding box center [1157, 56] width 98 height 39
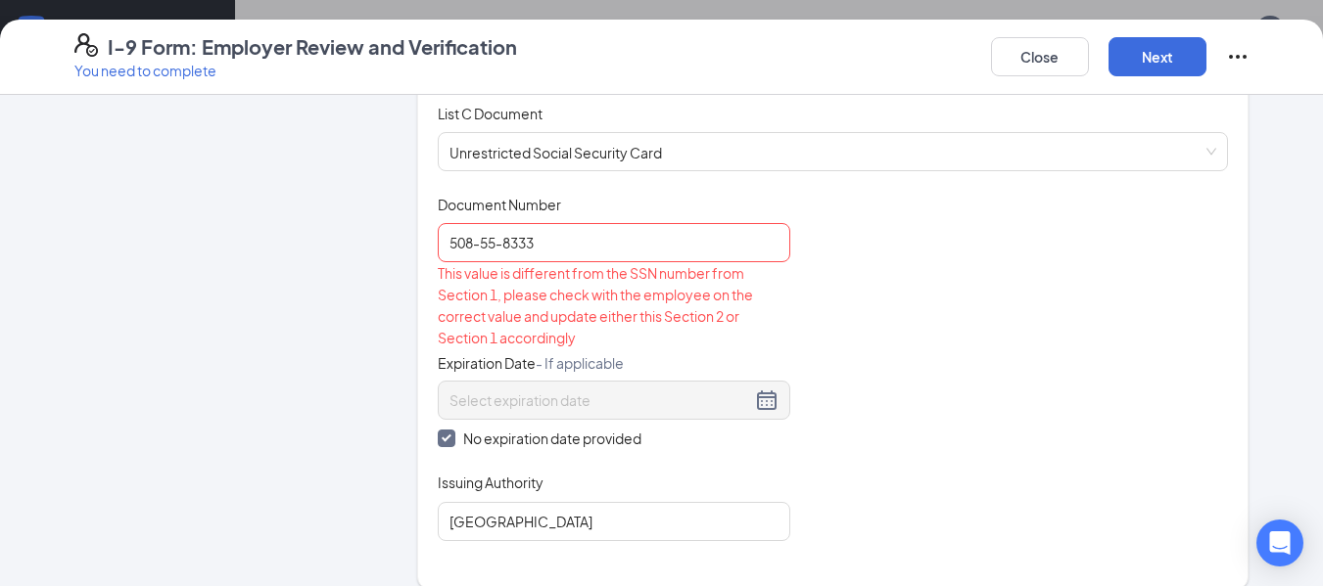
scroll to position [701, 0]
click at [493, 251] on input "508-55-8333" at bounding box center [614, 246] width 352 height 39
click at [476, 252] on input "508-558333" at bounding box center [614, 246] width 352 height 39
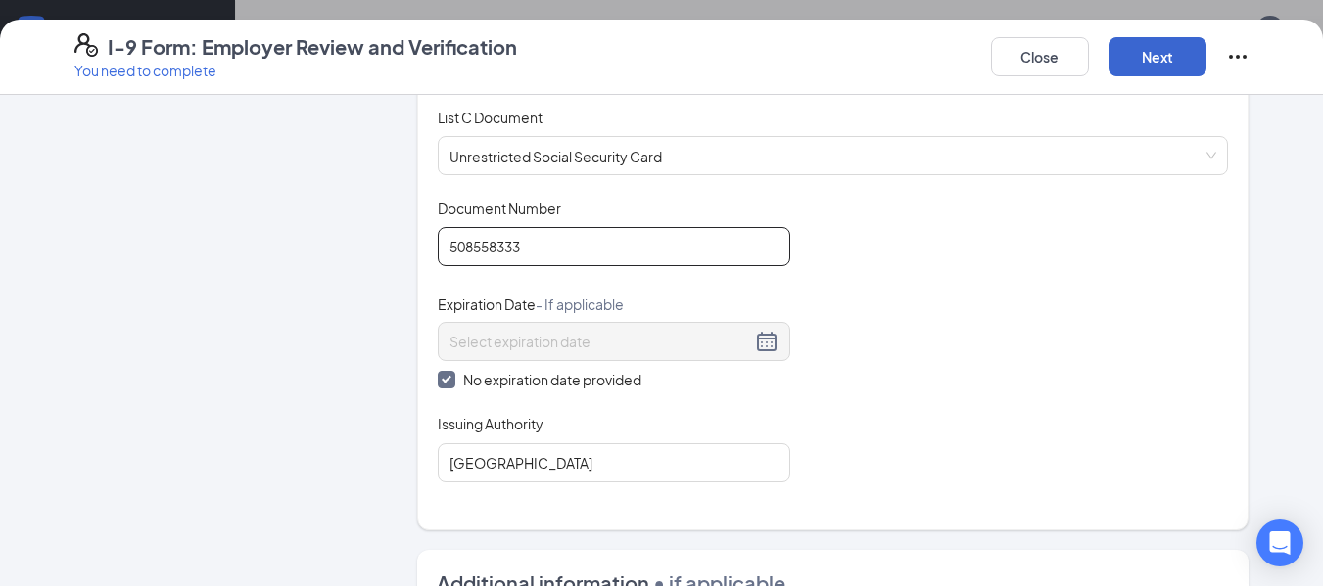
type input "508558333"
click at [1187, 49] on button "Next" at bounding box center [1157, 56] width 98 height 39
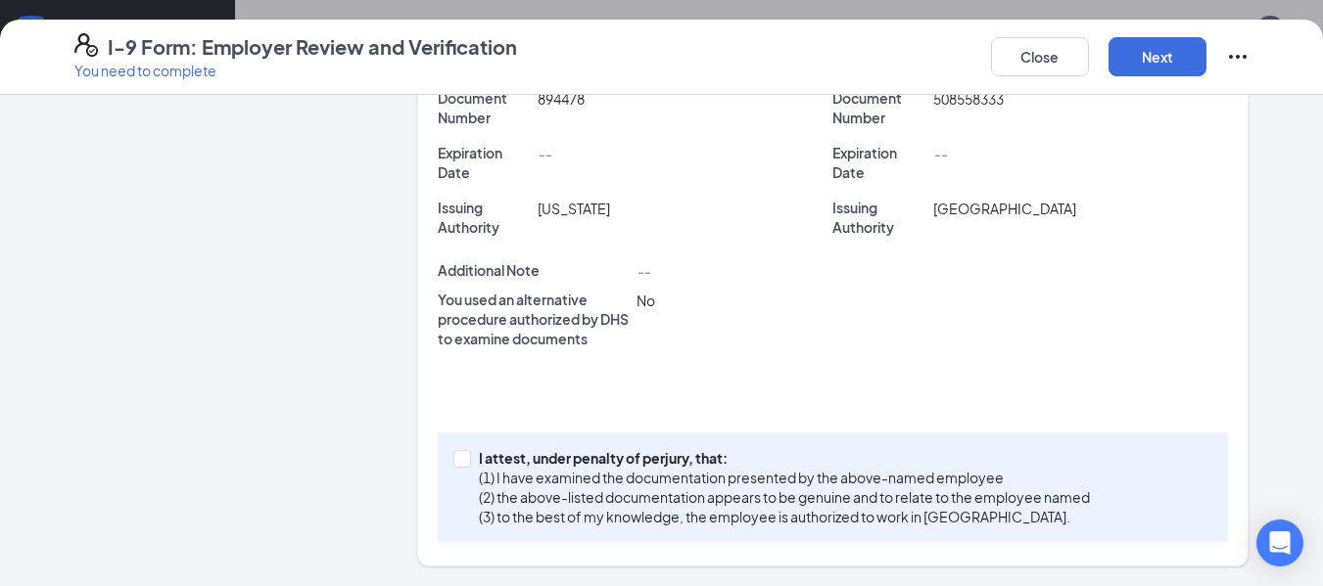
scroll to position [1101, 0]
click at [460, 452] on span at bounding box center [462, 459] width 18 height 18
click at [460, 452] on input "I attest, under penalty of perjury, that: (1) I have examined the documentation…" at bounding box center [460, 457] width 14 height 14
checkbox input "true"
click at [1282, 148] on div "Employer Information Document Information 3 Review 4 Sign Review Please confirm…" at bounding box center [661, 341] width 1323 height 492
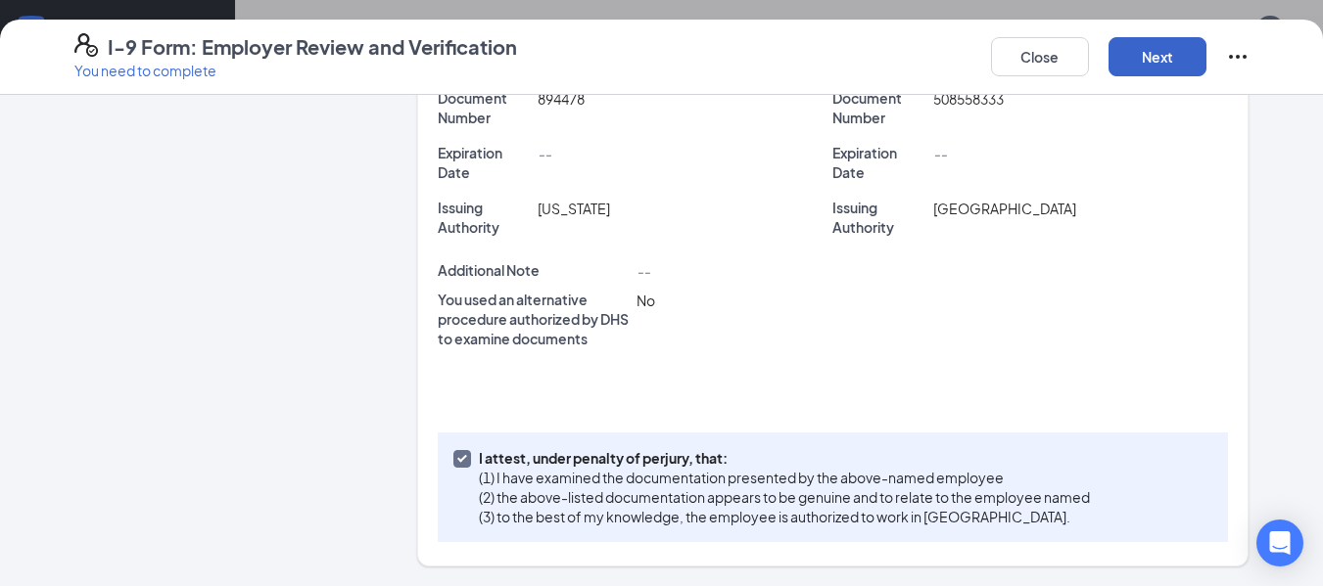
click at [1175, 52] on button "Next" at bounding box center [1157, 56] width 98 height 39
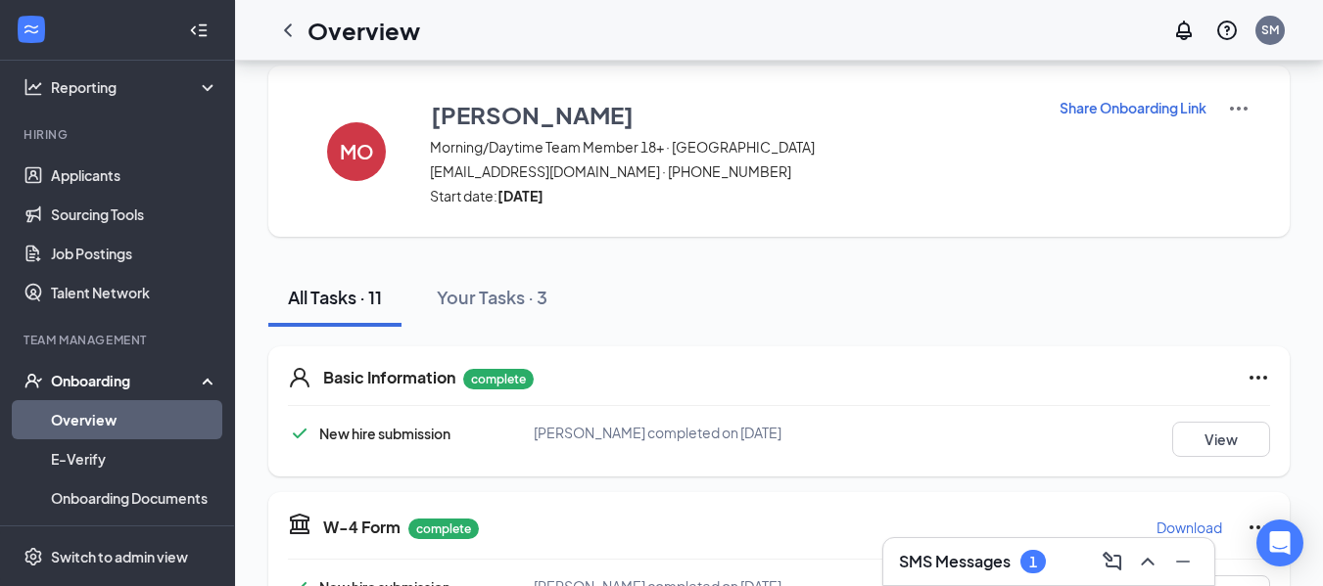
scroll to position [0, 0]
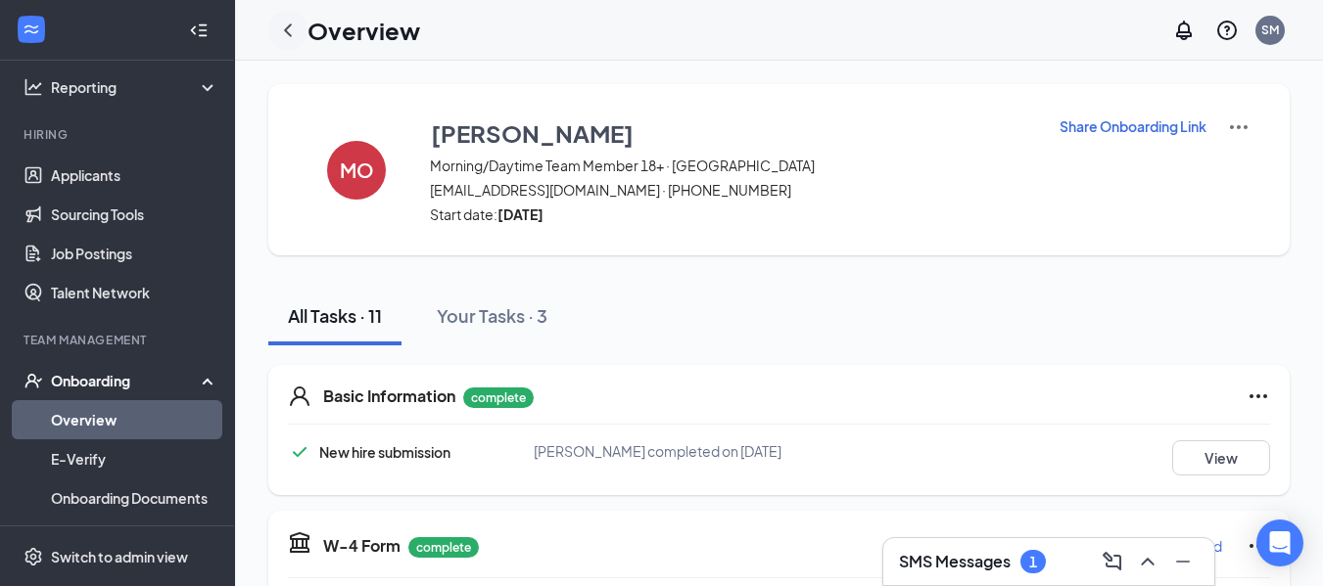
click at [292, 25] on icon "ChevronLeft" at bounding box center [287, 30] width 23 height 23
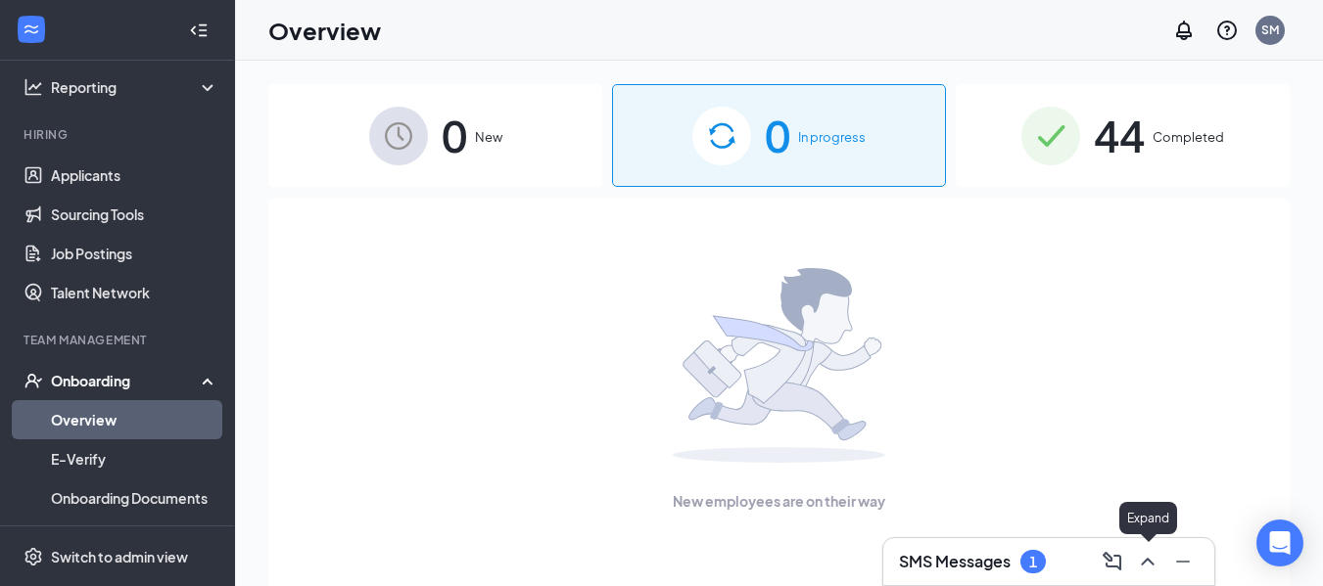
click at [1151, 556] on icon "ChevronUp" at bounding box center [1147, 561] width 23 height 23
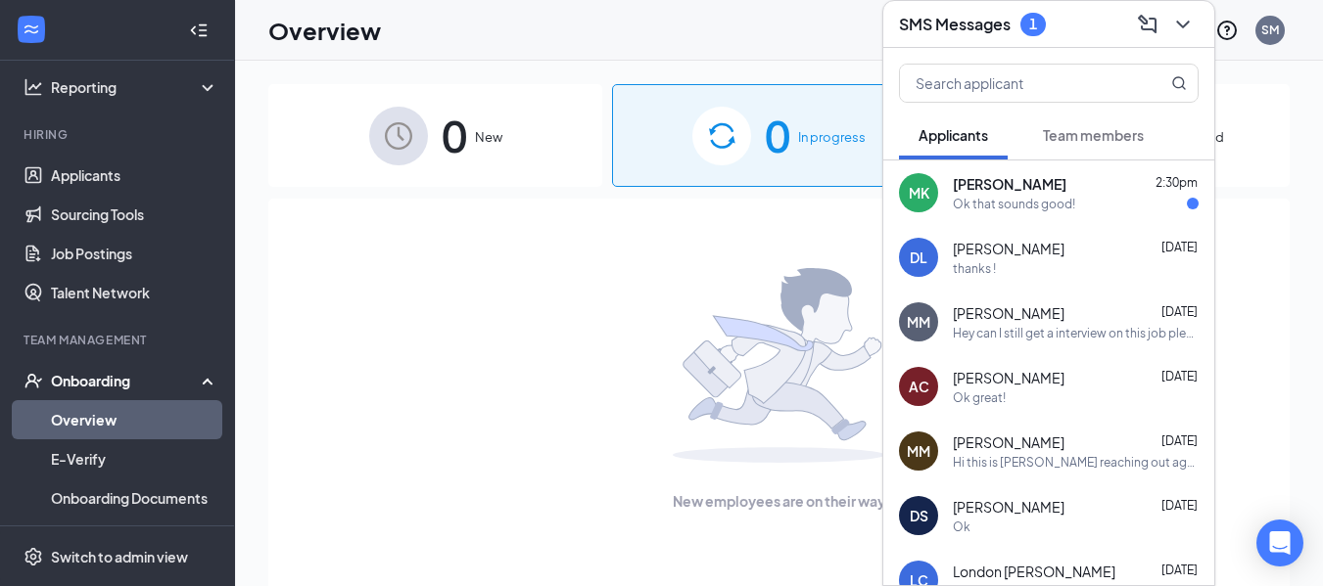
click at [1065, 193] on div "Maya Kjellman 2:30pm" at bounding box center [1076, 184] width 246 height 20
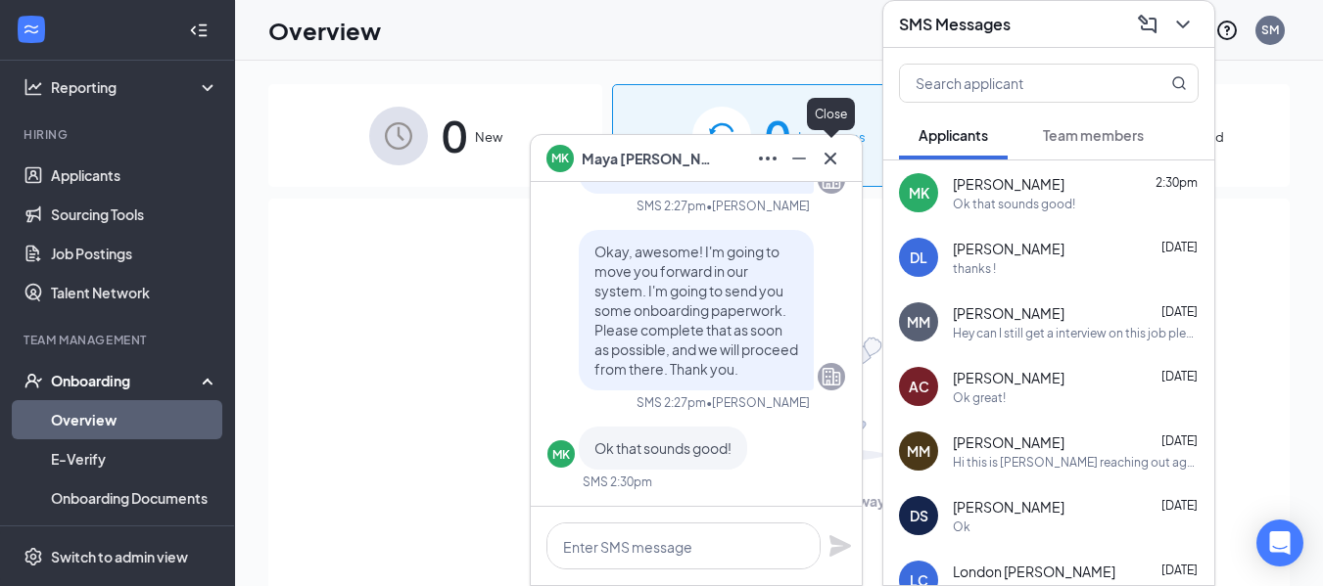
click at [828, 172] on button at bounding box center [830, 158] width 31 height 31
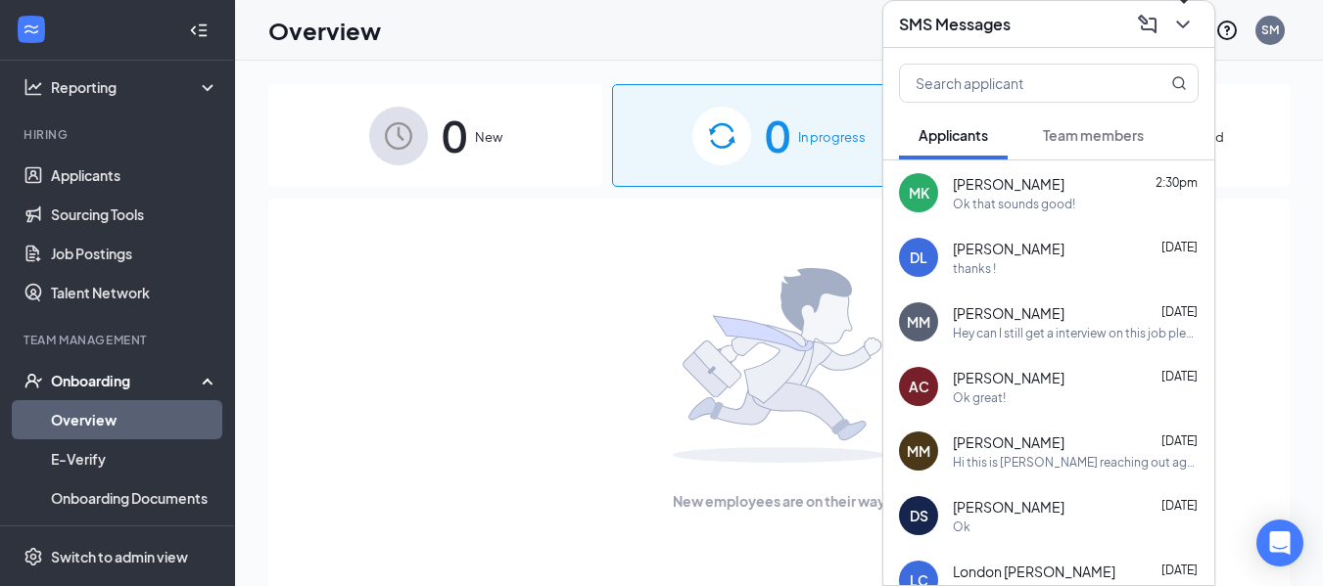
click at [1192, 19] on icon "ChevronDown" at bounding box center [1182, 24] width 23 height 23
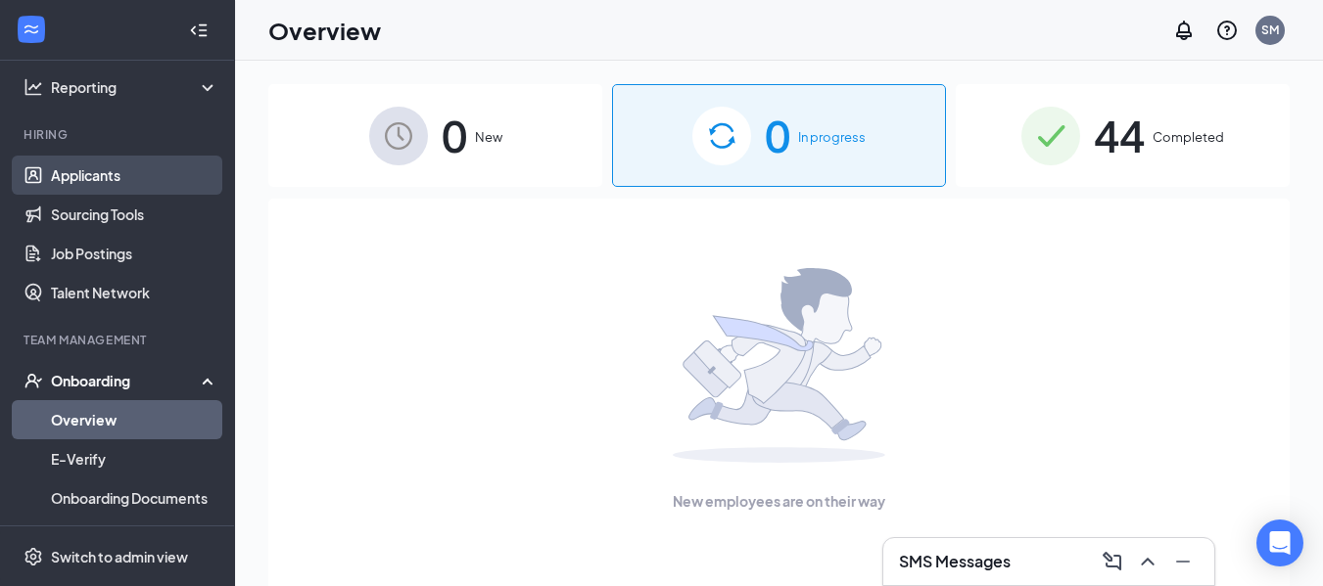
click at [105, 191] on link "Applicants" at bounding box center [134, 175] width 167 height 39
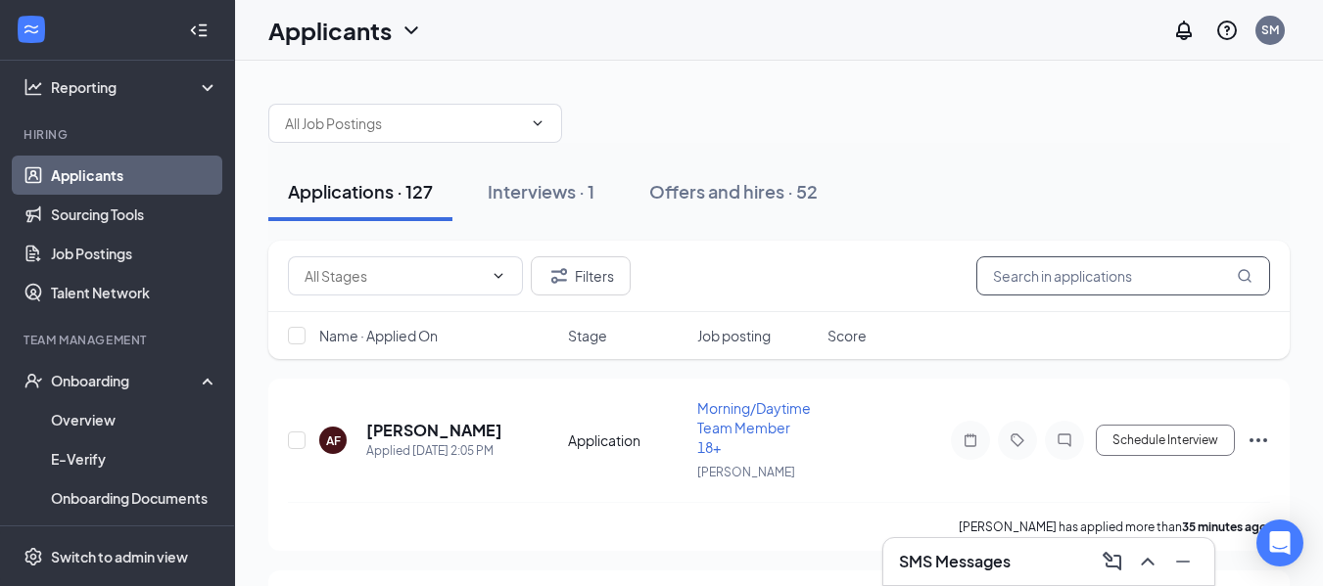
click at [1021, 273] on input "text" at bounding box center [1123, 276] width 294 height 39
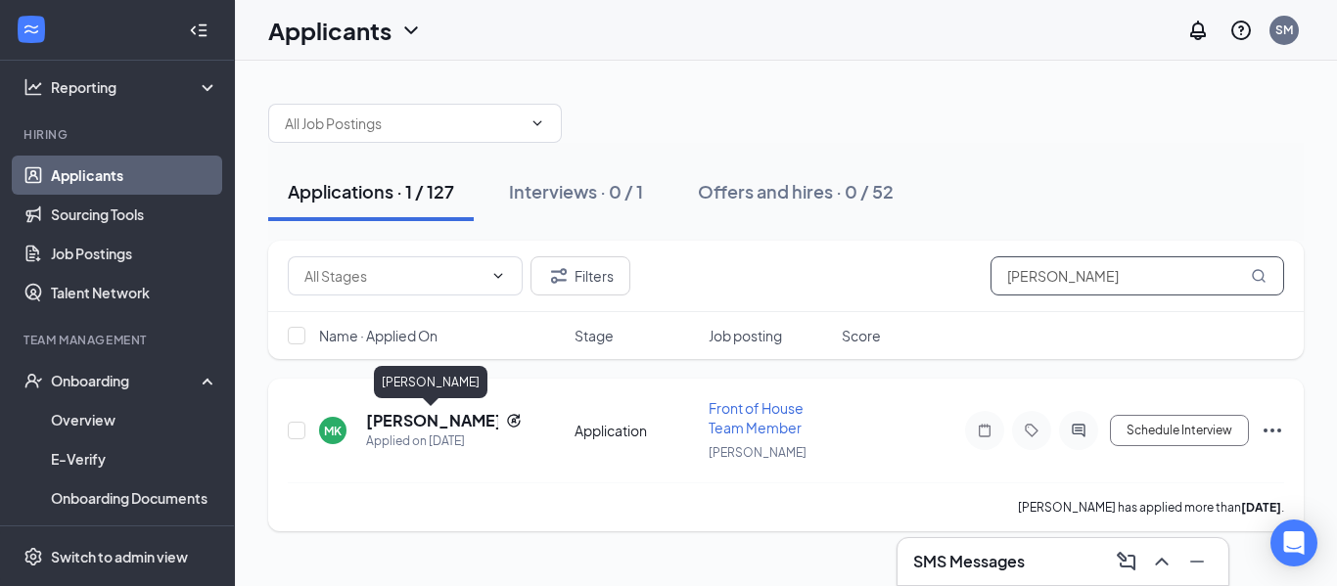
type input "maya K"
click at [446, 423] on h5 "[PERSON_NAME]" at bounding box center [432, 421] width 132 height 22
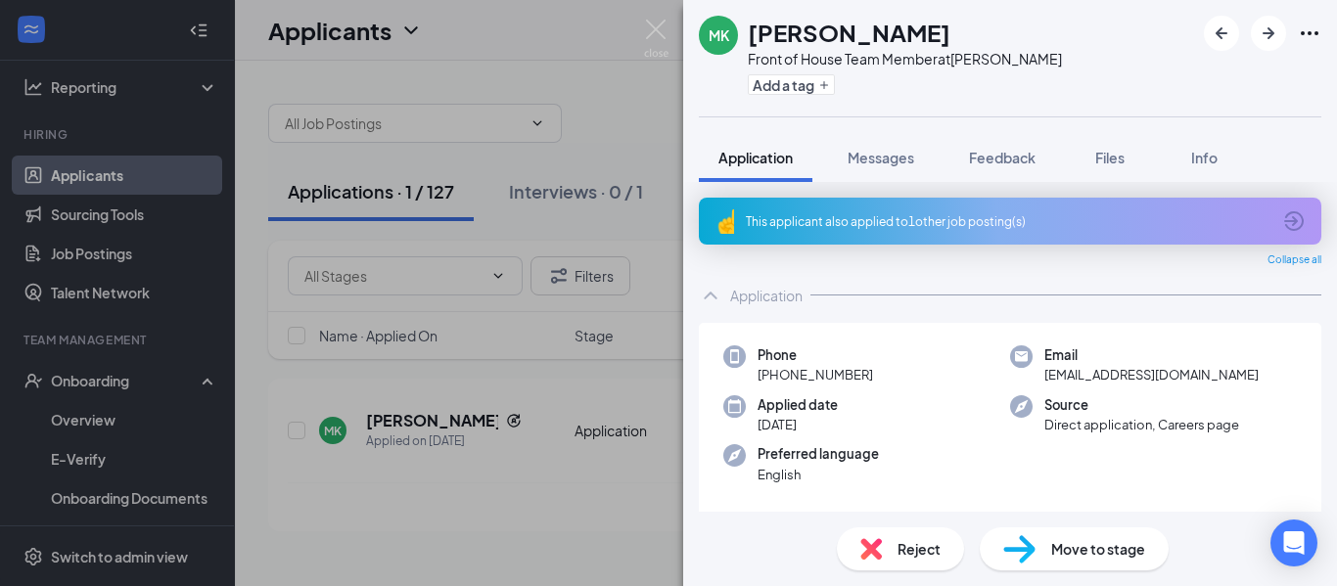
click at [1067, 534] on div "Move to stage" at bounding box center [1074, 549] width 189 height 43
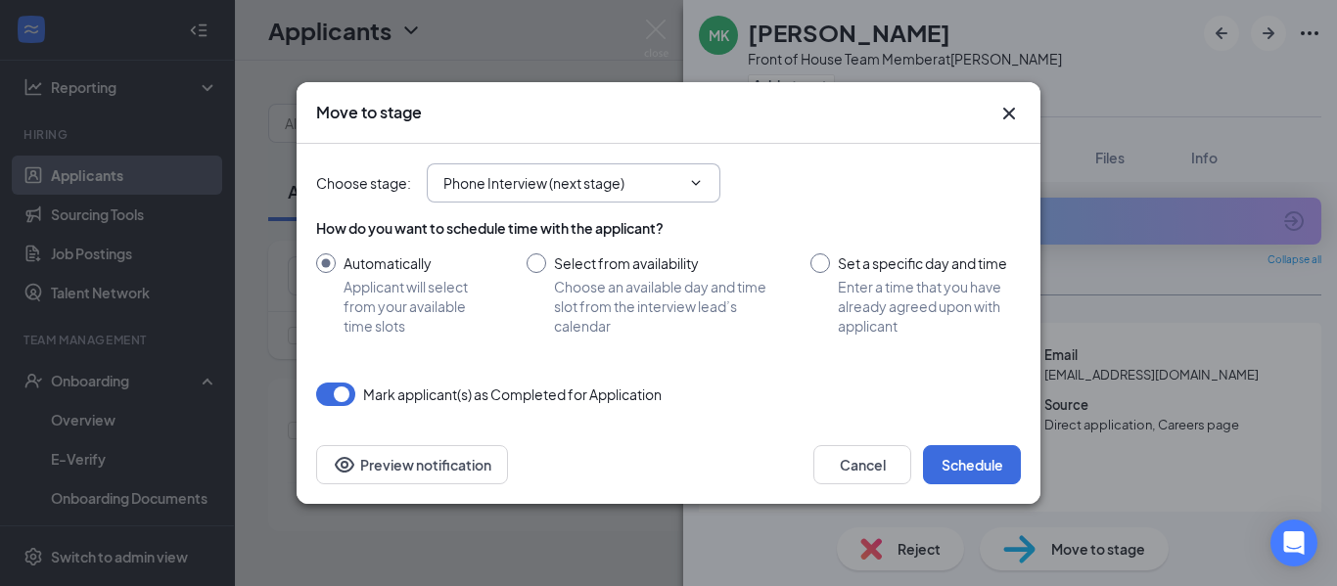
click at [636, 171] on span "Phone Interview (next stage)" at bounding box center [574, 183] width 294 height 39
click at [623, 185] on input "Phone Interview (next stage)" at bounding box center [562, 183] width 237 height 22
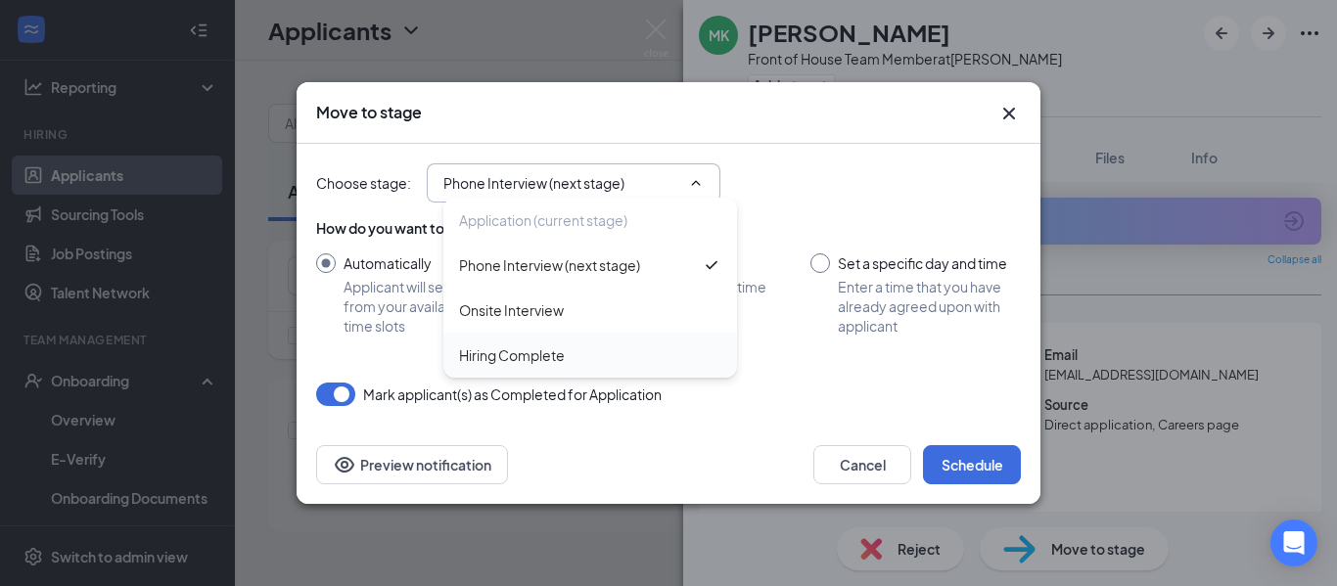
click at [537, 353] on div "Hiring Complete" at bounding box center [512, 356] width 106 height 22
type input "Hiring Complete"
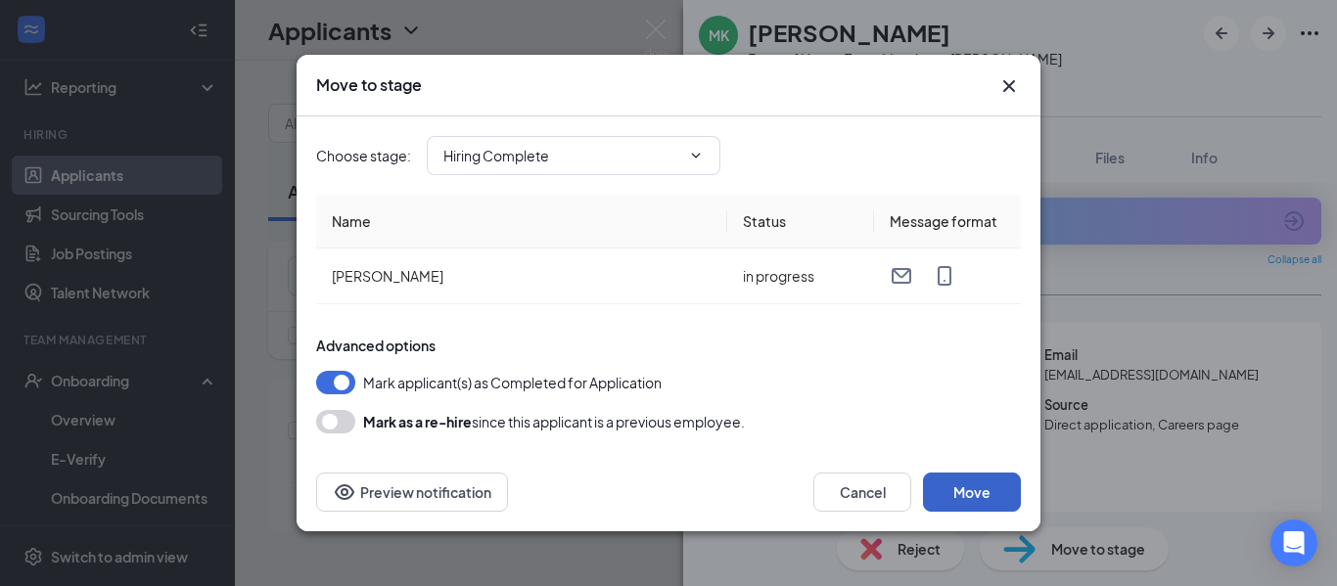
click at [973, 493] on button "Move" at bounding box center [972, 492] width 98 height 39
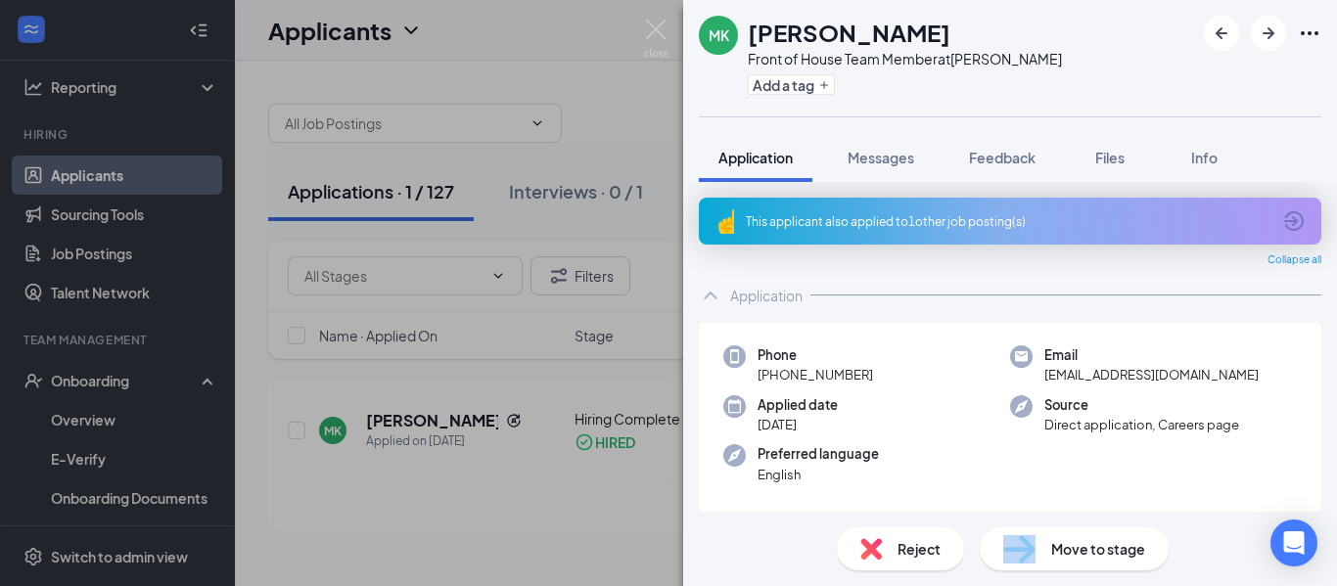
drag, startPoint x: 1050, startPoint y: 556, endPoint x: 1041, endPoint y: 549, distance: 11.2
click at [1041, 549] on div "Move to stage" at bounding box center [1074, 549] width 189 height 43
type input "Phone Interview (next stage)"
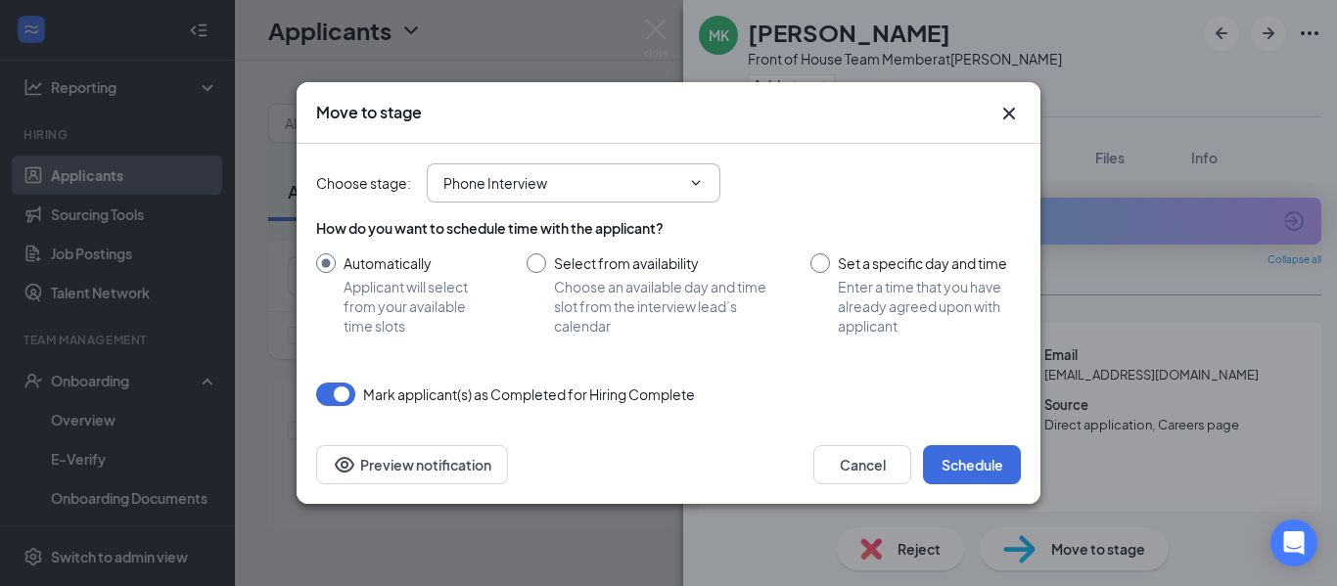
click at [675, 172] on input "Phone Interview" at bounding box center [562, 183] width 237 height 22
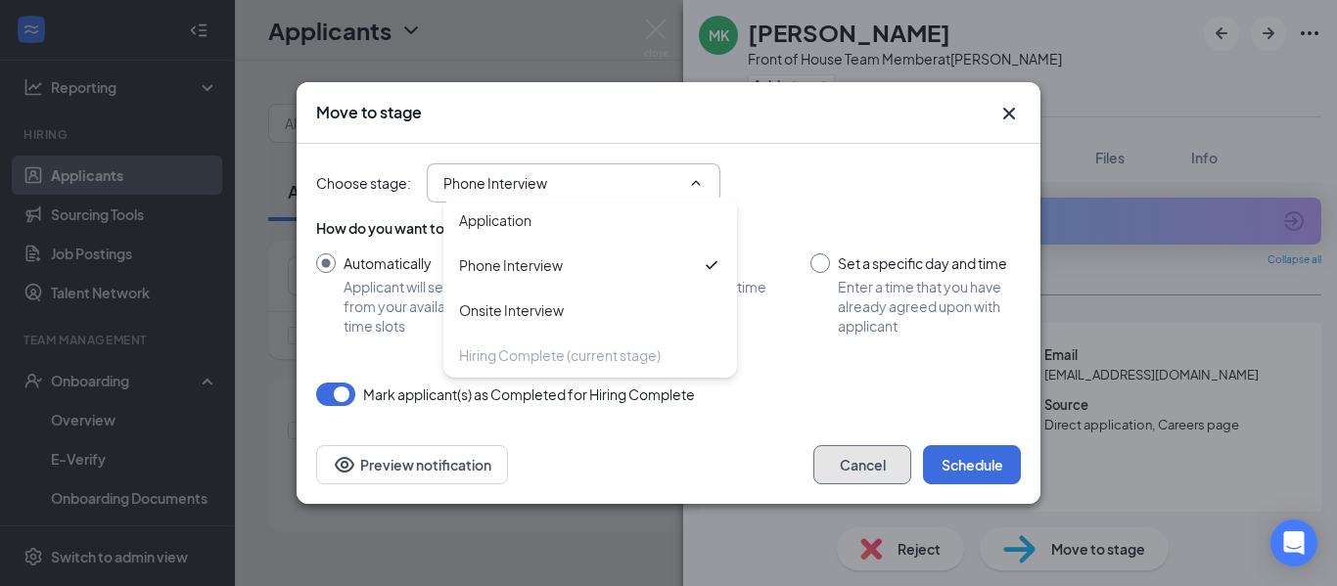
click at [841, 459] on button "Cancel" at bounding box center [863, 464] width 98 height 39
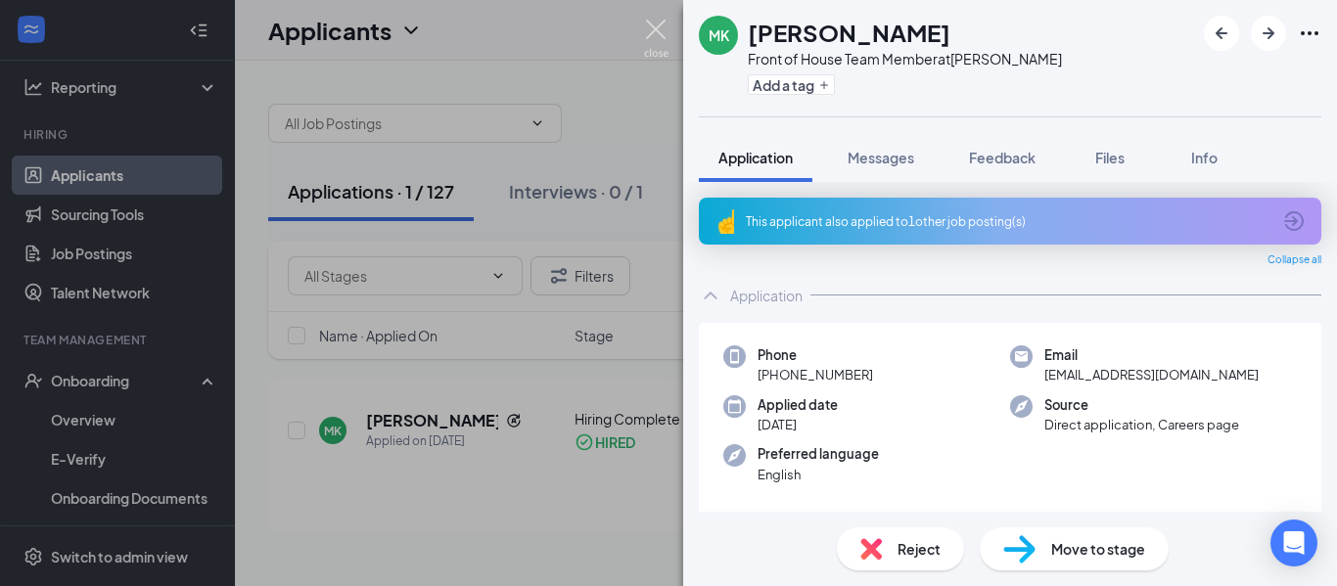
click at [657, 28] on img at bounding box center [656, 39] width 24 height 38
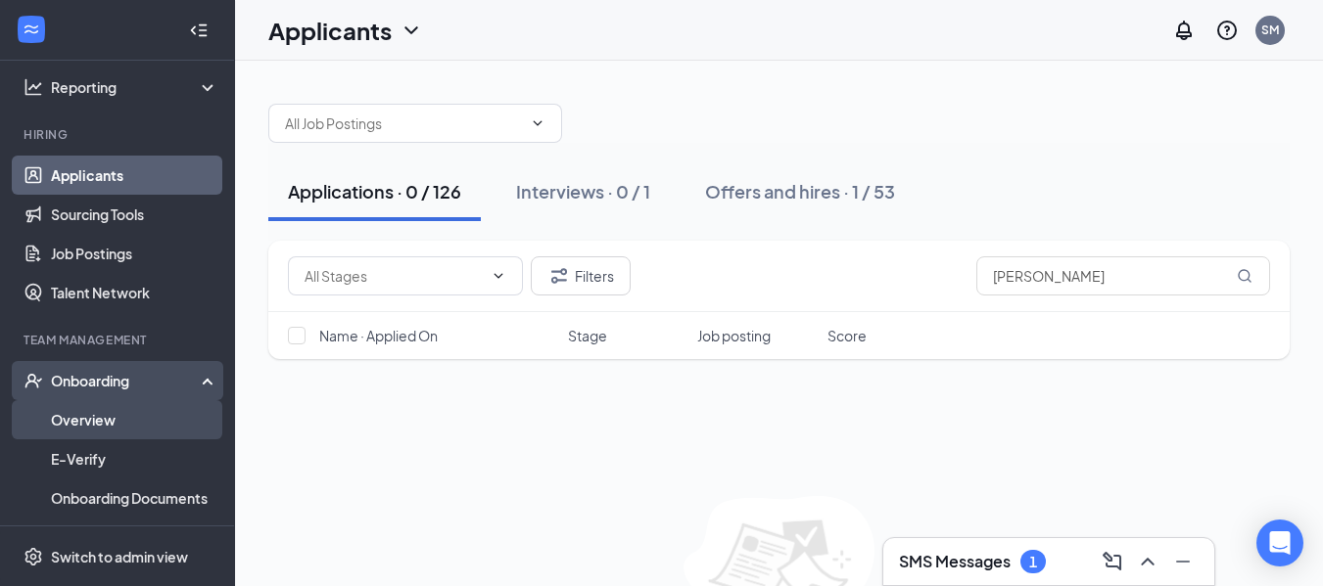
click at [117, 409] on link "Overview" at bounding box center [134, 419] width 167 height 39
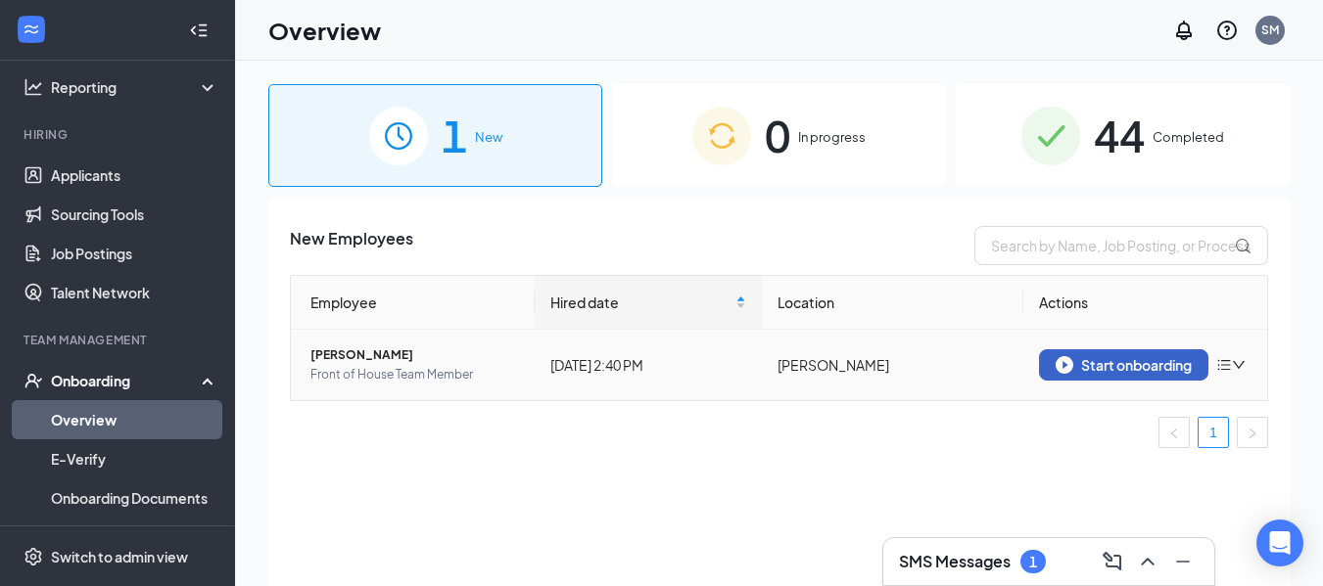
click at [1111, 361] on div "Start onboarding" at bounding box center [1123, 365] width 136 height 18
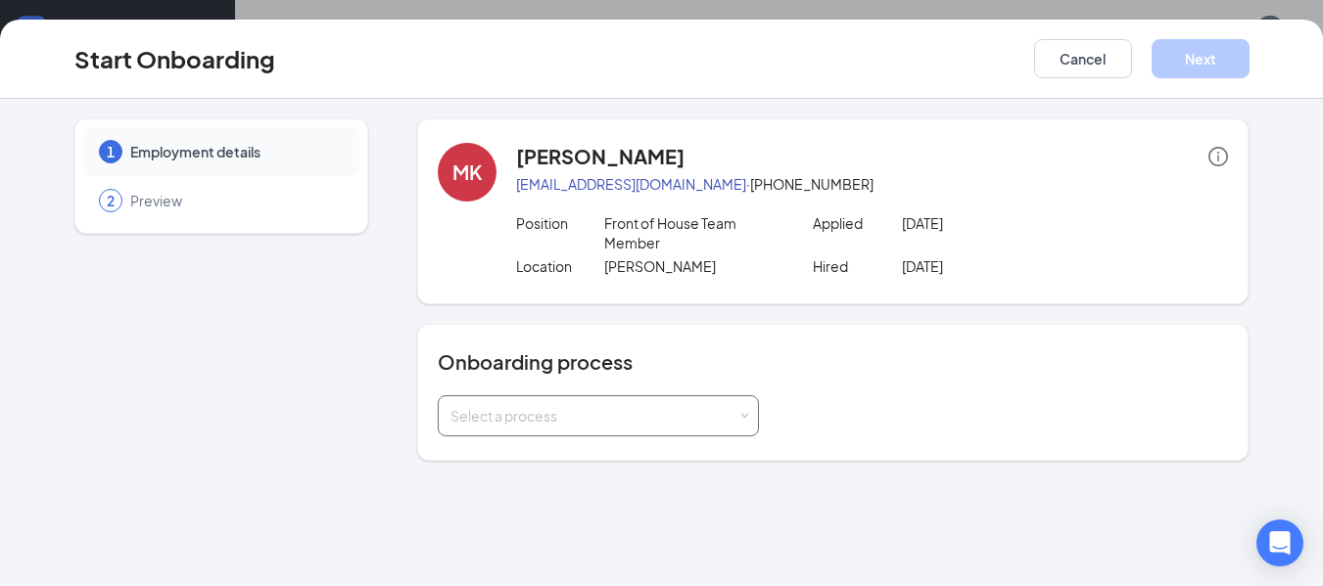
click at [652, 400] on div "Select a process" at bounding box center [598, 416] width 296 height 39
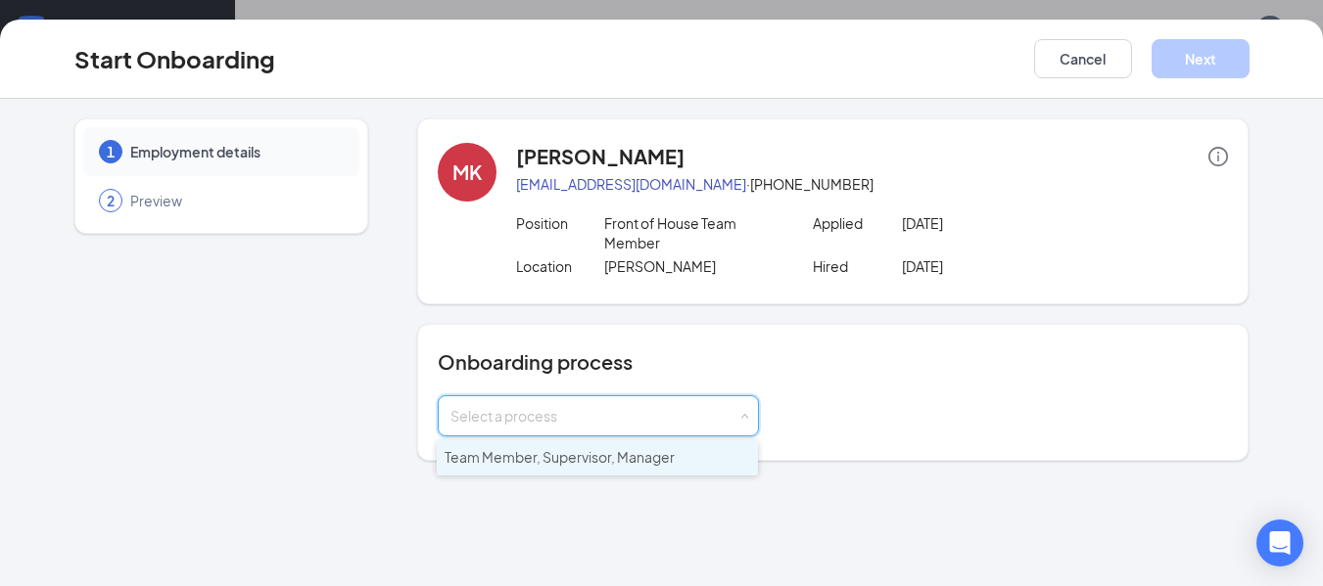
click at [539, 464] on span "Team Member, Supervisor, Manager" at bounding box center [560, 457] width 230 height 18
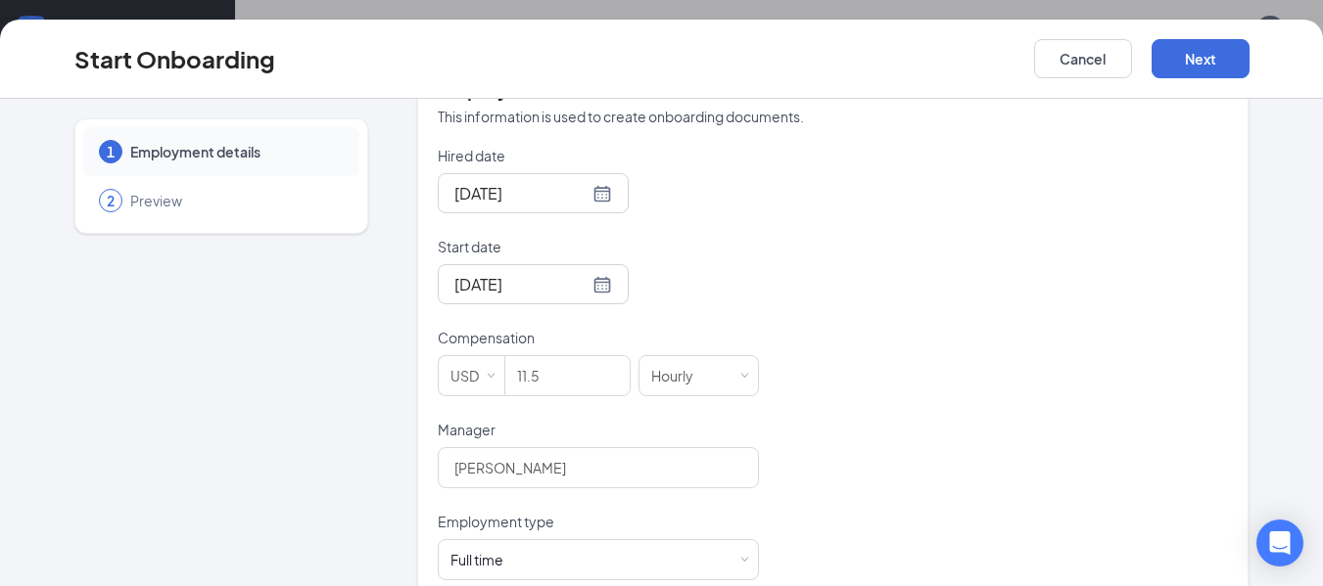
scroll to position [438, 0]
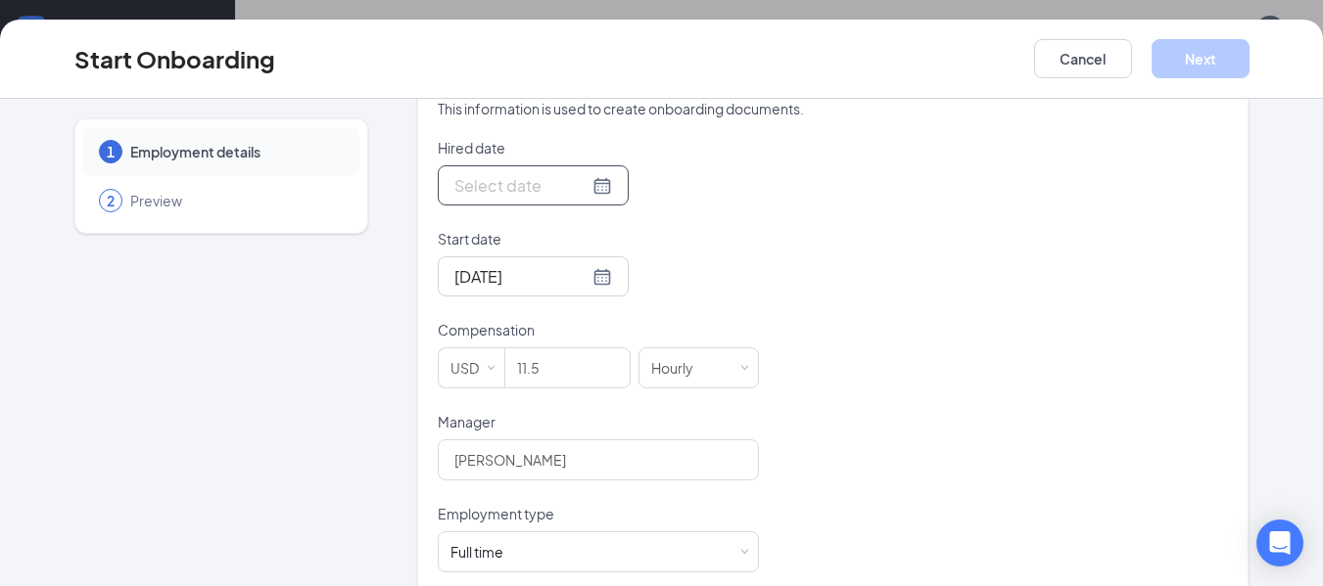
click at [579, 188] on div at bounding box center [533, 185] width 158 height 24
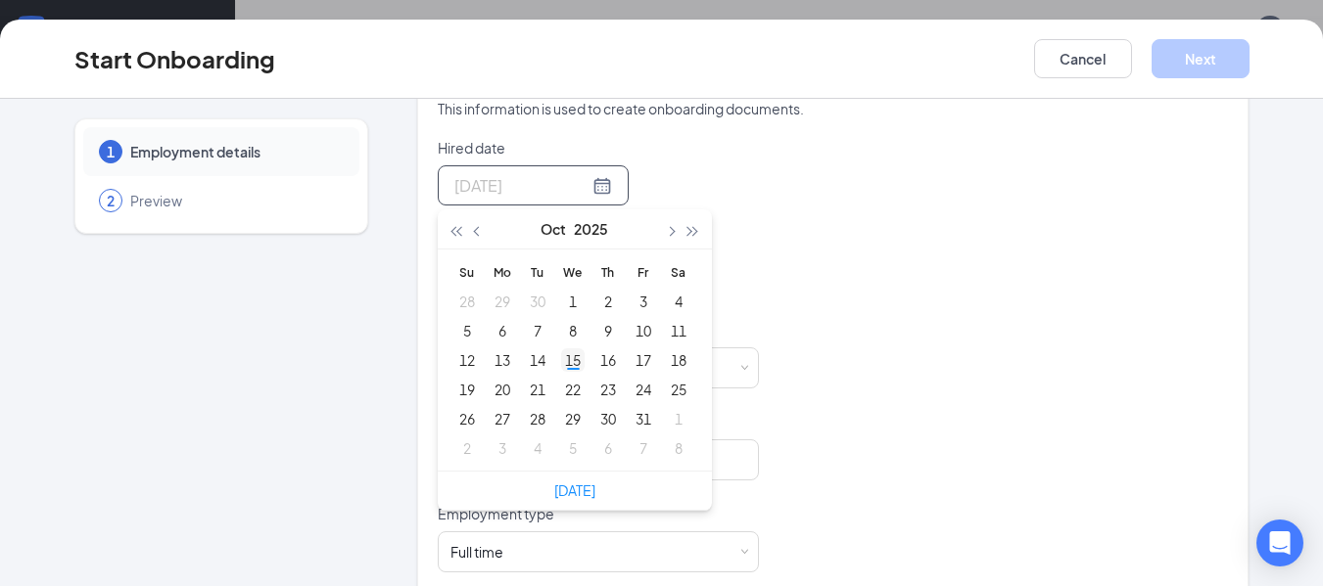
type input "Oct 15, 2025"
click at [565, 359] on div "15" at bounding box center [572, 360] width 23 height 23
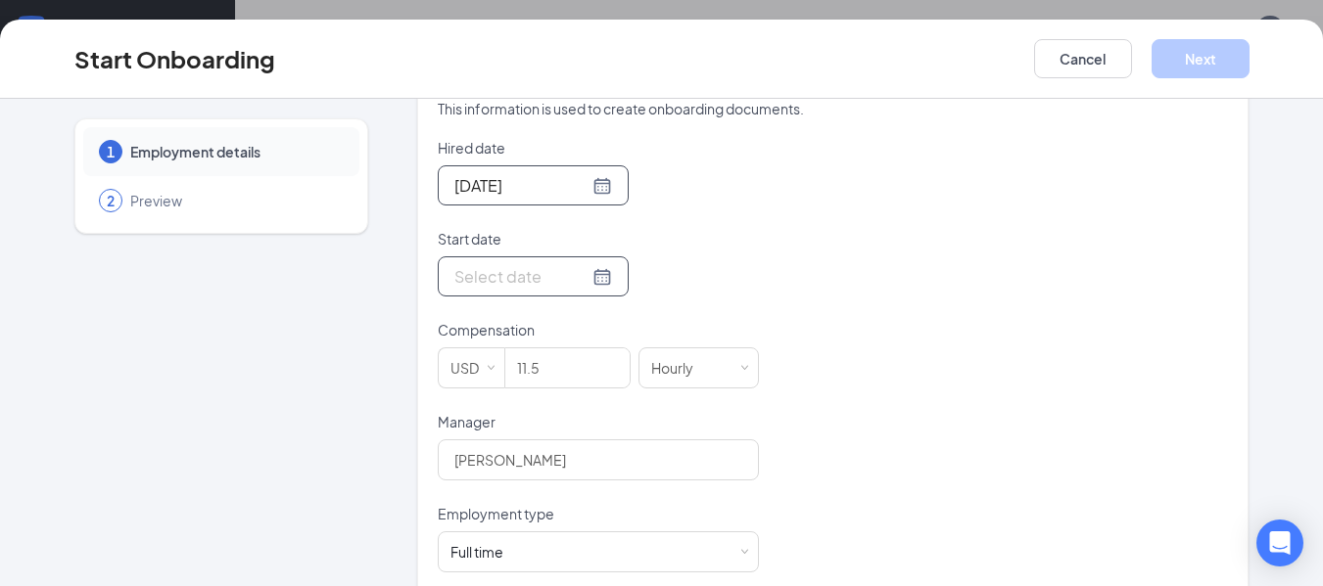
click at [578, 271] on div at bounding box center [533, 276] width 158 height 24
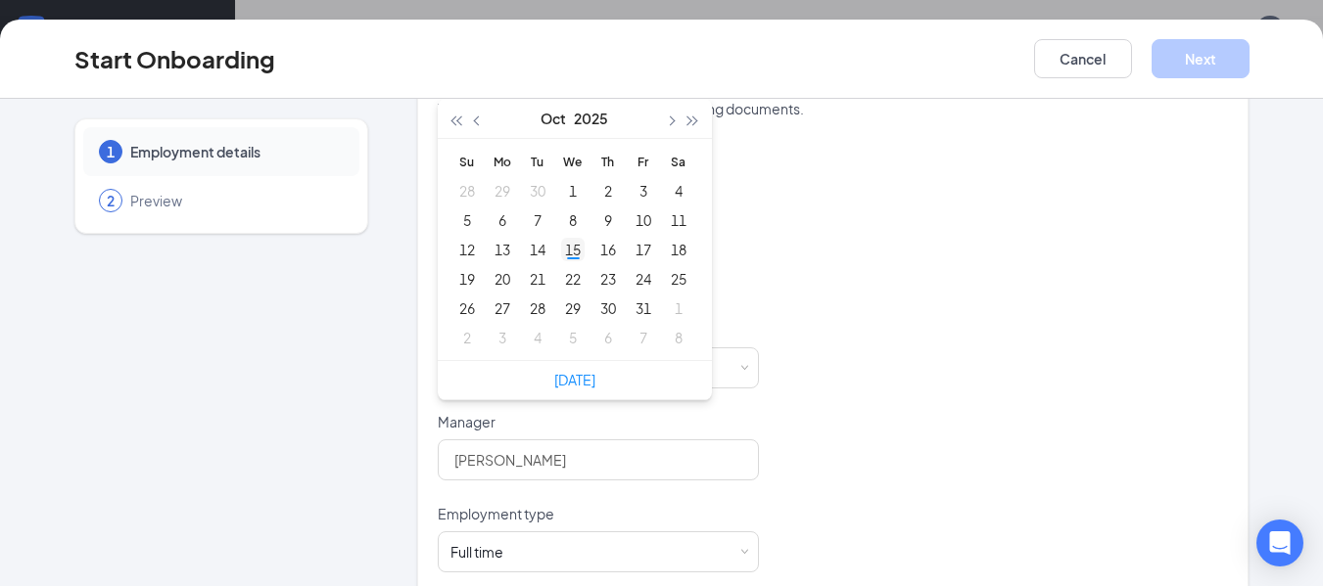
type input "Oct 15, 2025"
click at [565, 247] on div "15" at bounding box center [572, 249] width 23 height 23
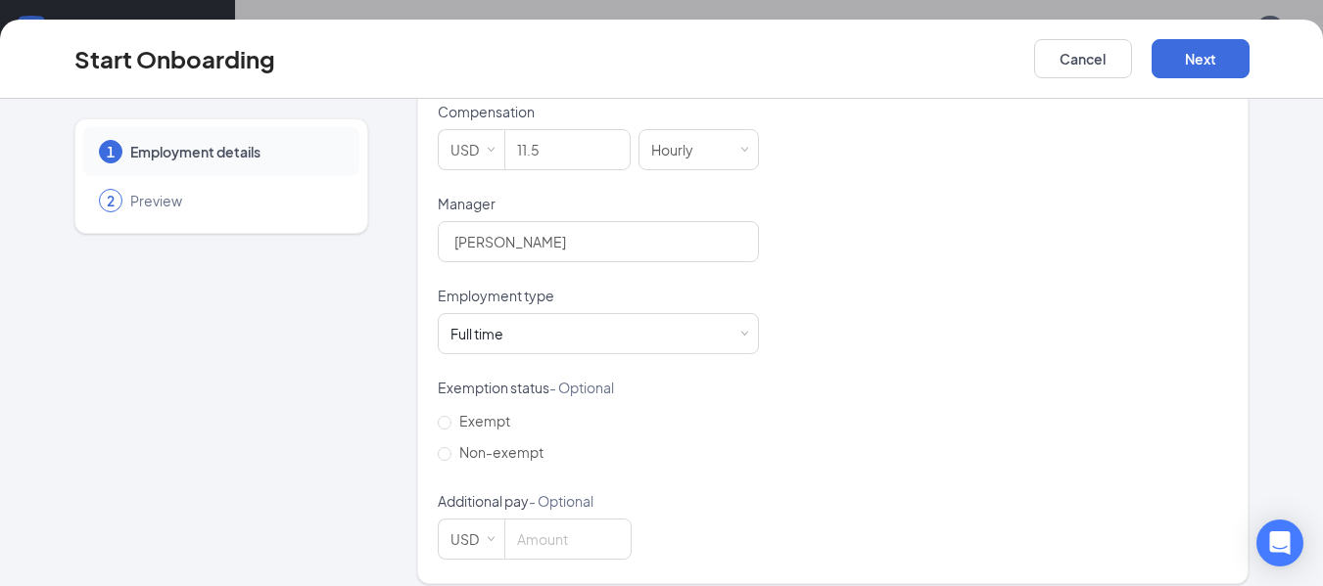
scroll to position [674, 0]
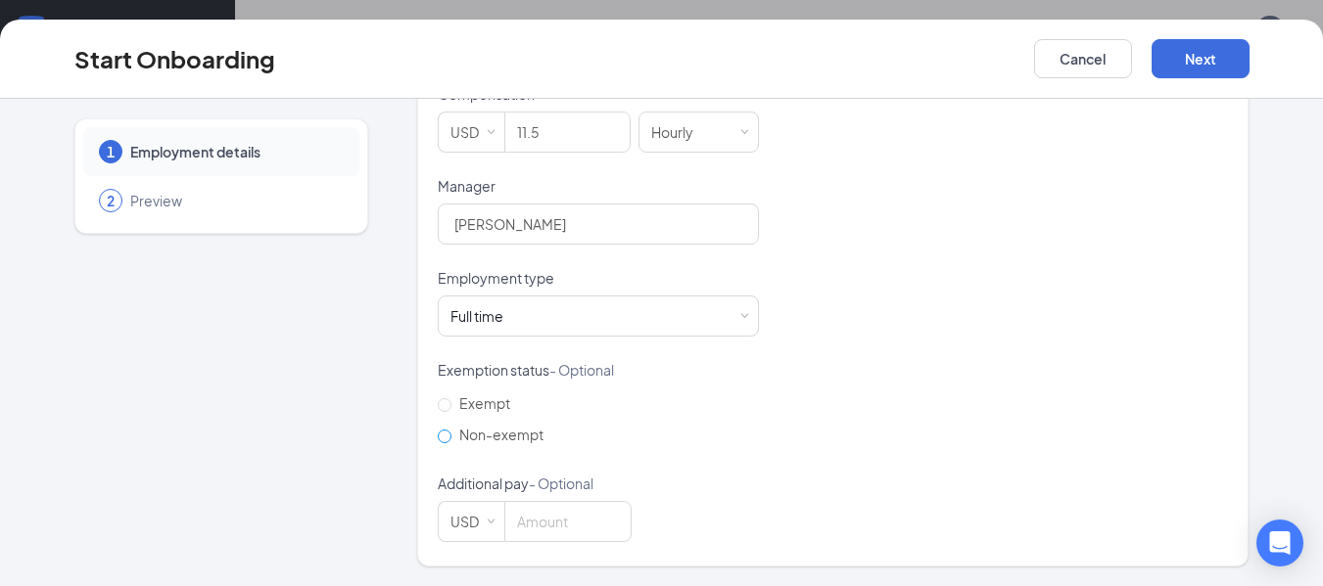
click at [438, 439] on input "Non-exempt" at bounding box center [445, 437] width 14 height 14
radio input "true"
click at [1223, 60] on button "Next" at bounding box center [1200, 58] width 98 height 39
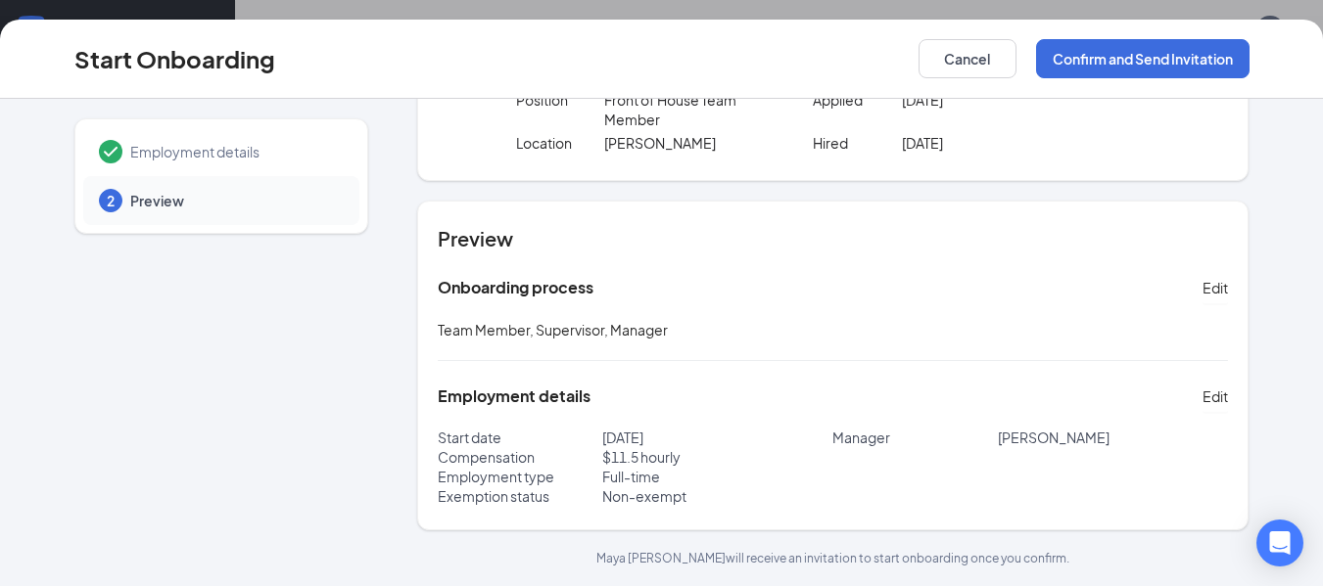
scroll to position [88, 0]
click at [1222, 399] on div "Preview Onboarding process Edit Team Member, Supervisor, Manager Employment det…" at bounding box center [833, 366] width 832 height 330
click at [1213, 397] on span "Edit" at bounding box center [1214, 397] width 25 height 20
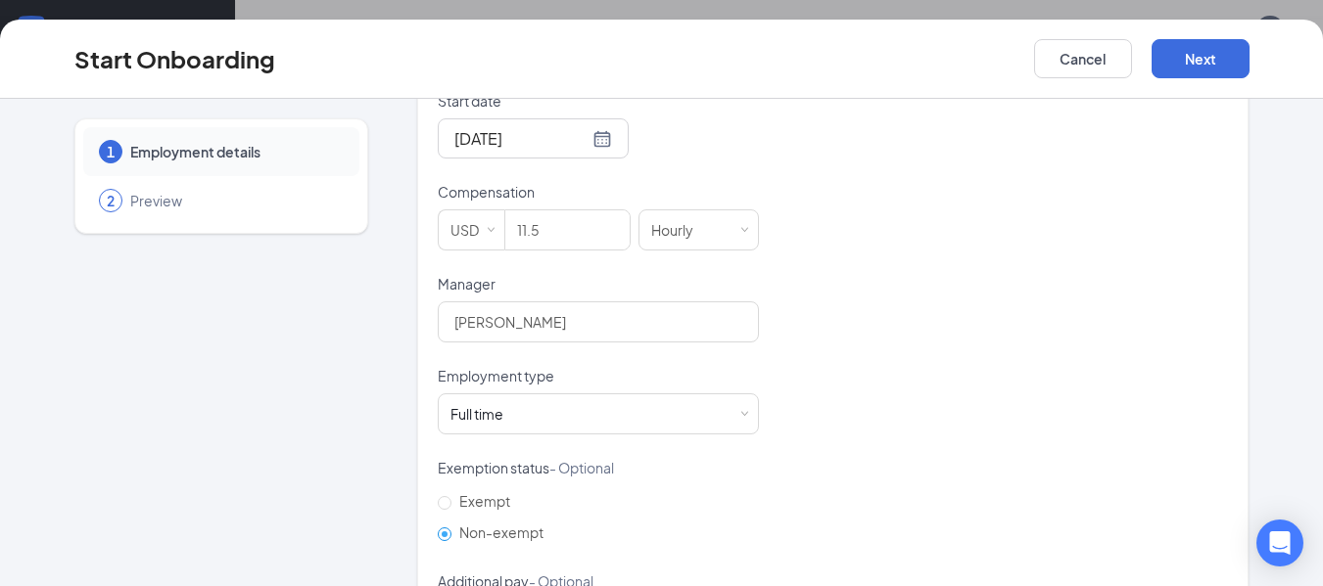
scroll to position [606, 0]
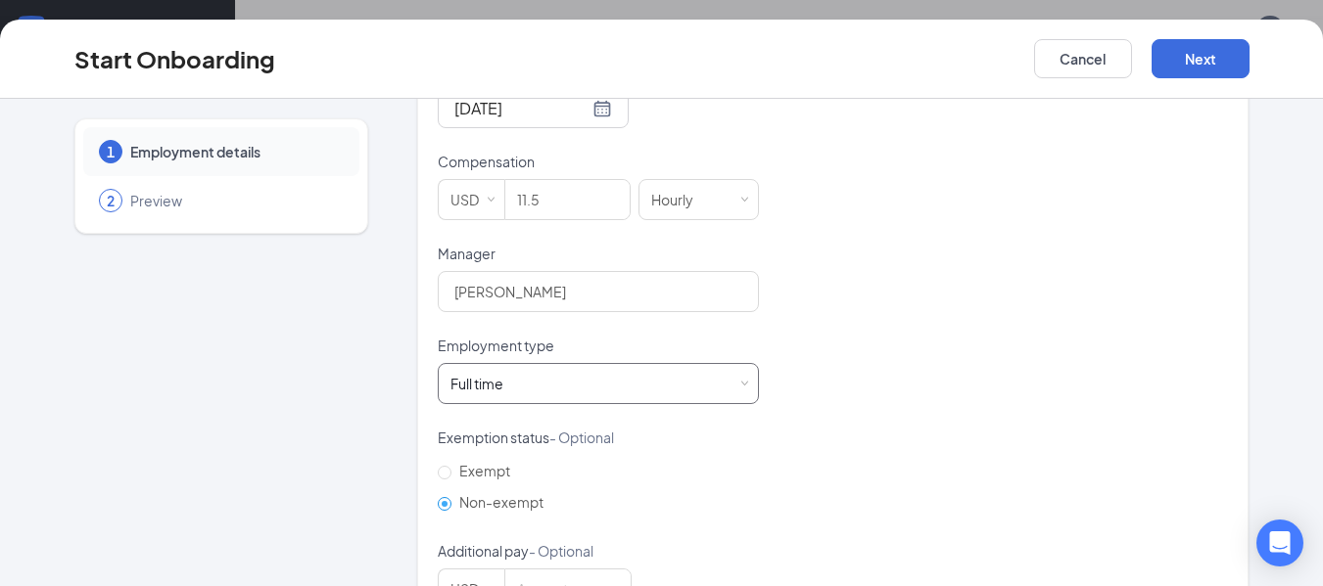
click at [568, 380] on div "Full time Works 30+ hours per week and is reasonably expected to work" at bounding box center [598, 383] width 296 height 39
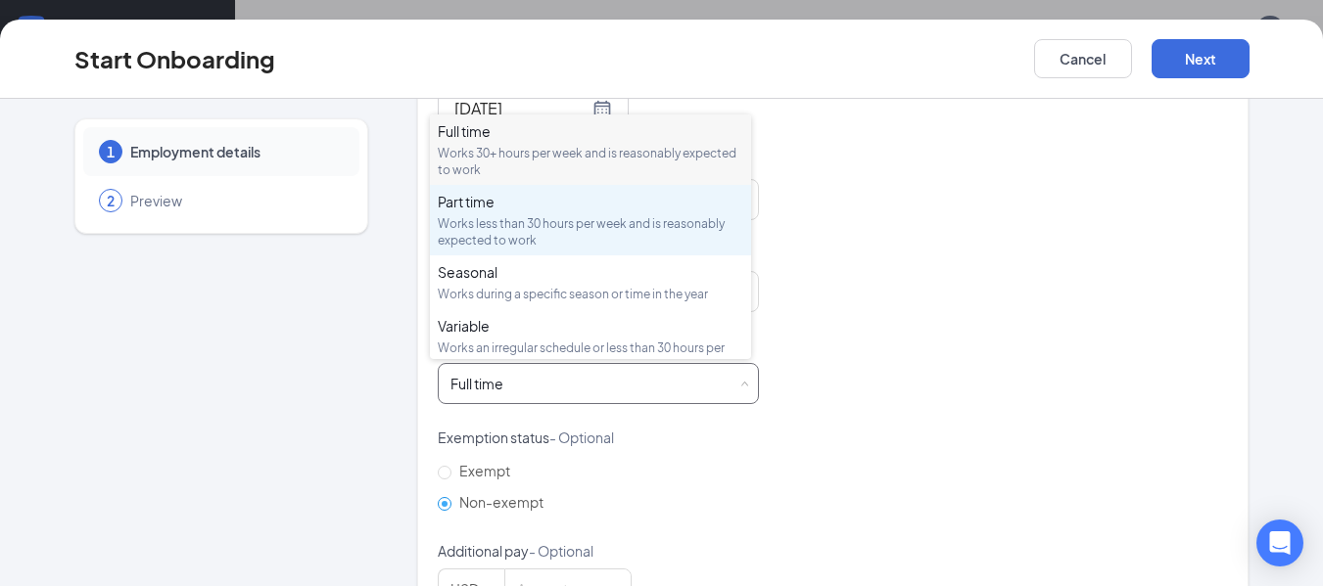
click at [529, 188] on li "Part time Works less than 30 hours per week and is reasonably expected to work" at bounding box center [590, 220] width 321 height 70
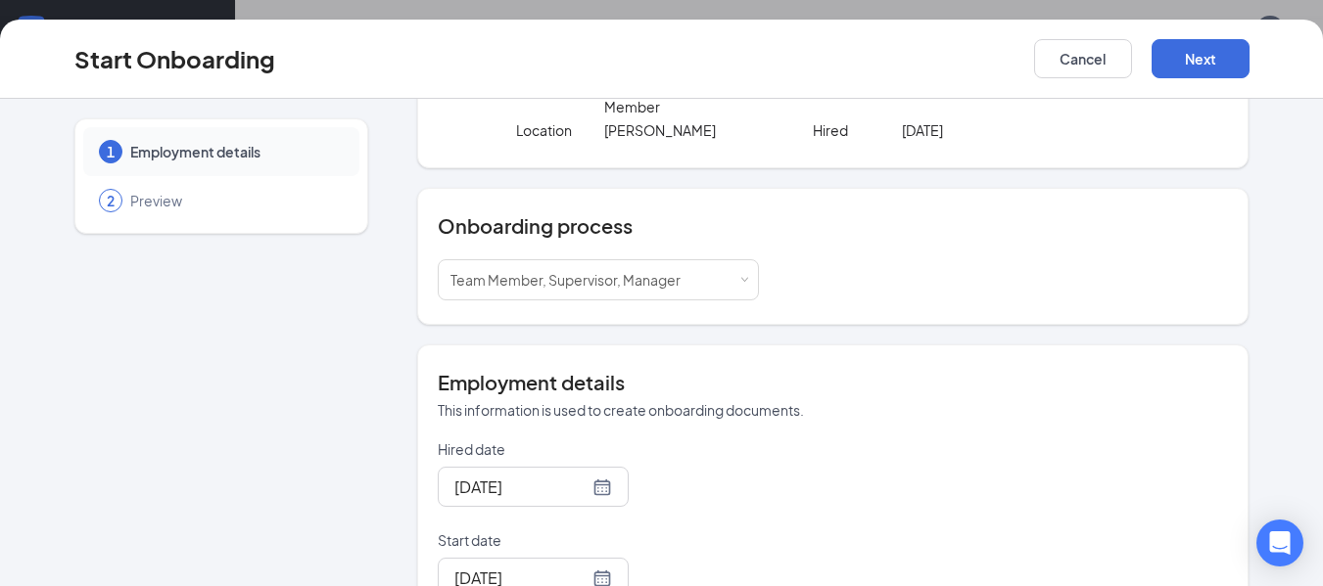
scroll to position [118, 0]
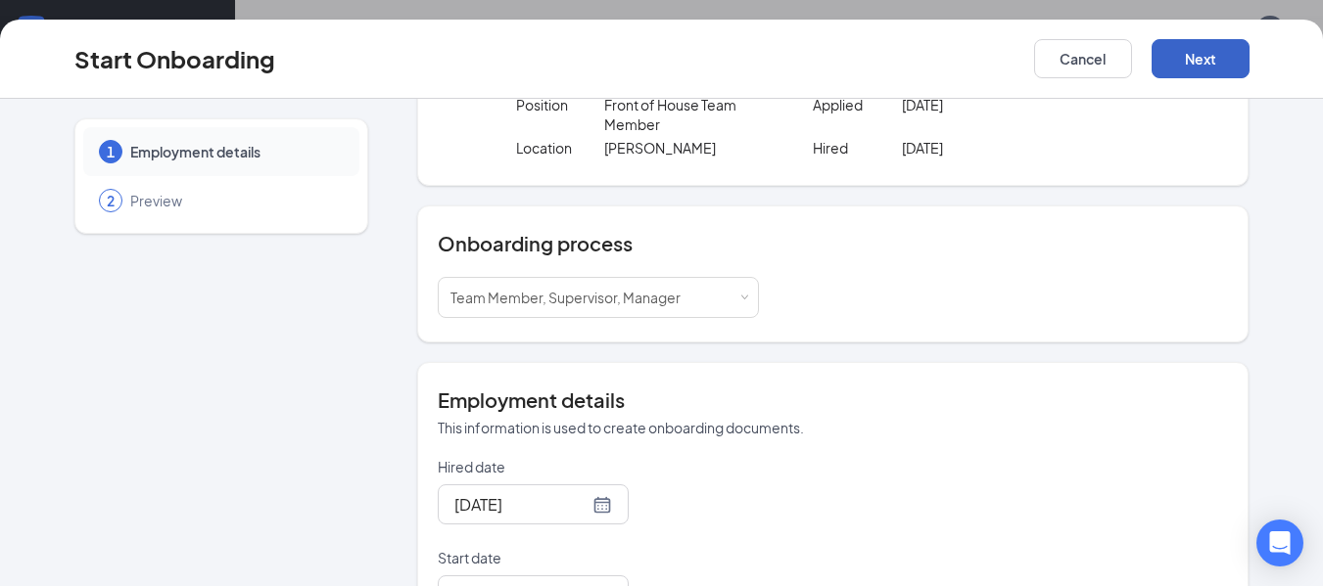
click at [1203, 47] on button "Next" at bounding box center [1200, 58] width 98 height 39
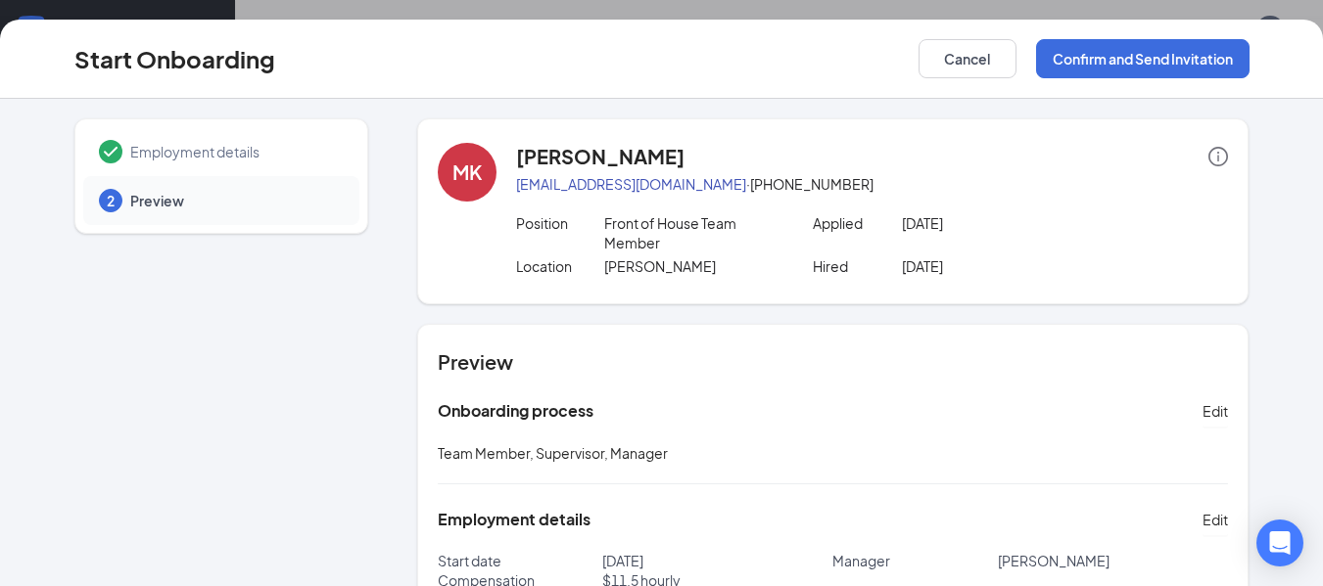
scroll to position [123, 0]
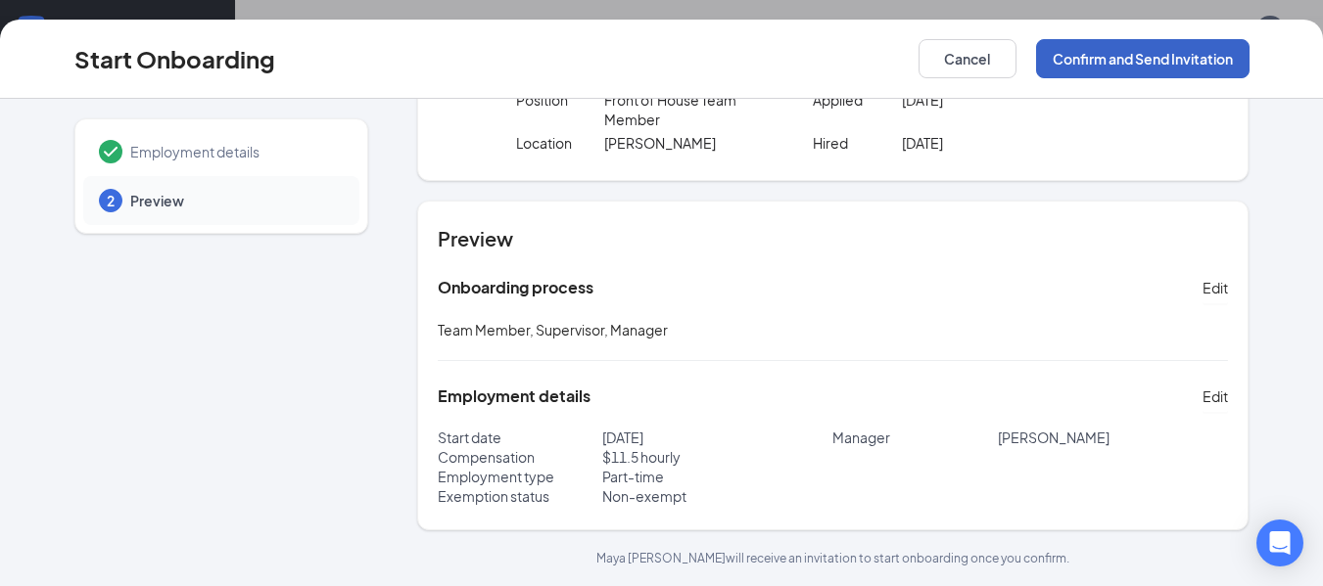
click at [1090, 63] on button "Confirm and Send Invitation" at bounding box center [1142, 58] width 213 height 39
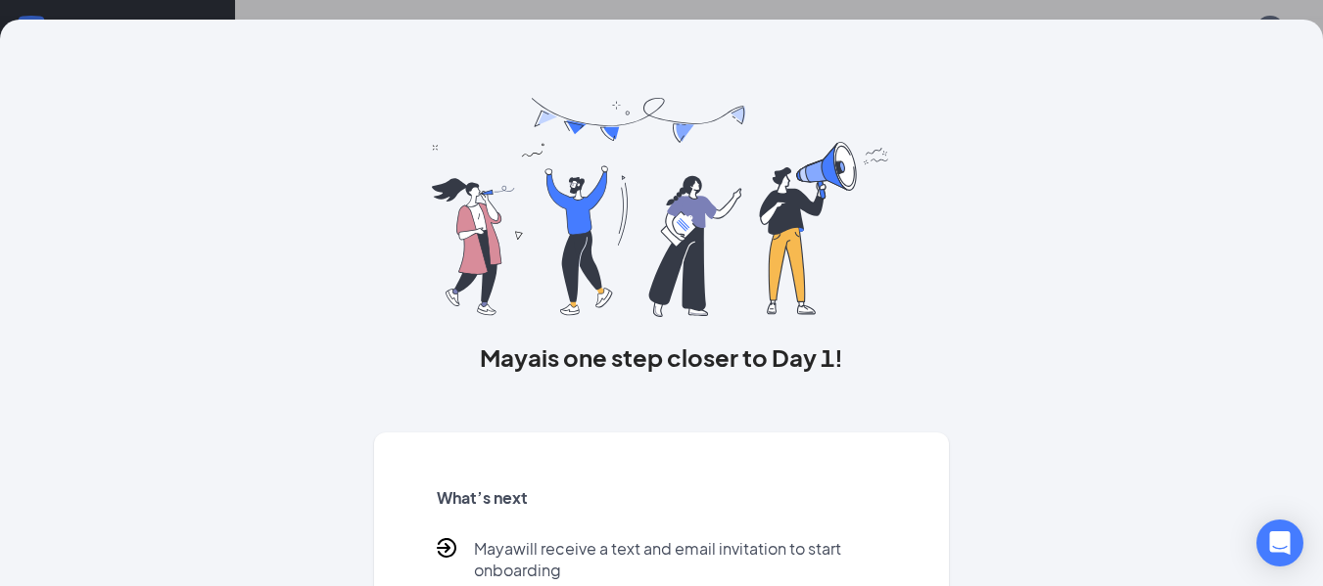
scroll to position [191, 0]
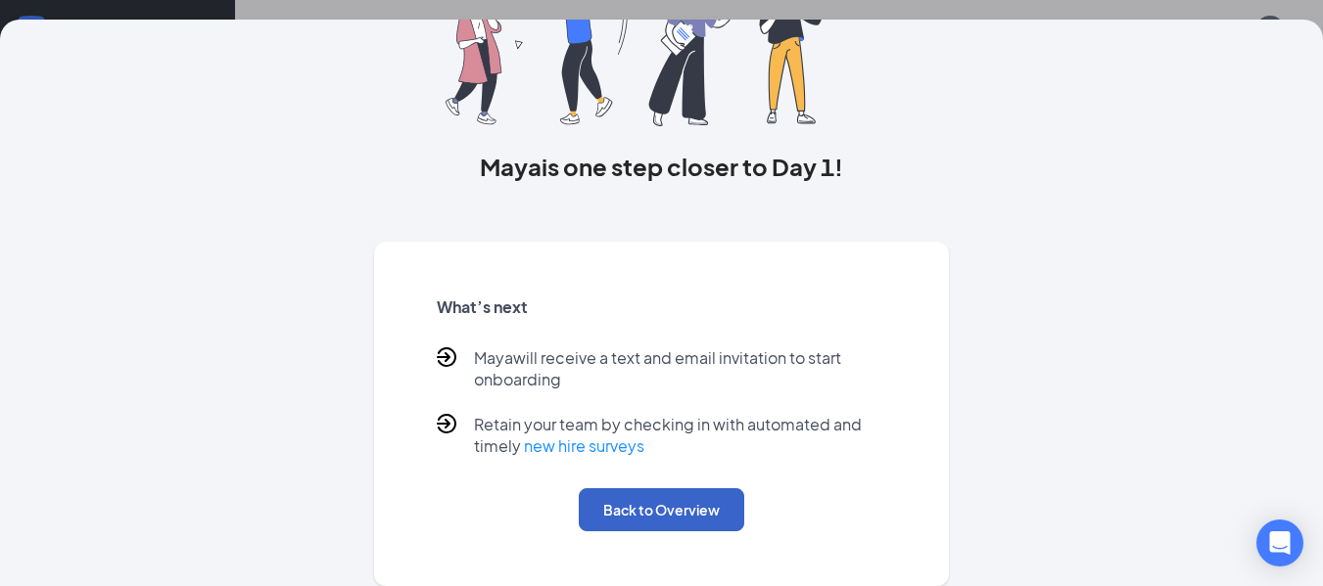
click at [670, 510] on button "Back to Overview" at bounding box center [661, 510] width 165 height 43
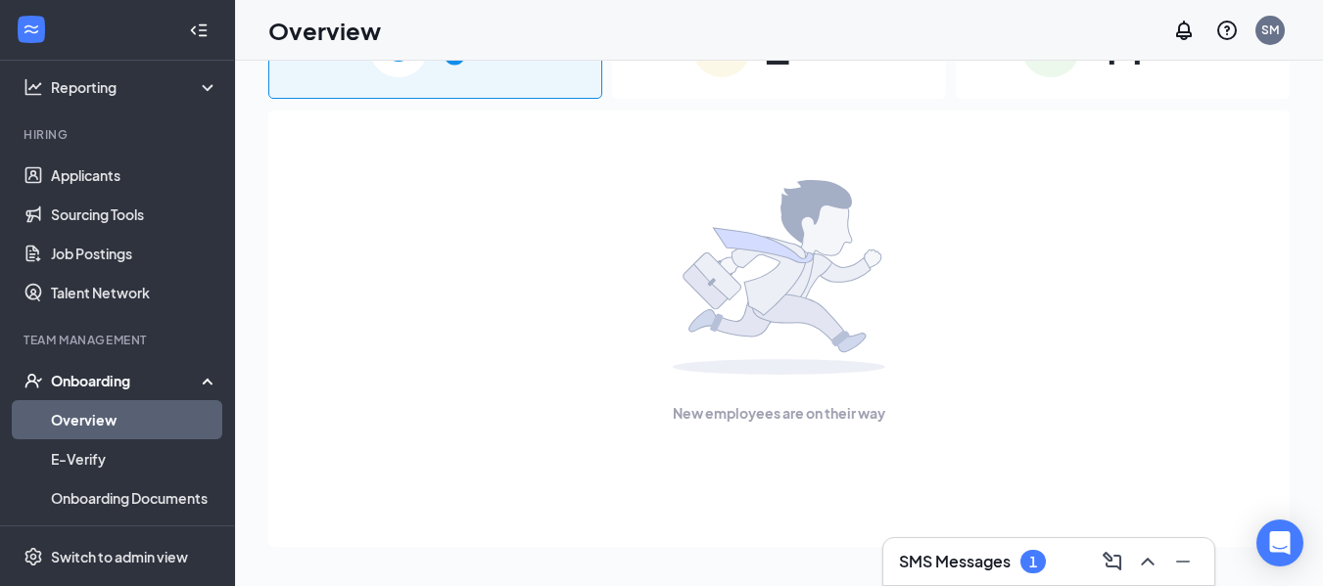
scroll to position [0, 0]
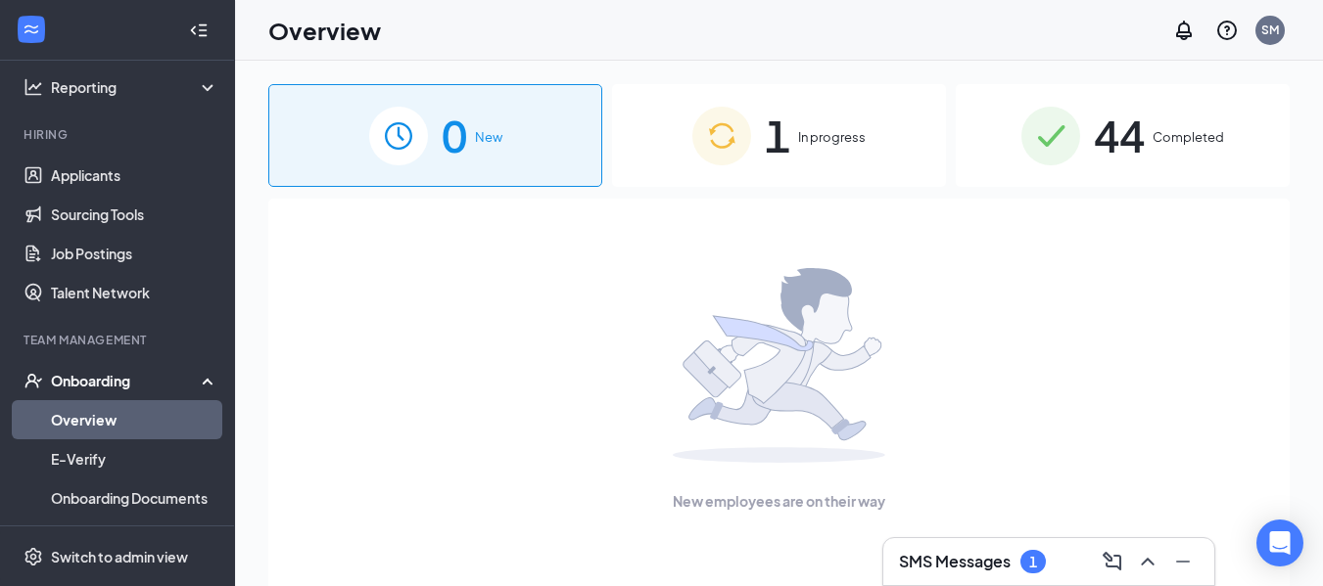
click at [804, 154] on div "1 In progress" at bounding box center [779, 135] width 334 height 103
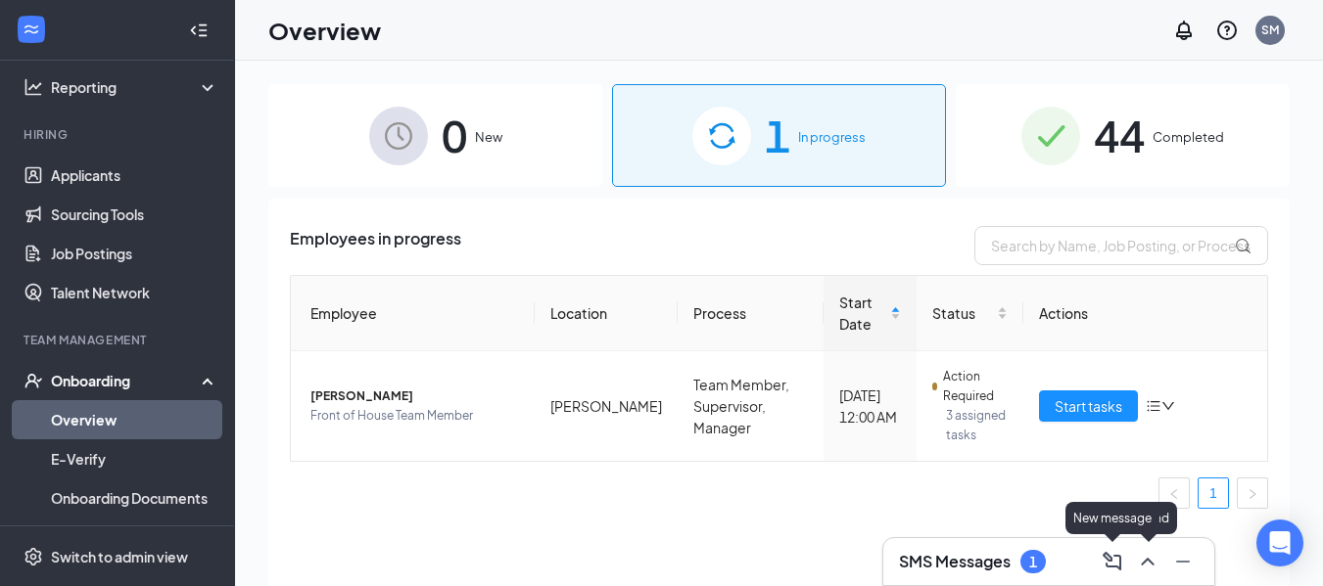
click at [1150, 563] on icon "ChevronUp" at bounding box center [1147, 562] width 13 height 8
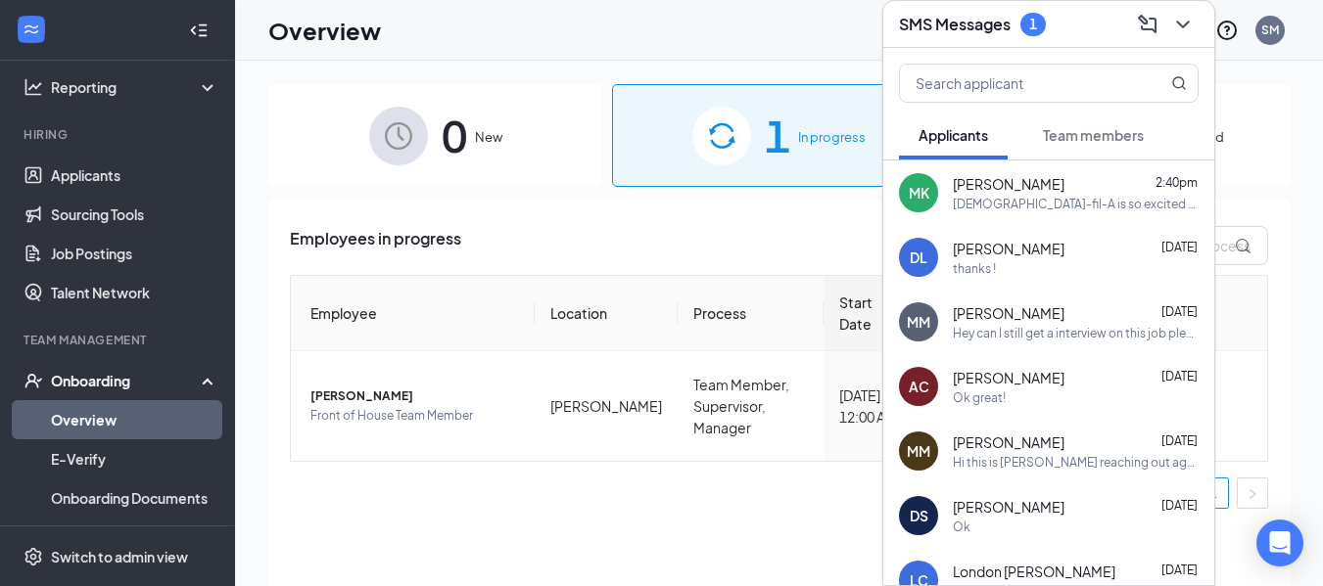
click at [1051, 204] on div "Chick-fil-A is so excited for you to join our team! Do you know anyone else who…" at bounding box center [1076, 204] width 246 height 17
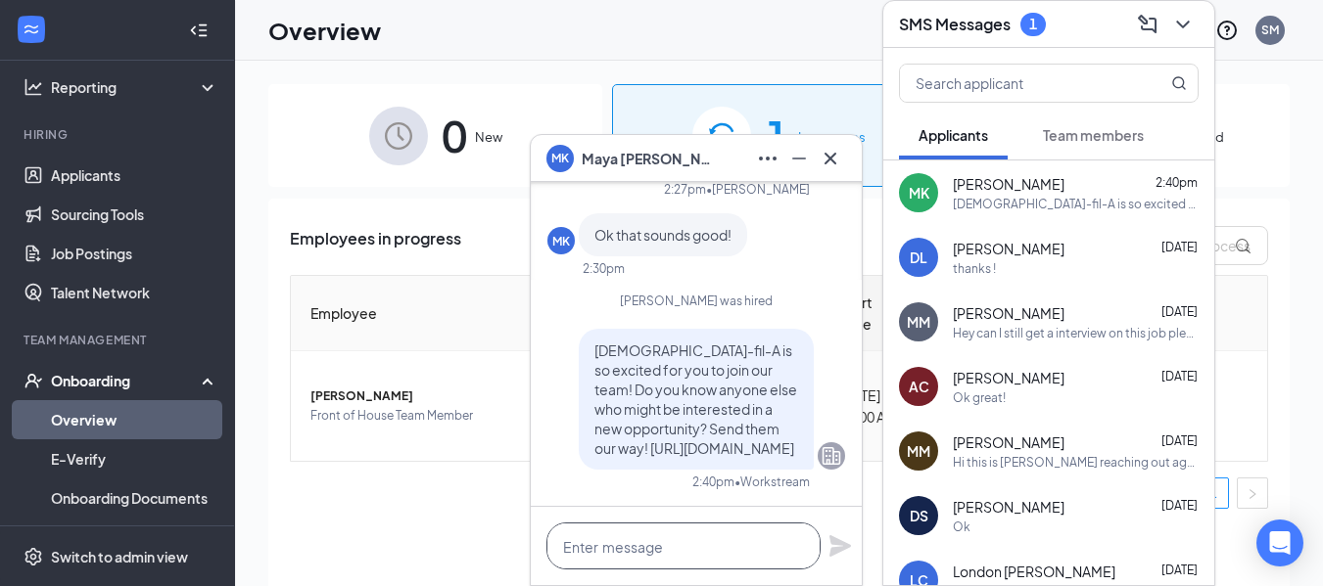
click at [611, 539] on textarea at bounding box center [683, 546] width 274 height 47
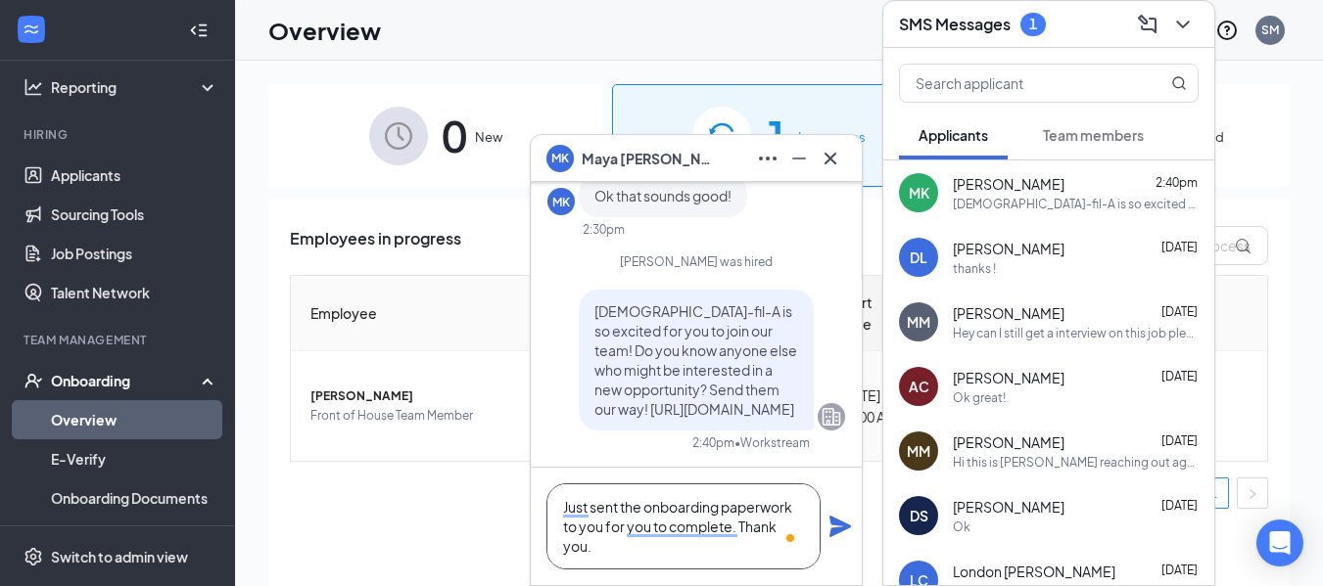
type textarea "Just sent the onboarding paperwork to you for you to complete. Thank you."
click at [833, 529] on icon "Plane" at bounding box center [840, 527] width 22 height 22
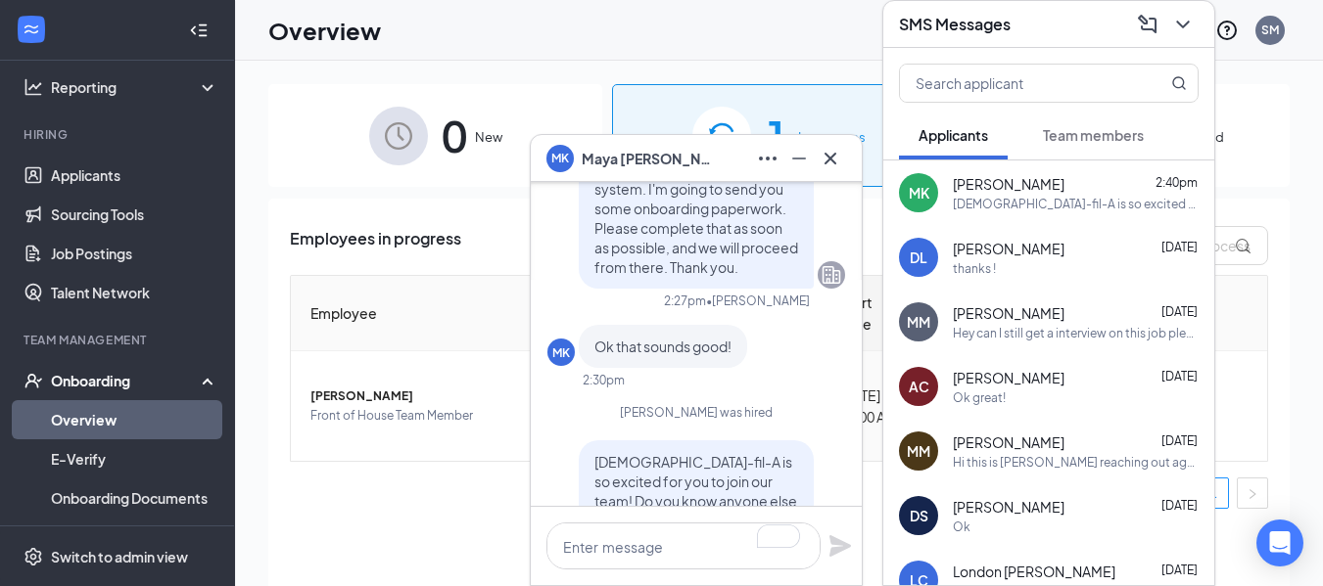
scroll to position [0, 0]
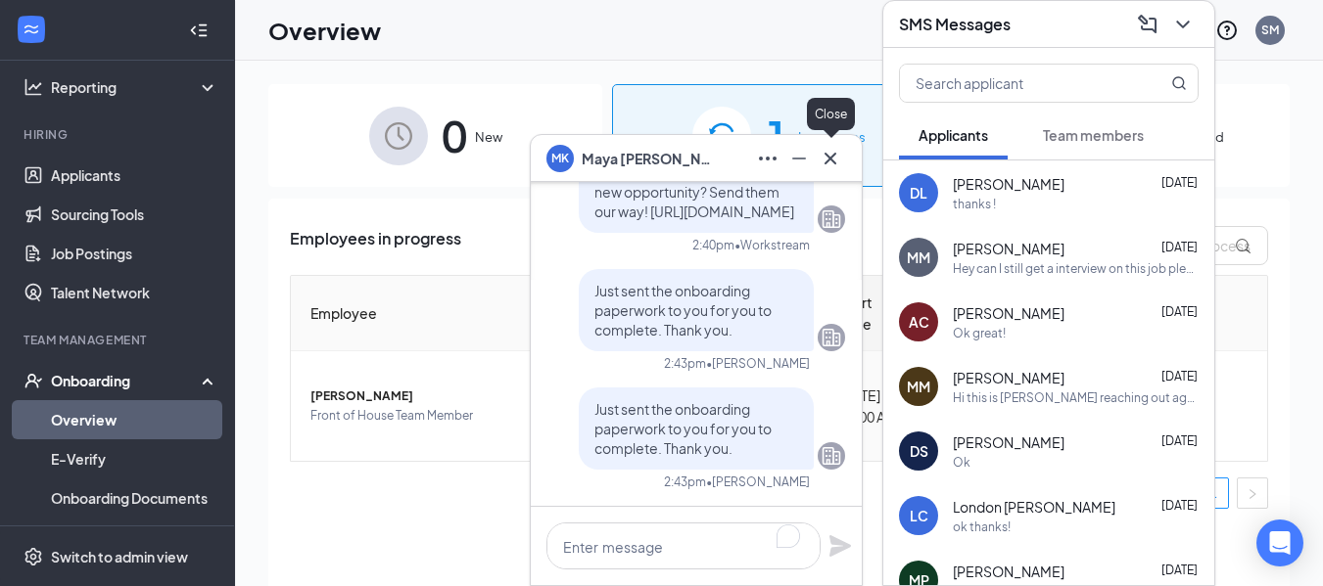
click at [832, 156] on icon "Cross" at bounding box center [830, 158] width 12 height 12
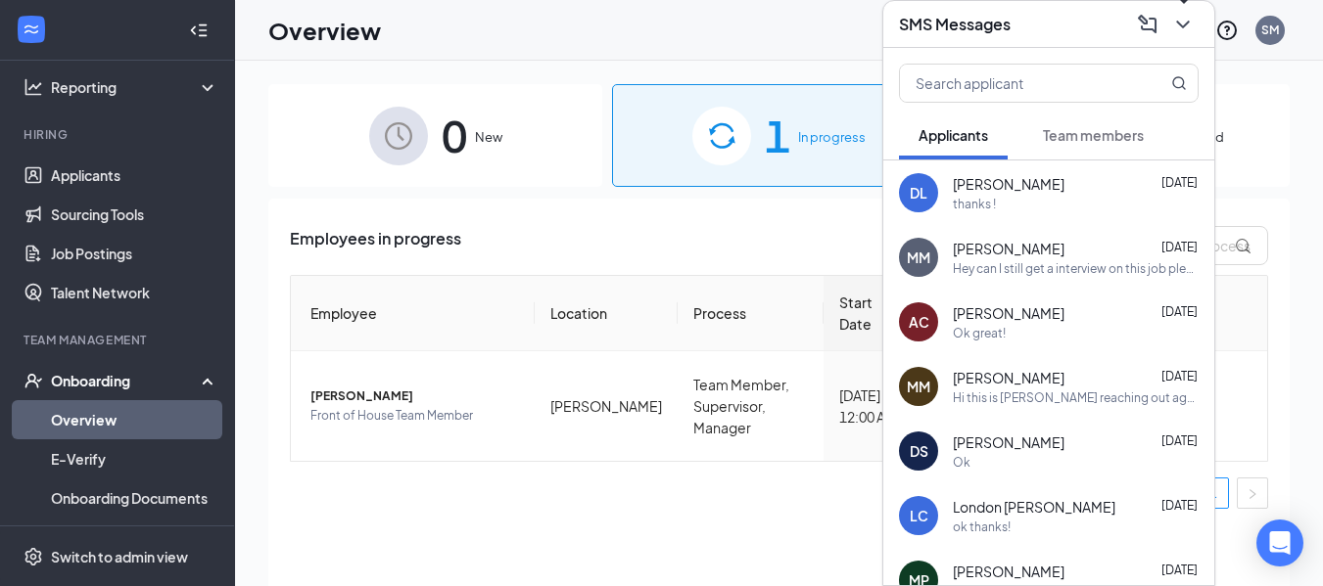
click at [1180, 26] on icon "ChevronDown" at bounding box center [1182, 24] width 23 height 23
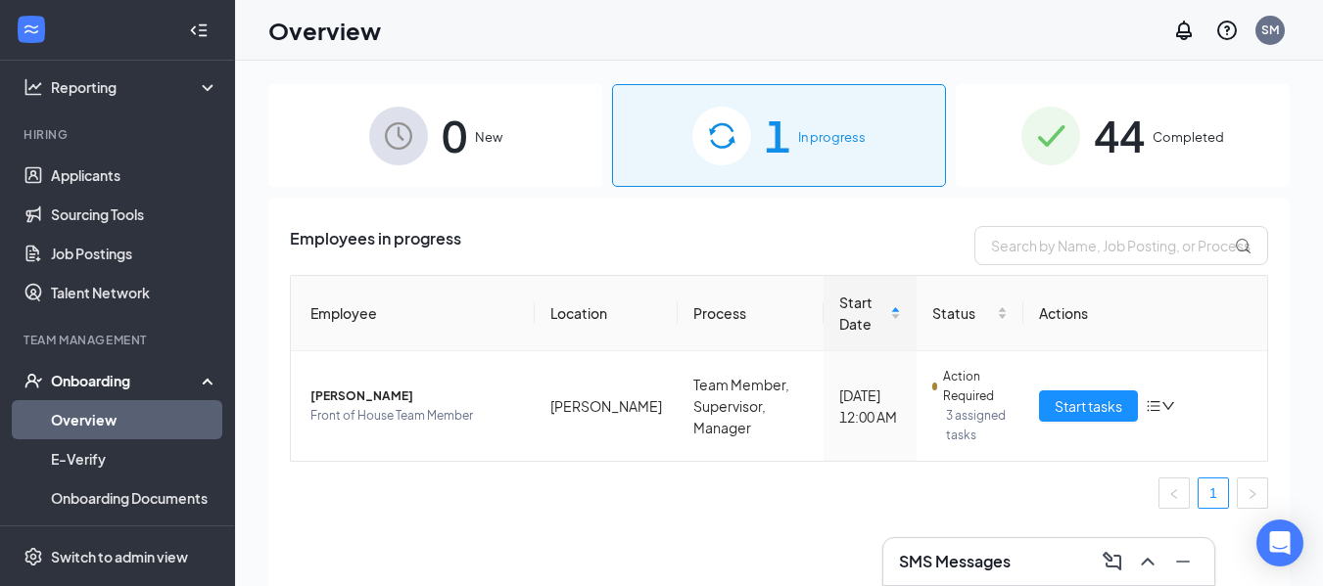
click at [1000, 104] on div "44 Completed" at bounding box center [1123, 135] width 334 height 103
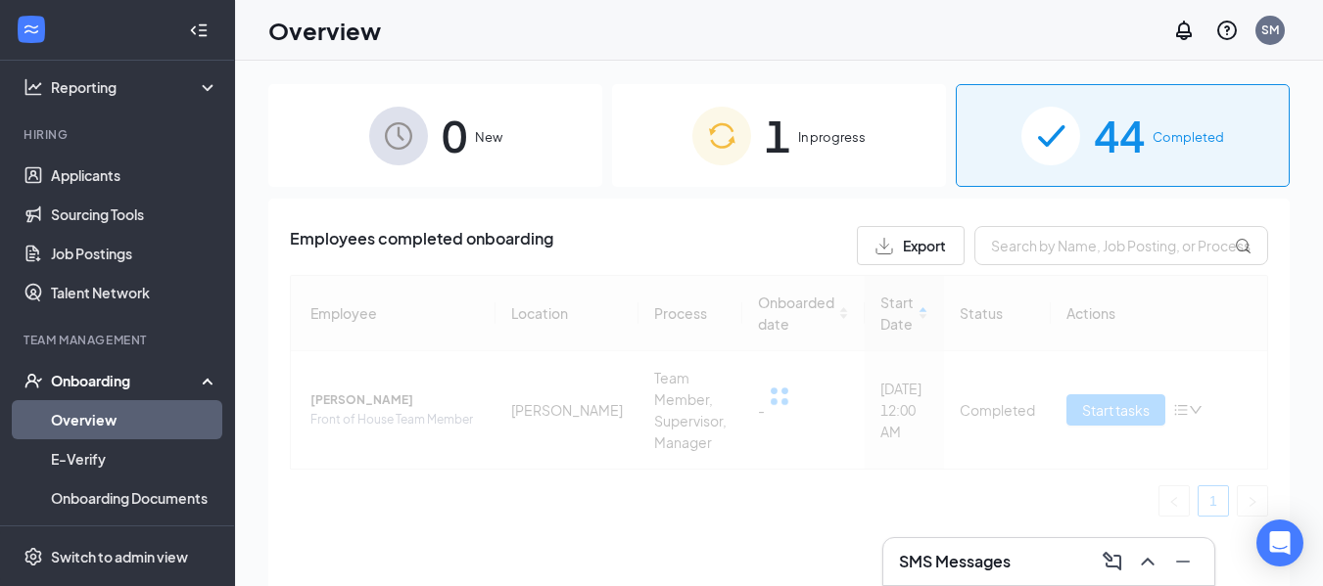
click at [797, 134] on div "1 In progress" at bounding box center [779, 135] width 334 height 103
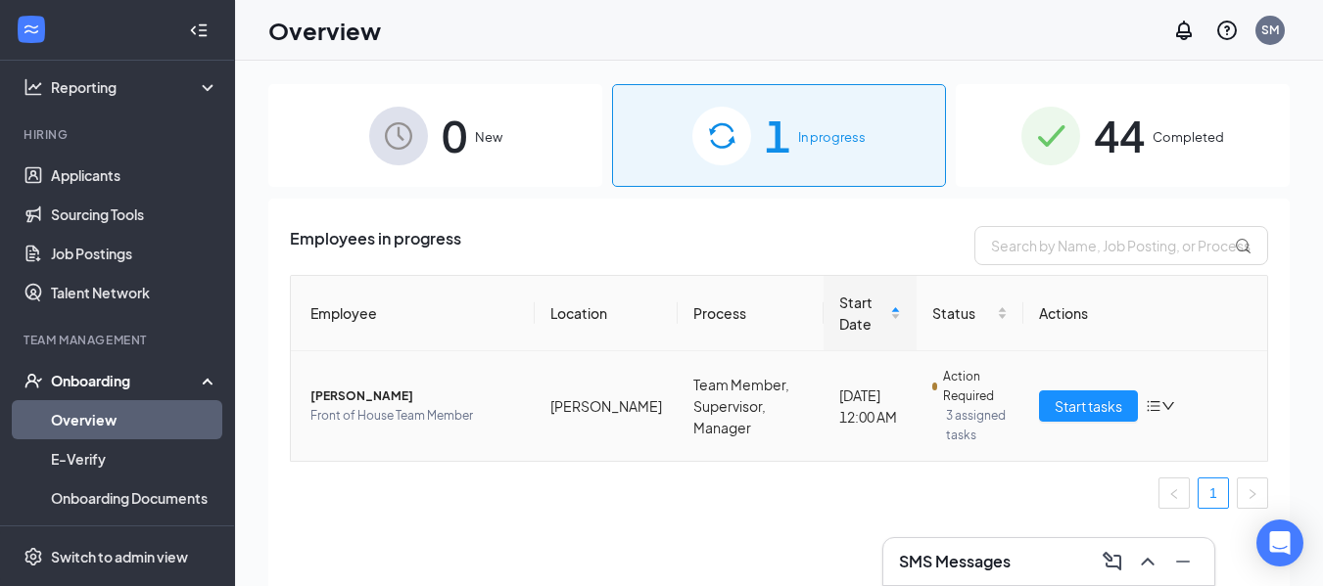
click at [1168, 403] on icon "down" at bounding box center [1168, 406] width 14 height 14
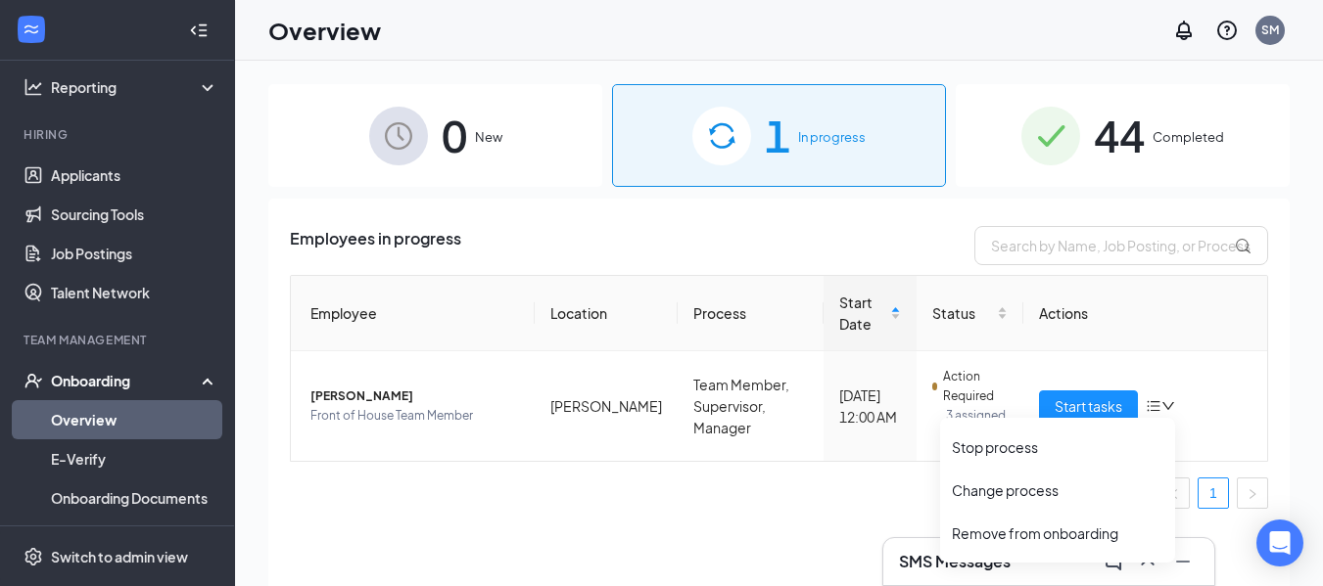
click at [897, 254] on div "Employees in progress" at bounding box center [779, 245] width 978 height 39
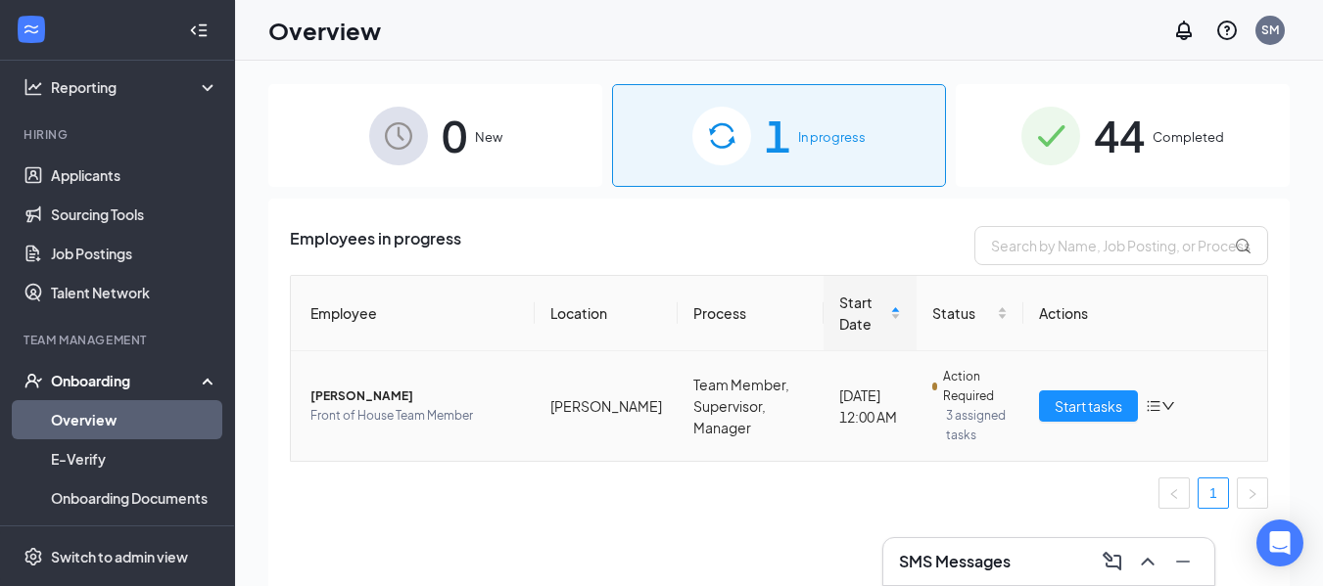
click at [1161, 403] on icon "down" at bounding box center [1168, 406] width 14 height 14
click at [963, 17] on div "Overview SM" at bounding box center [779, 30] width 1088 height 61
click at [1150, 558] on icon "ChevronUp" at bounding box center [1147, 561] width 23 height 23
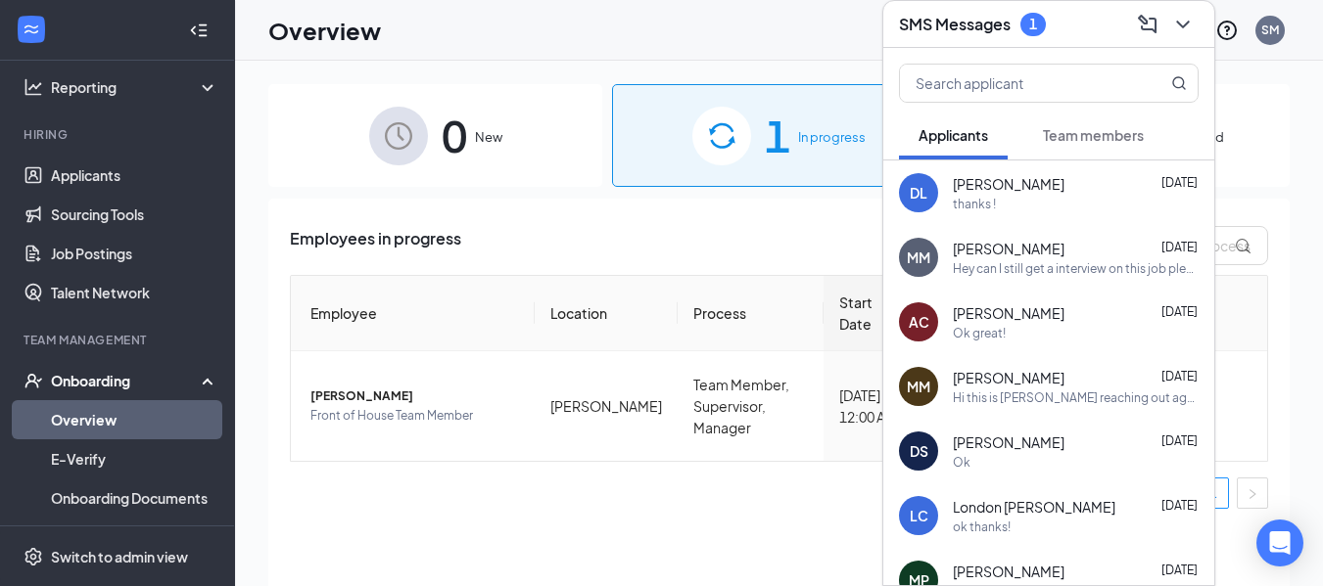
click at [1065, 151] on button "Team members" at bounding box center [1093, 135] width 140 height 49
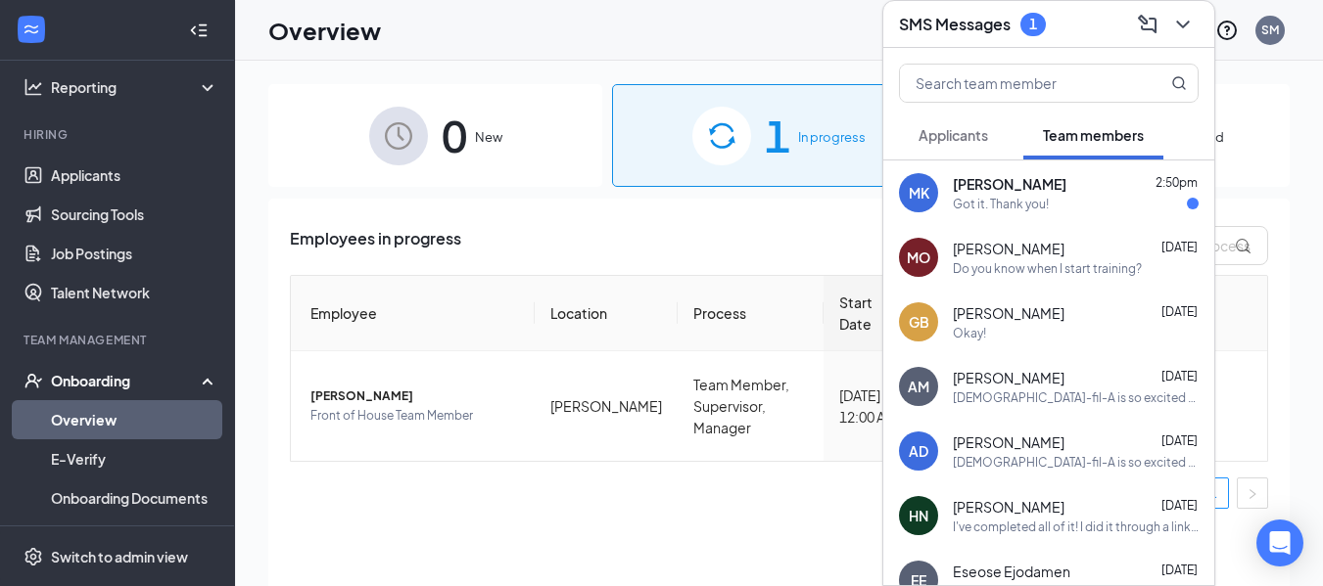
click at [1007, 191] on span "[PERSON_NAME]" at bounding box center [1010, 184] width 114 height 20
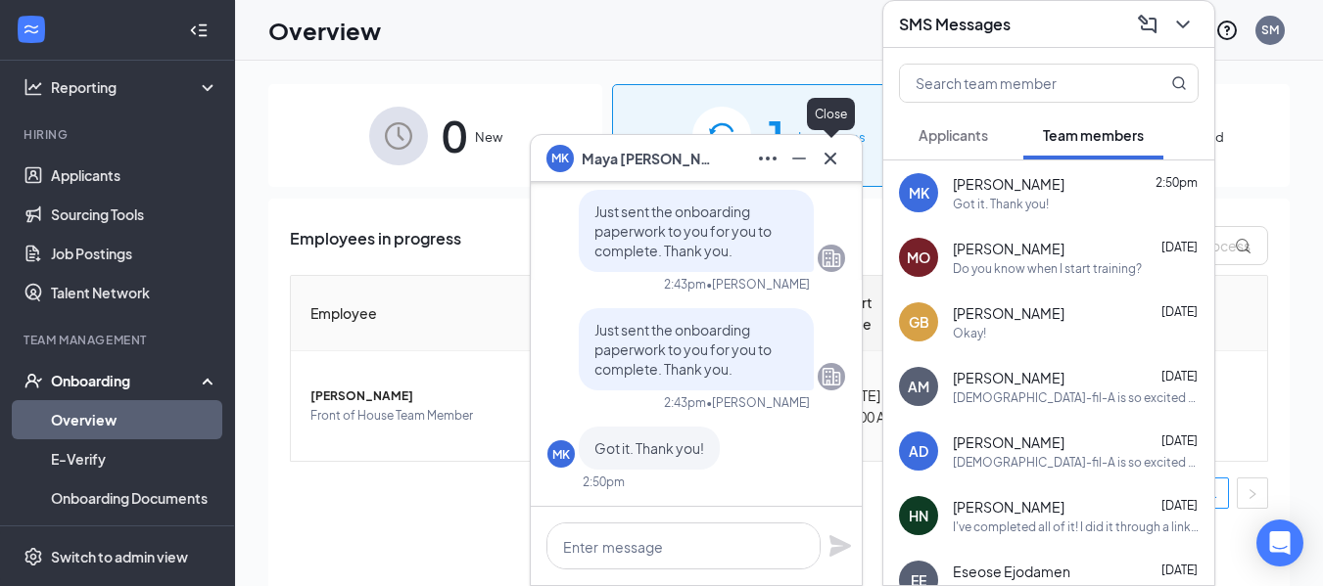
click at [830, 157] on icon "Cross" at bounding box center [830, 158] width 23 height 23
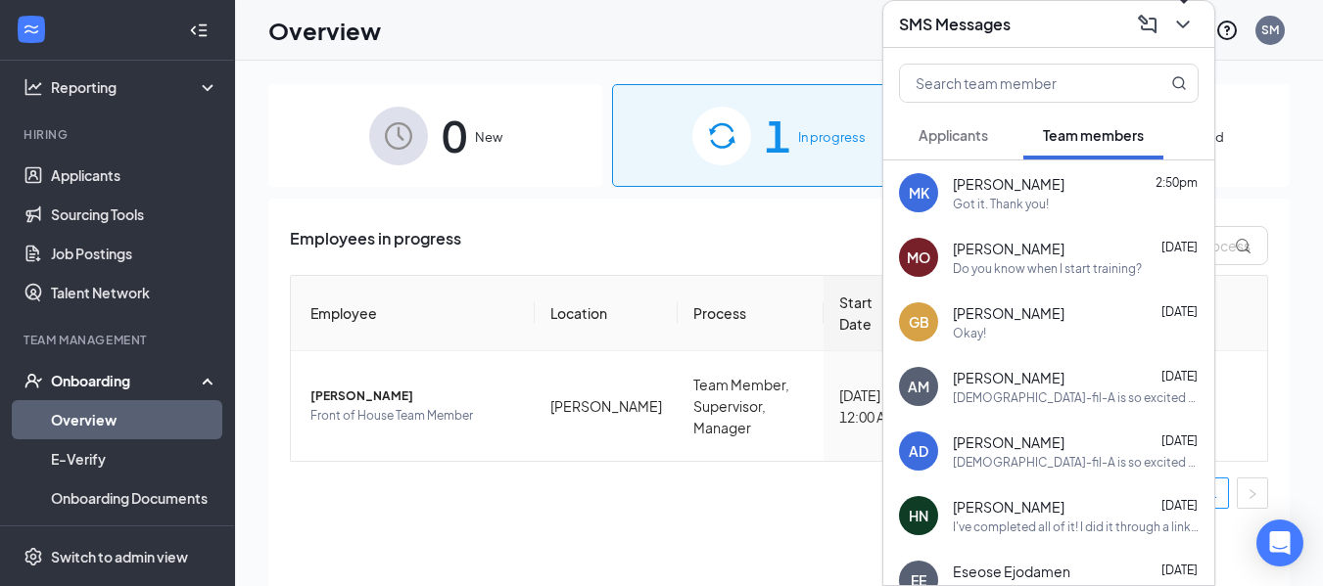
click at [1185, 25] on icon "ChevronDown" at bounding box center [1182, 25] width 13 height 8
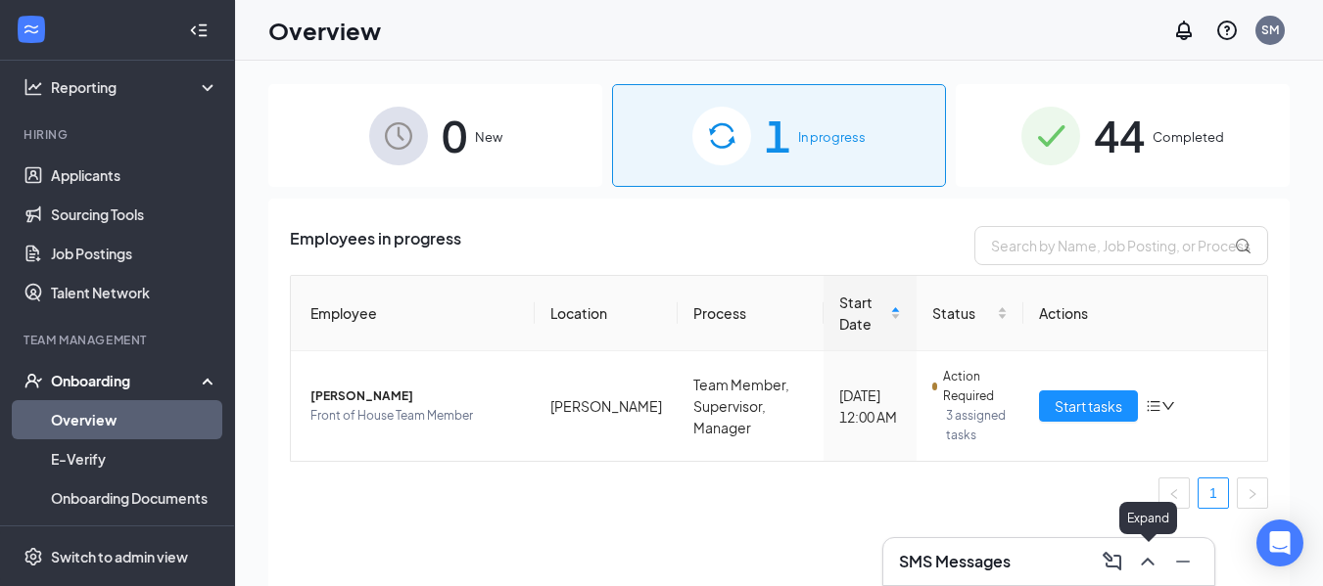
click at [1151, 568] on icon "ChevronUp" at bounding box center [1147, 561] width 23 height 23
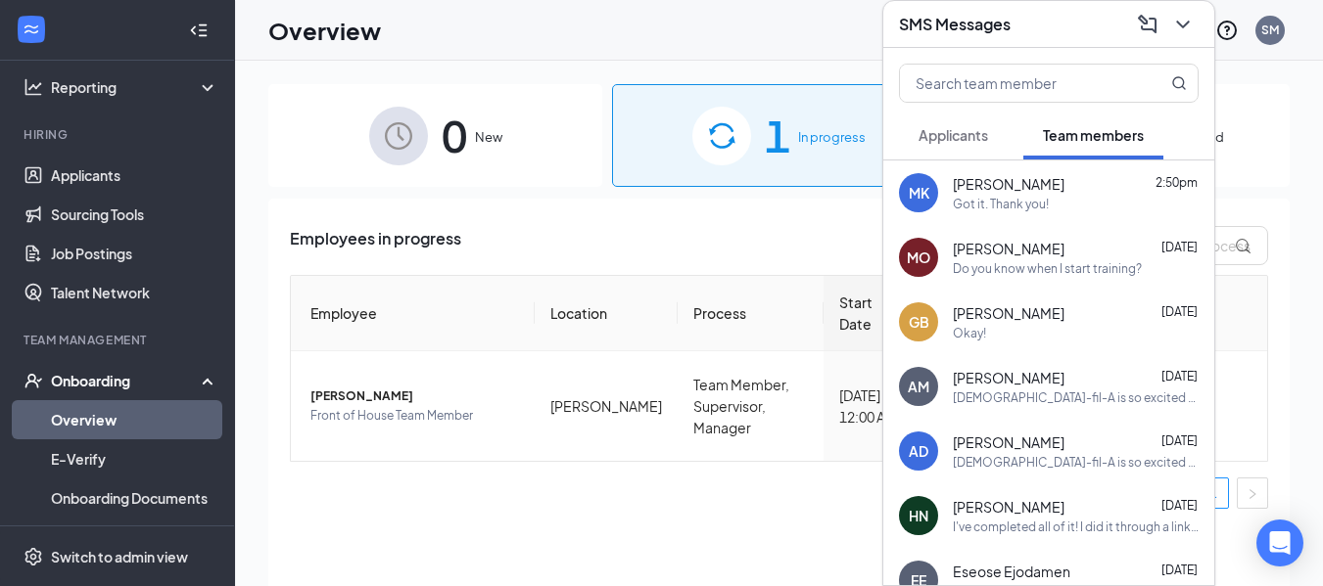
click at [1015, 167] on div "MK Maya Kjellman 2:50pm Got it. Thank you!" at bounding box center [1048, 193] width 331 height 65
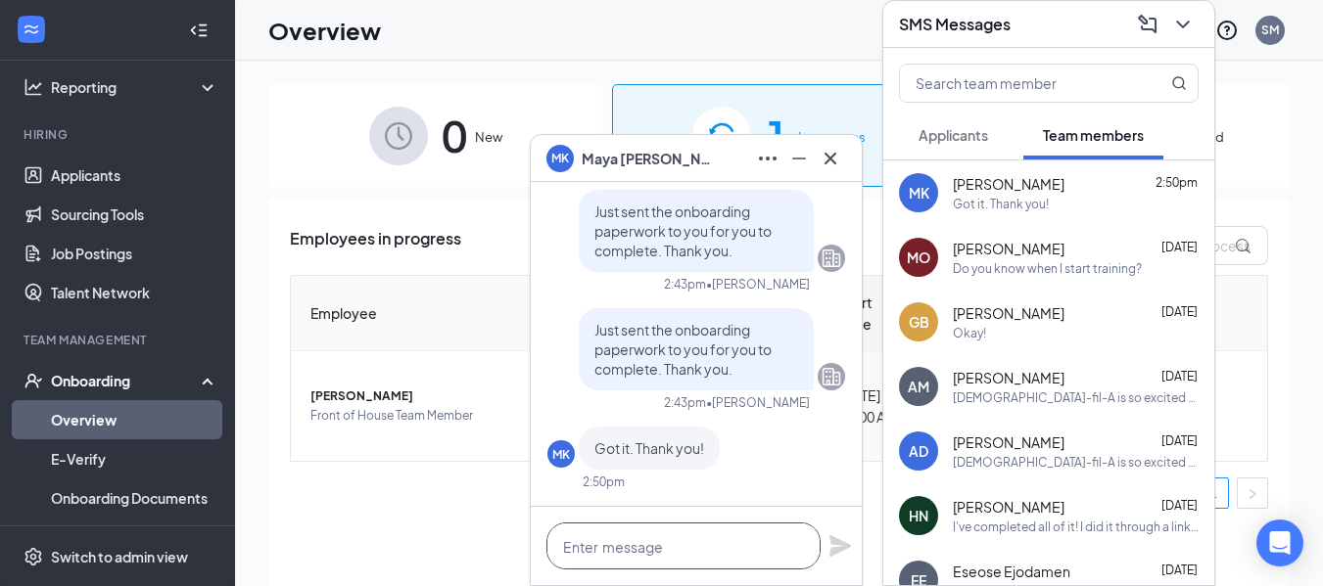
click at [702, 539] on textarea at bounding box center [683, 546] width 274 height 47
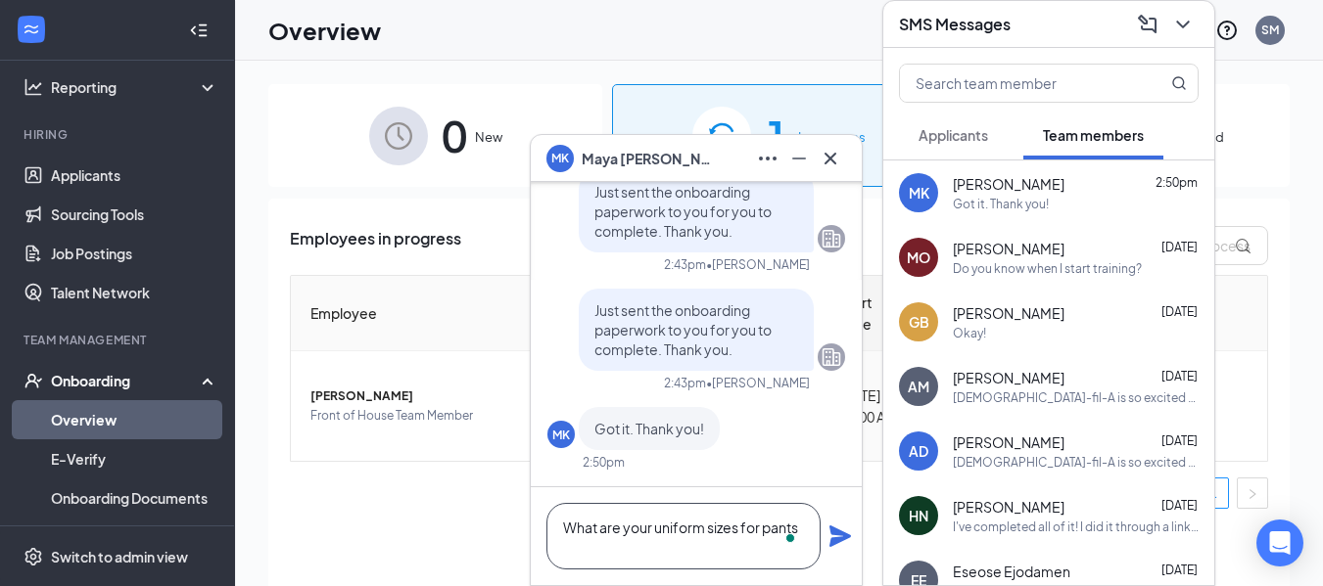
scroll to position [1, 0]
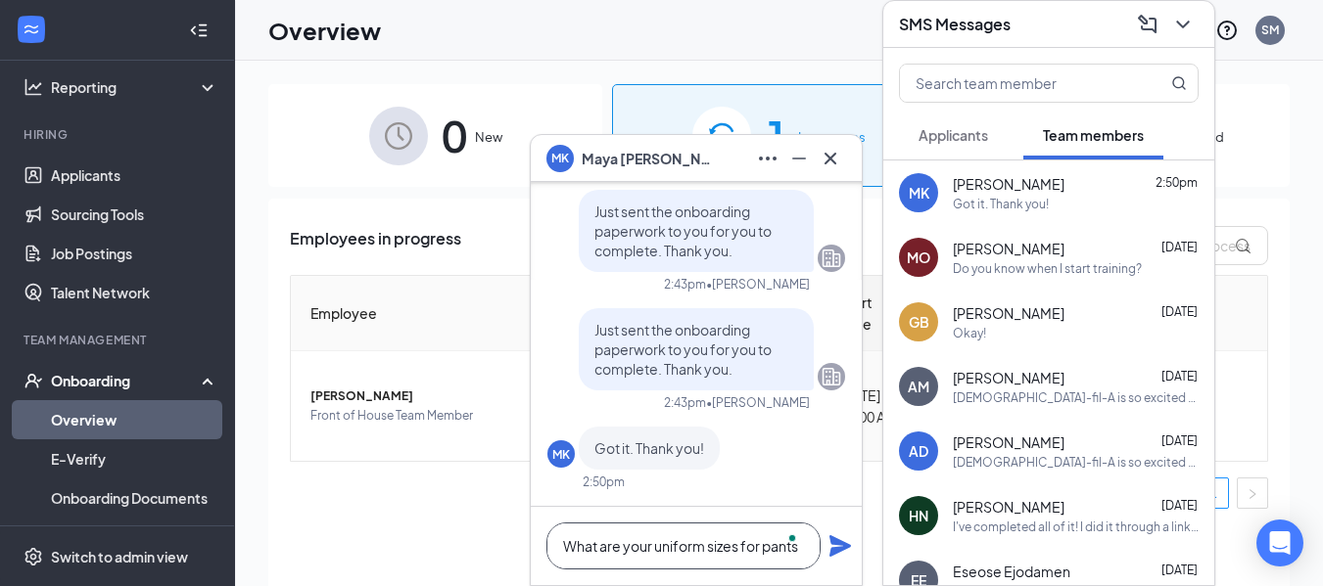
click at [763, 552] on textarea "What are your uniform sizes for pants" at bounding box center [683, 546] width 274 height 47
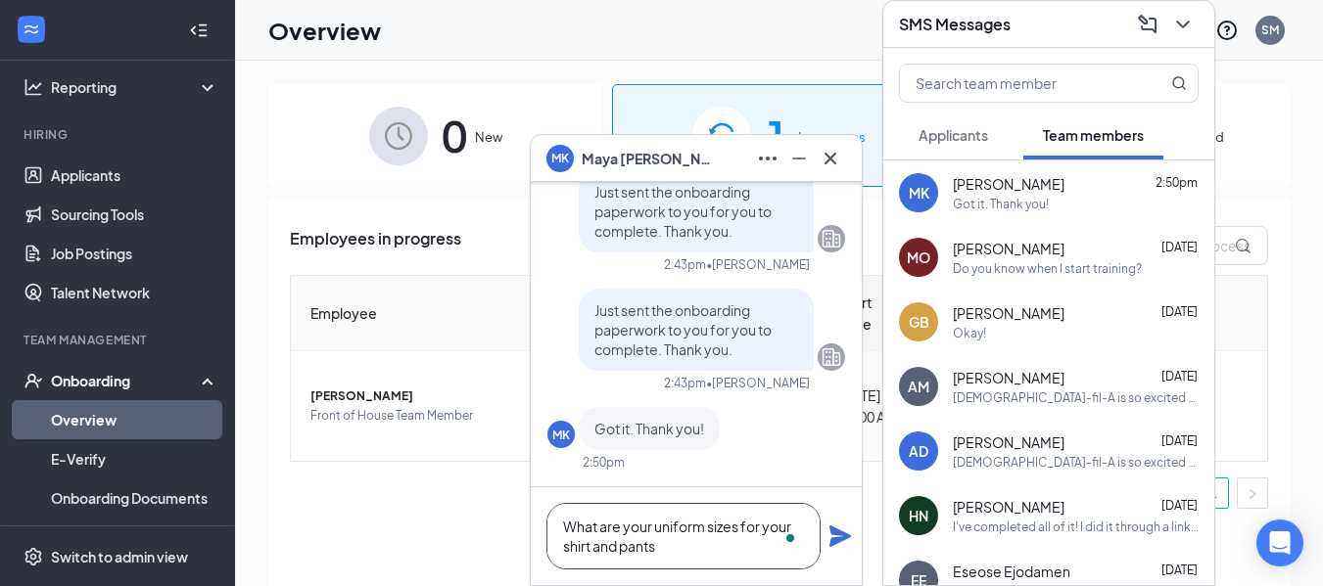
click at [707, 562] on textarea "What are your uniform sizes for your shirt and pants" at bounding box center [683, 536] width 274 height 67
click at [694, 552] on textarea "What are your uniform sizes for your shirt and pants?" at bounding box center [683, 536] width 274 height 67
type textarea "What are your uniform sizes for your shirt and pants?"
click at [843, 532] on icon "Plane" at bounding box center [839, 536] width 23 height 23
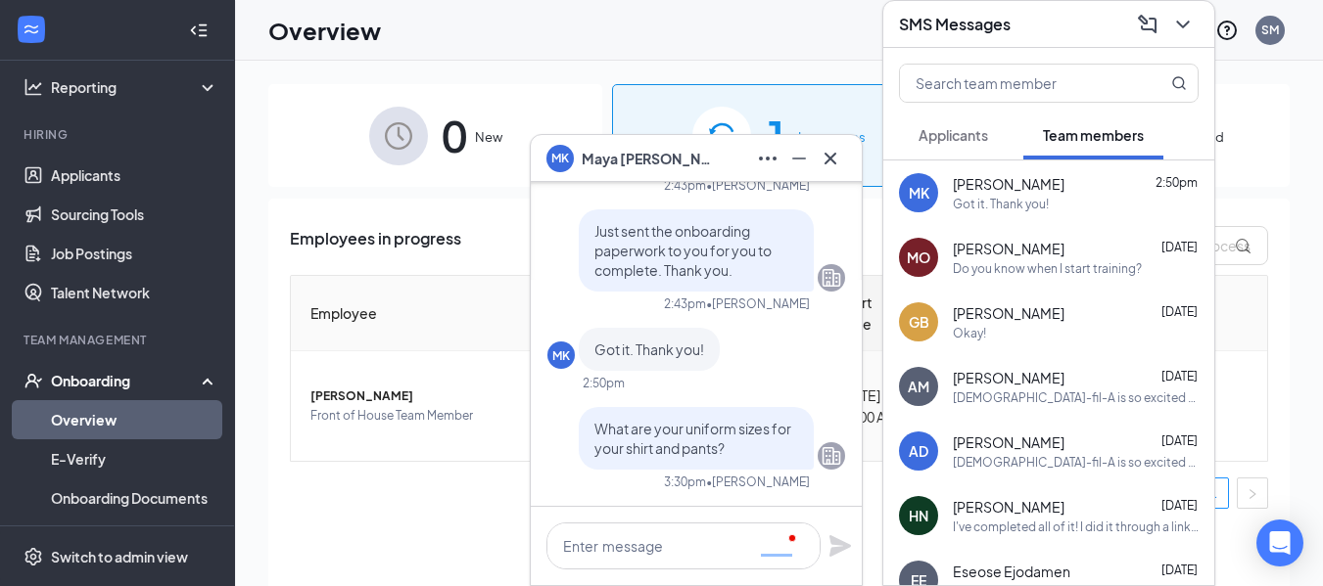
scroll to position [0, 0]
click at [831, 164] on icon "Cross" at bounding box center [830, 158] width 23 height 23
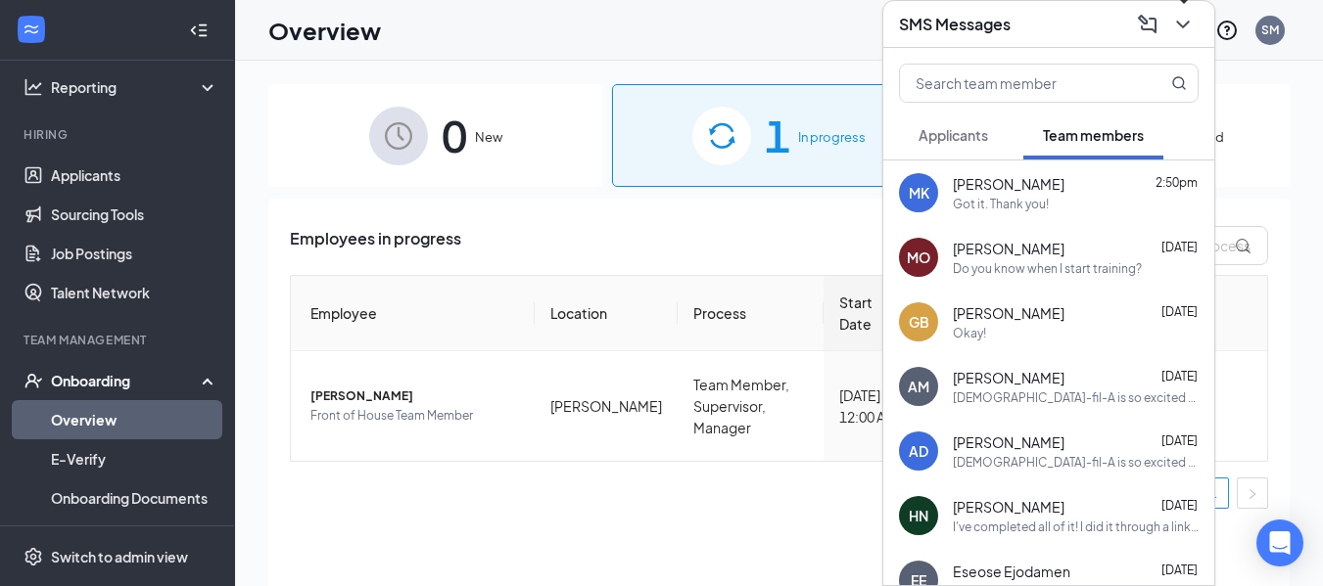
click at [1186, 24] on icon "ChevronDown" at bounding box center [1182, 25] width 13 height 8
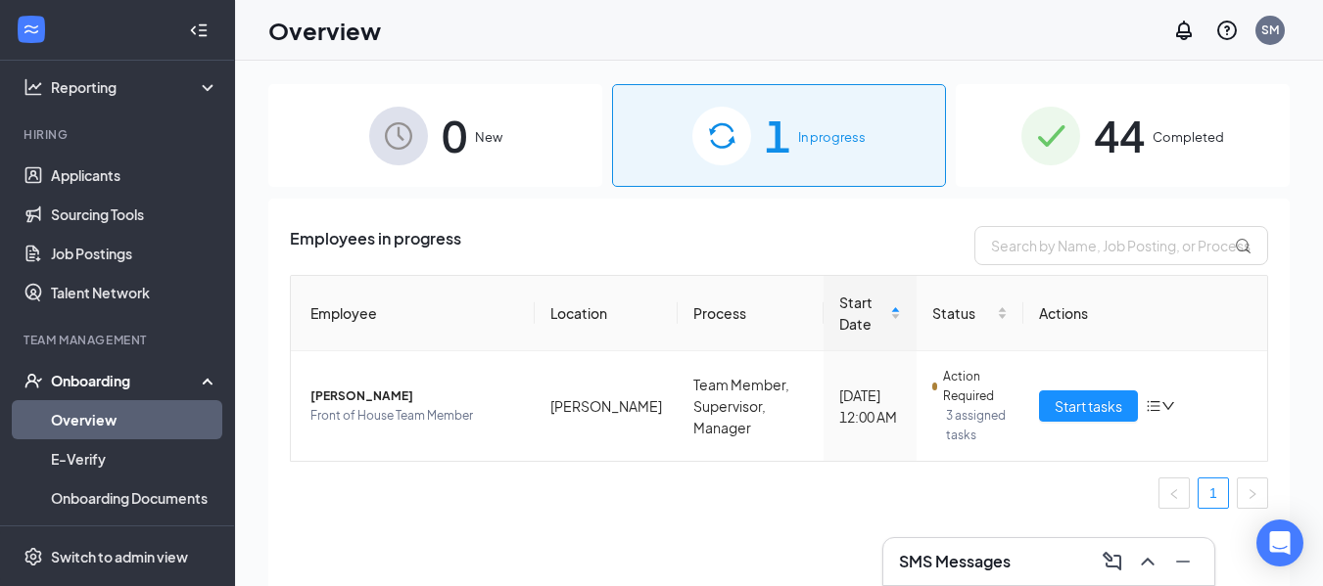
click at [1118, 123] on span "44" at bounding box center [1119, 136] width 51 height 68
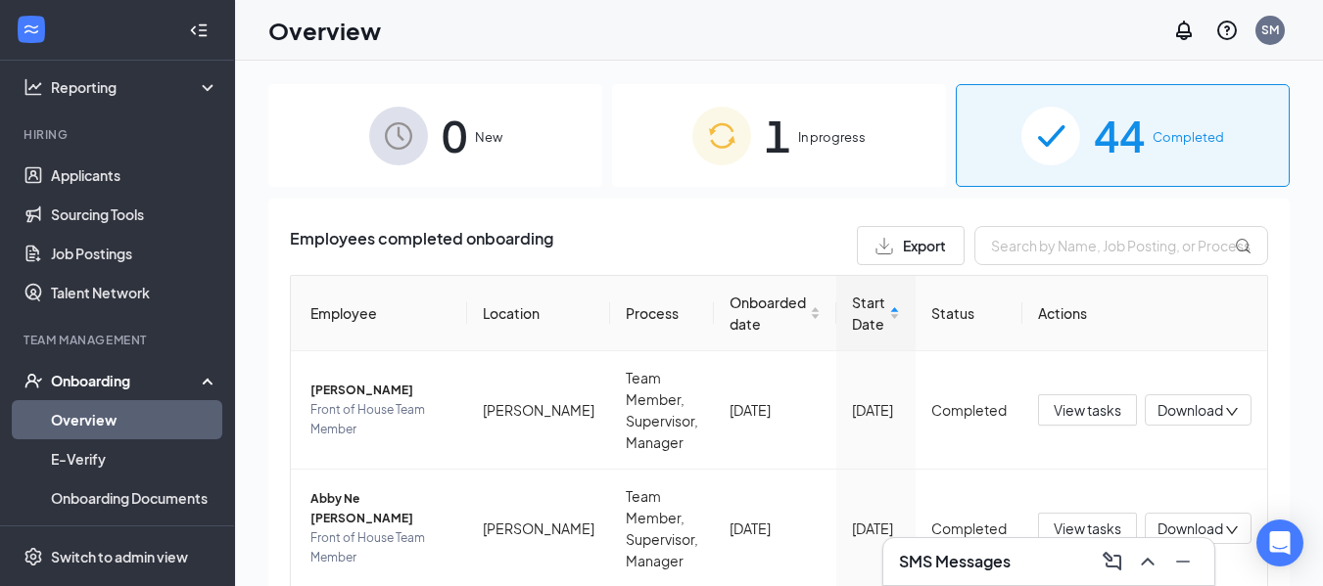
click at [737, 131] on img at bounding box center [721, 136] width 59 height 59
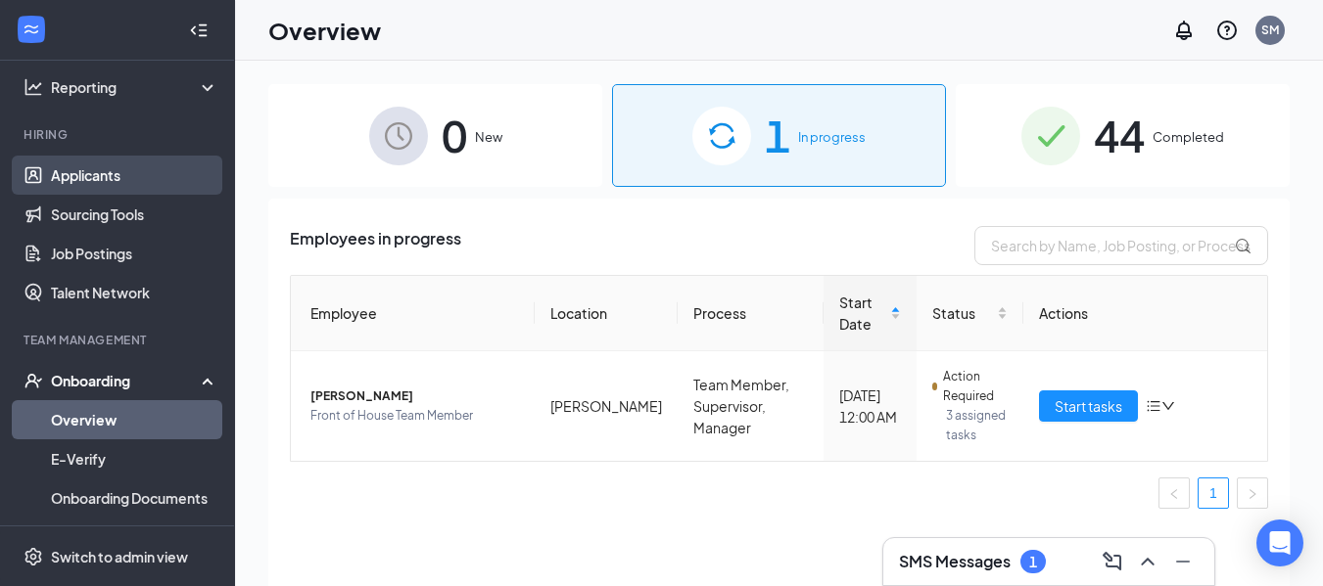
click at [127, 189] on link "Applicants" at bounding box center [134, 175] width 167 height 39
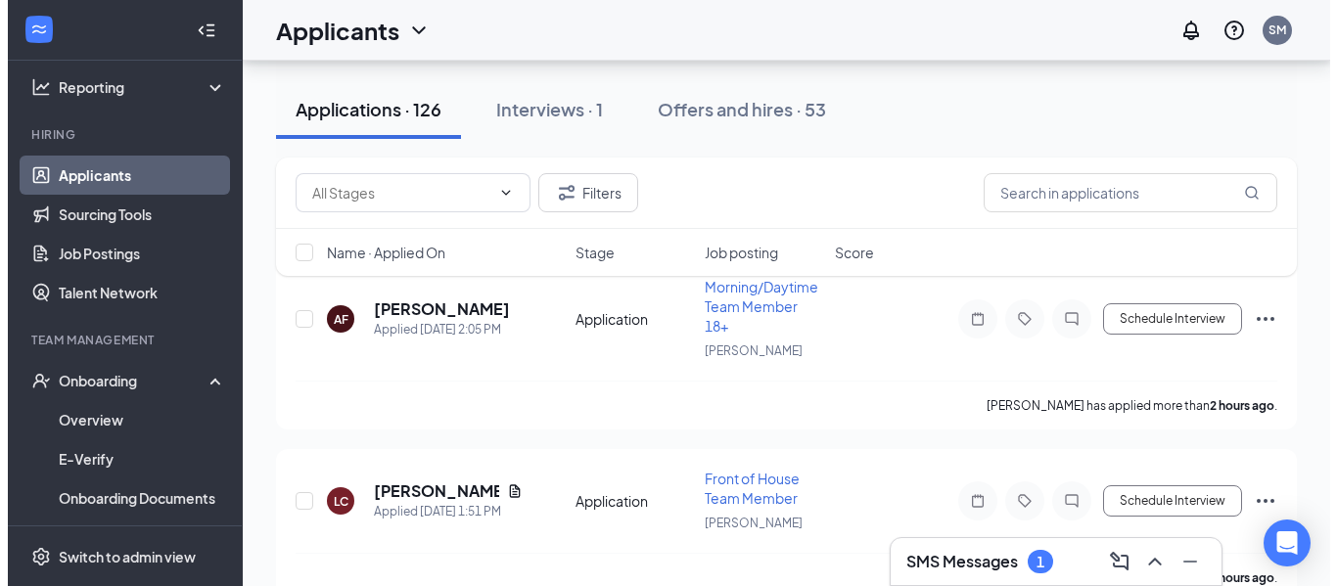
scroll to position [114, 0]
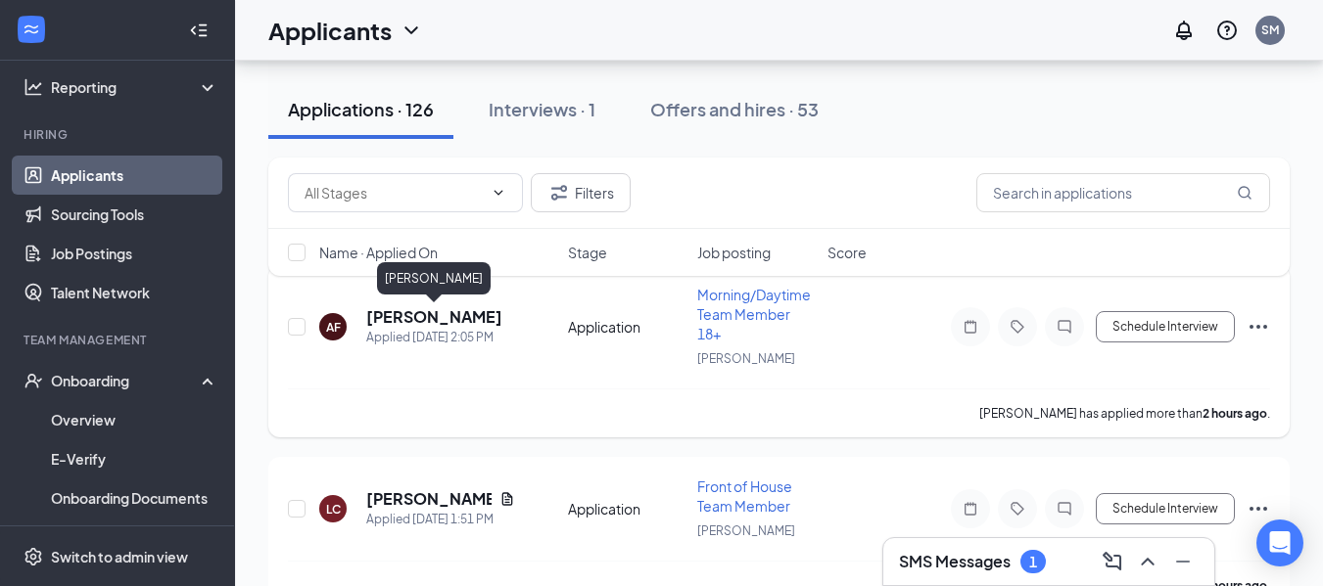
click at [398, 310] on h5 "[PERSON_NAME]" at bounding box center [434, 317] width 136 height 22
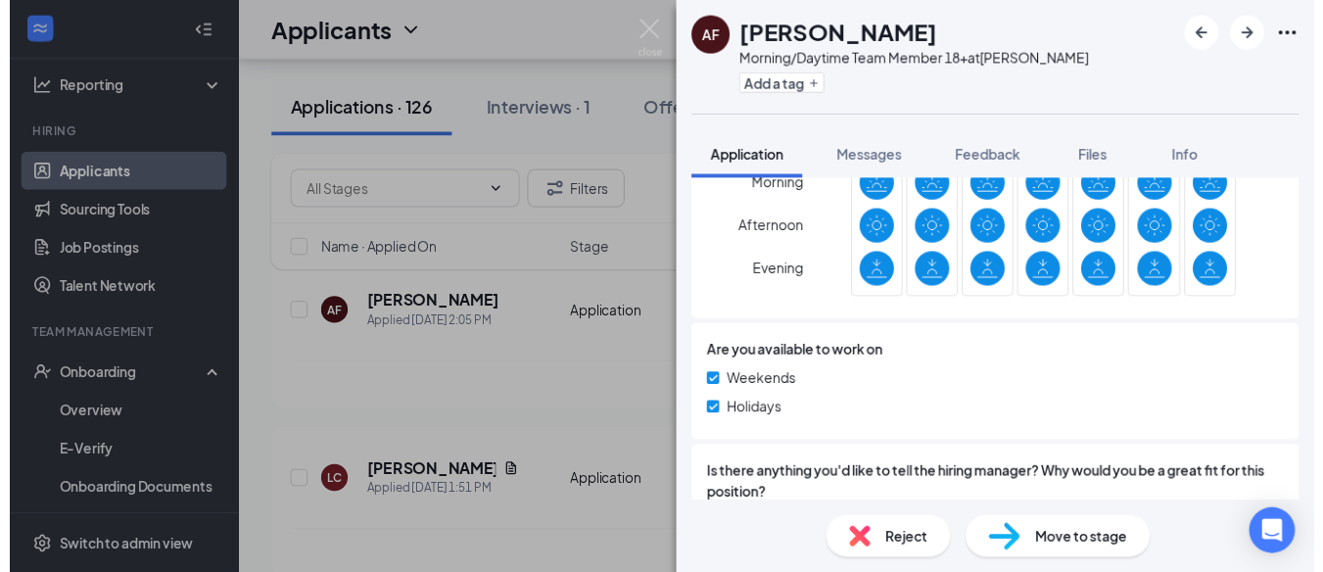
scroll to position [956, 0]
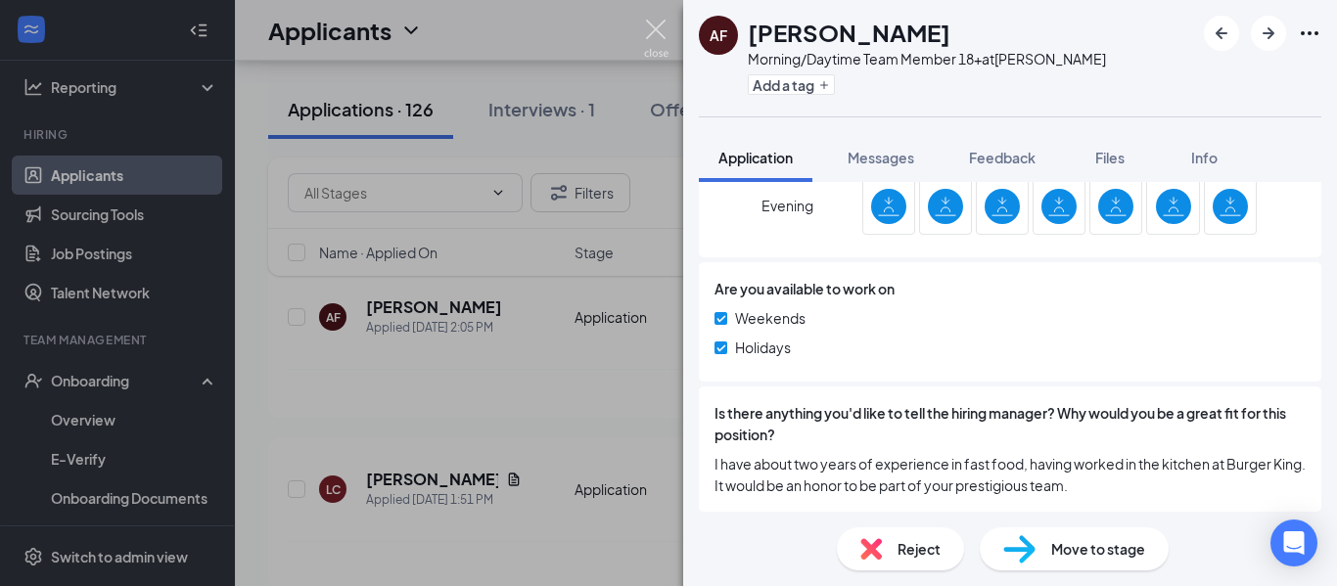
click at [652, 35] on img at bounding box center [656, 39] width 24 height 38
